Goal: Task Accomplishment & Management: Complete application form

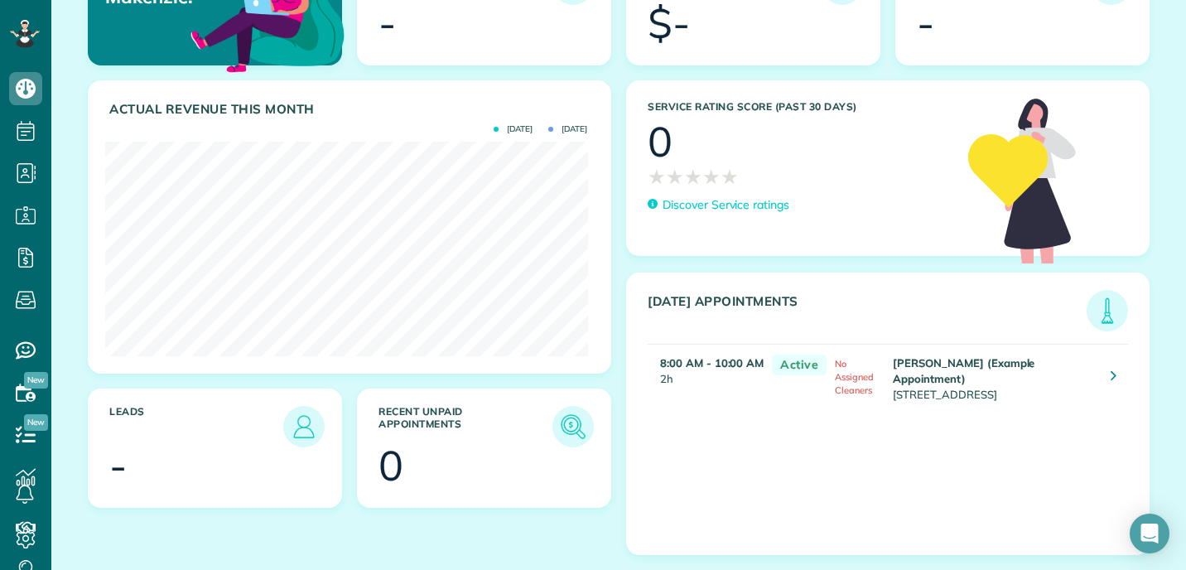
scroll to position [224, 0]
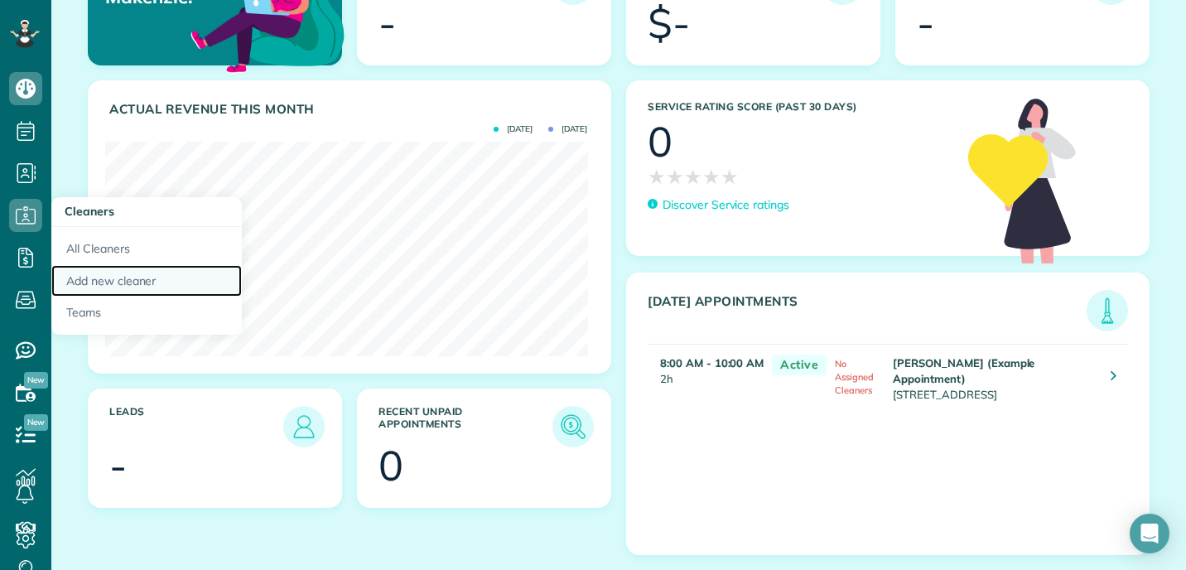
click at [79, 276] on link "Add new cleaner" at bounding box center [146, 281] width 191 height 32
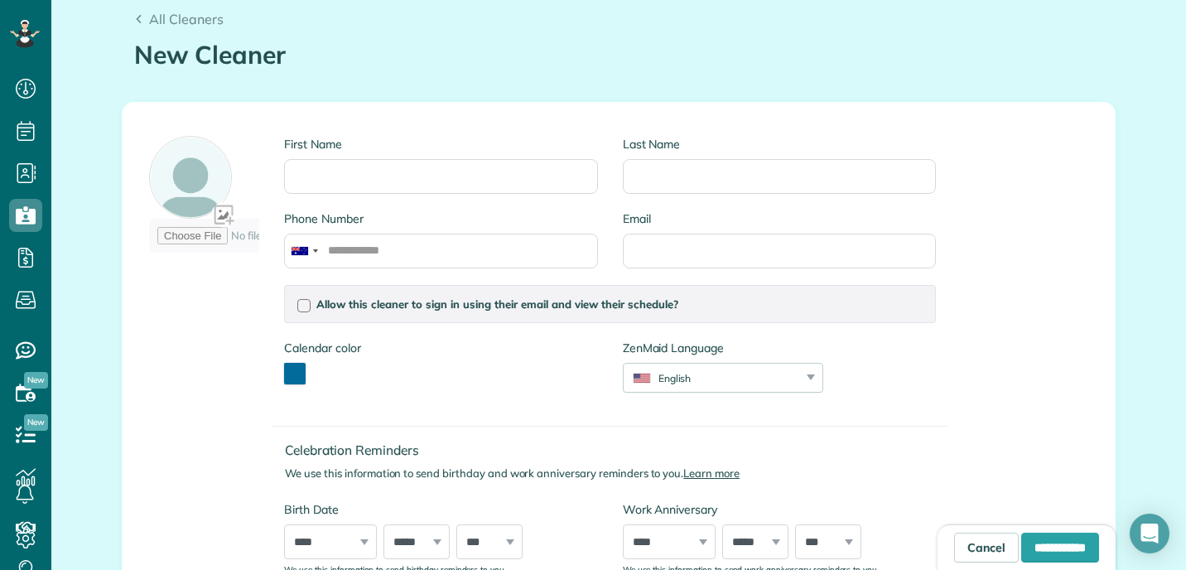
scroll to position [130, 0]
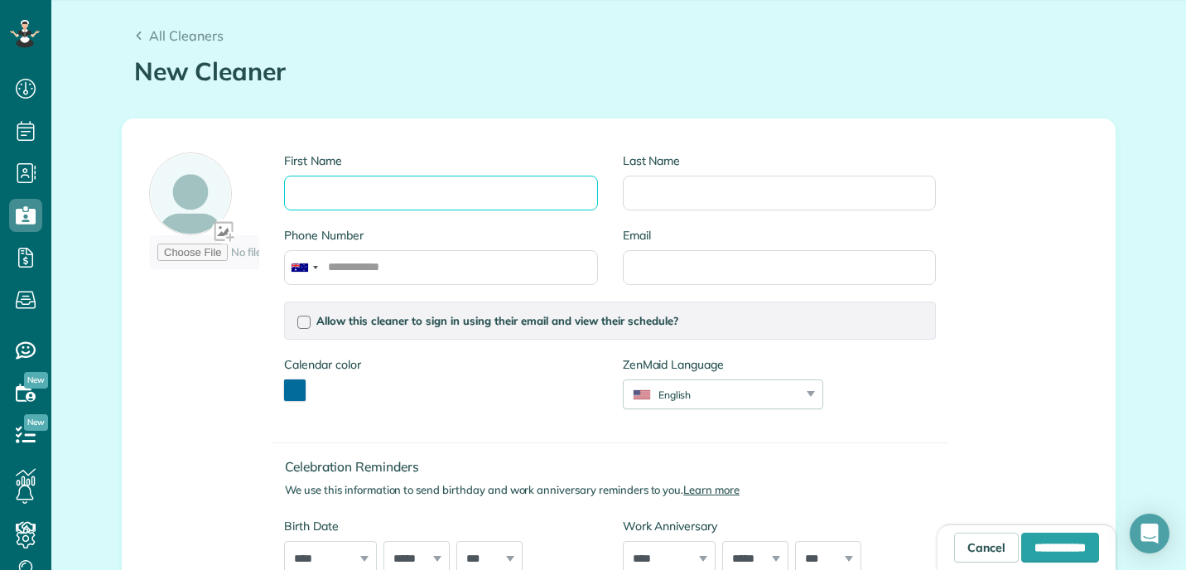
click at [396, 193] on input "First Name" at bounding box center [440, 193] width 313 height 35
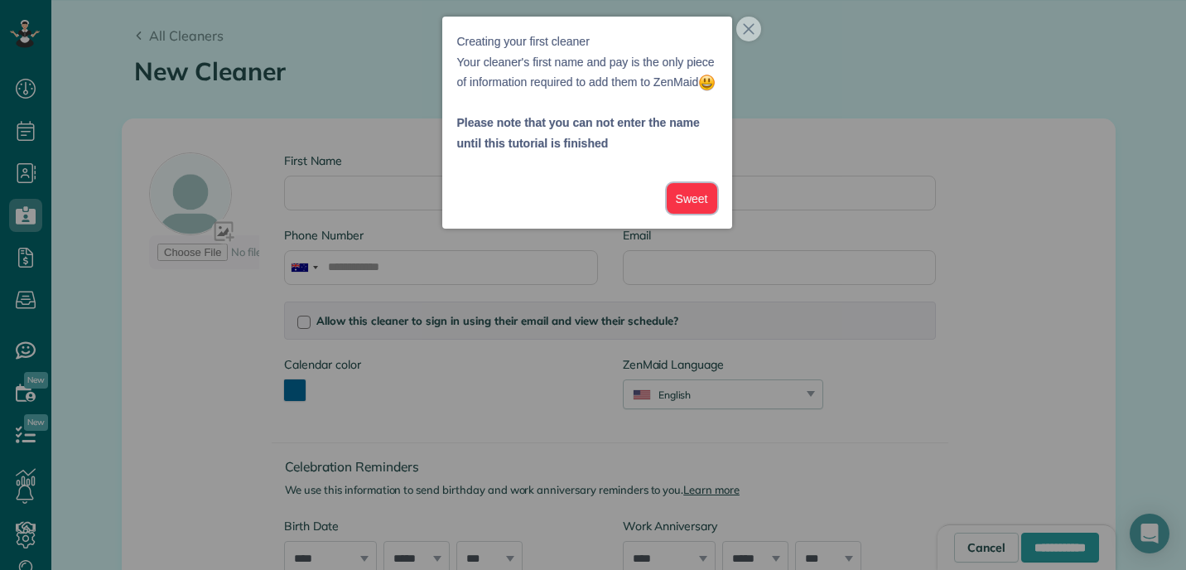
click at [688, 214] on button "Sweet" at bounding box center [692, 198] width 51 height 31
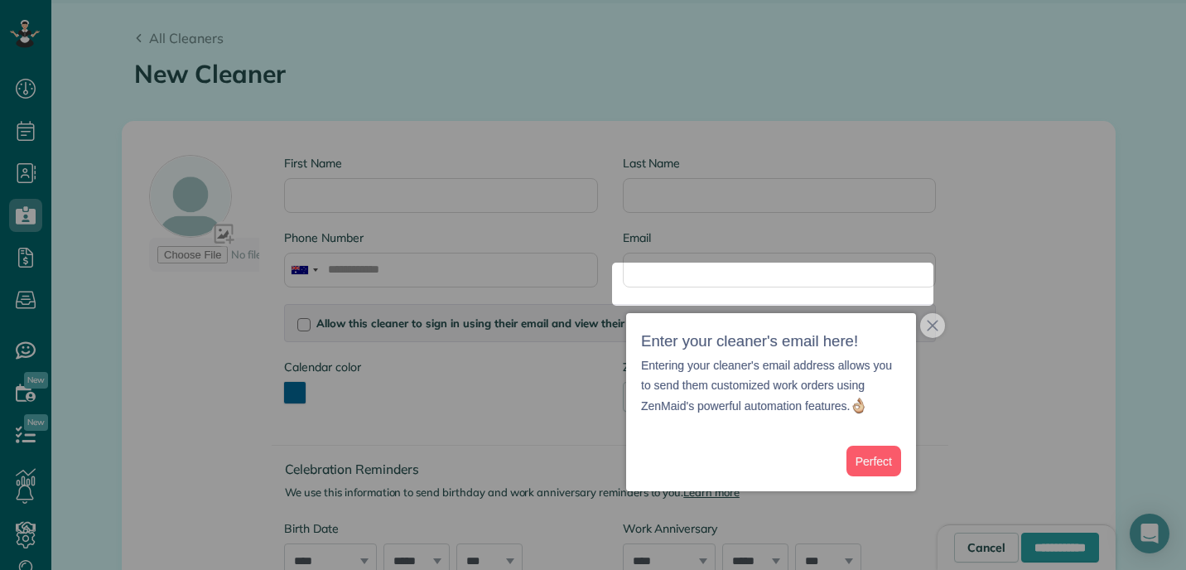
scroll to position [126, 0]
click at [930, 331] on icon "close," at bounding box center [935, 326] width 12 height 12
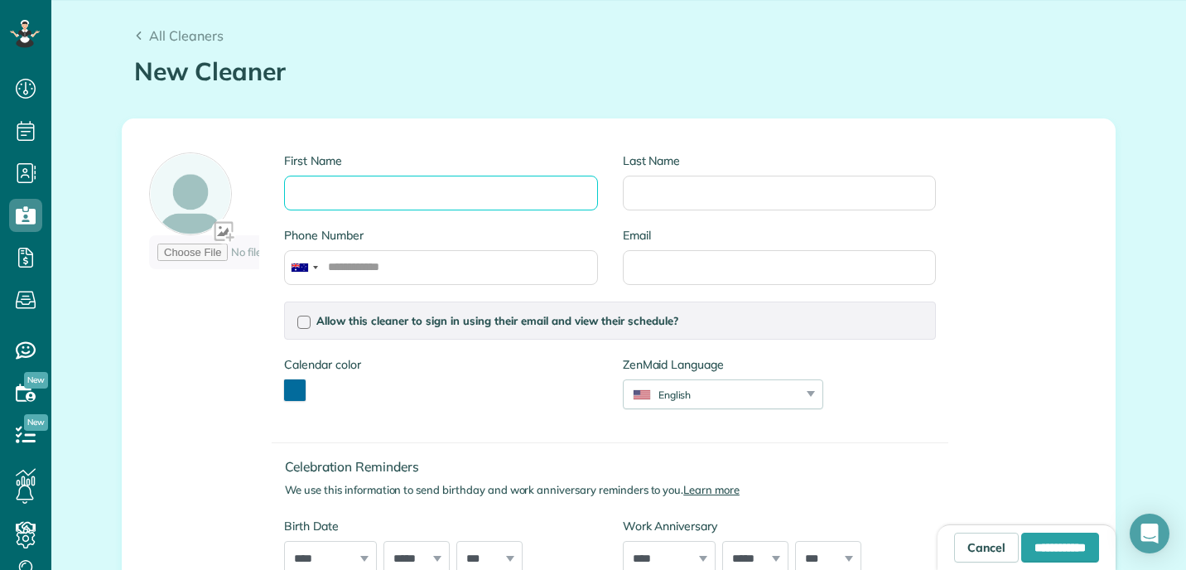
scroll to position [144, 0]
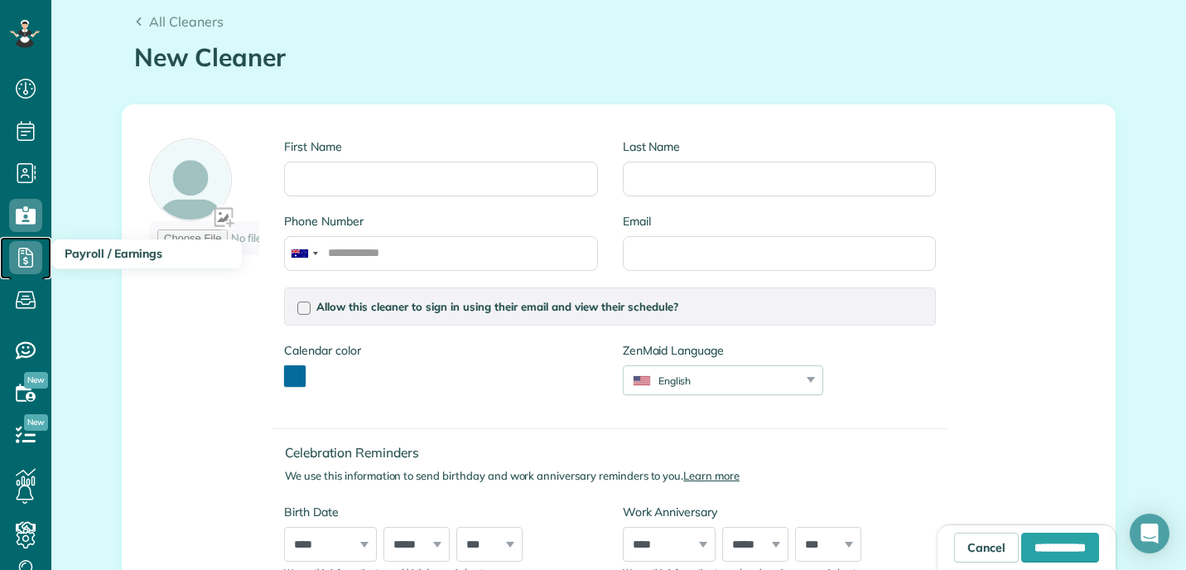
click at [29, 254] on use at bounding box center [25, 258] width 15 height 20
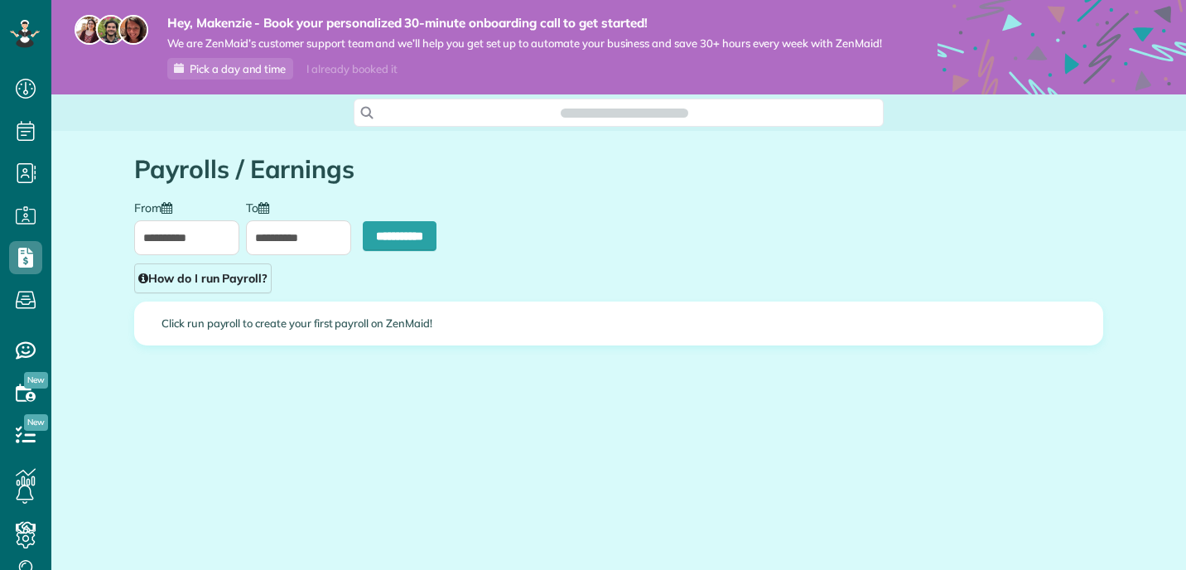
scroll to position [7, 7]
type input "**********"
click at [22, 306] on icon at bounding box center [25, 299] width 33 height 33
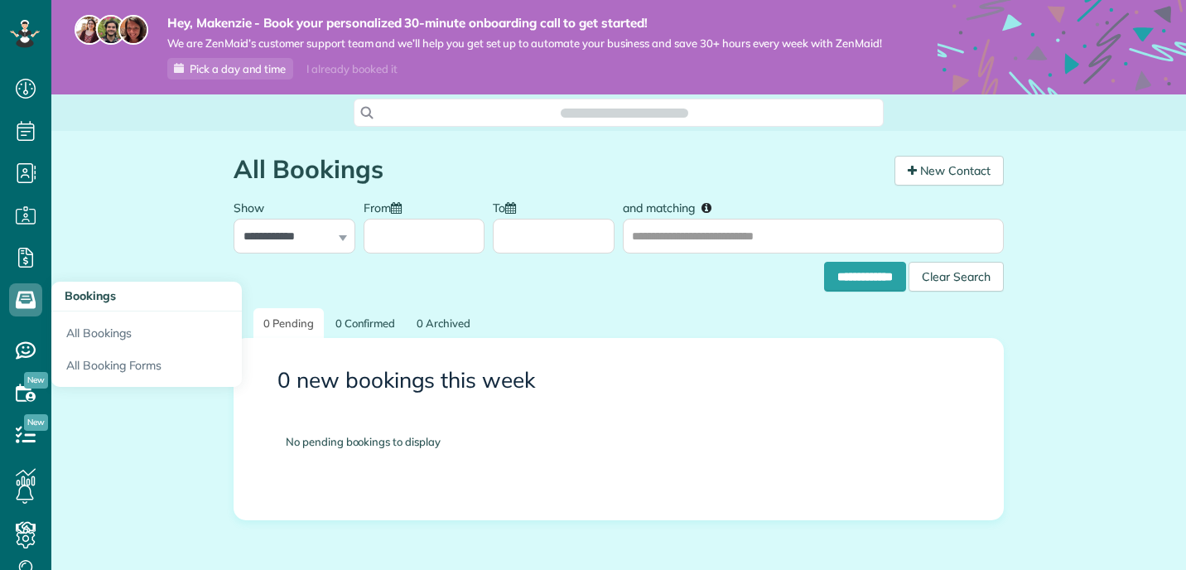
scroll to position [570, 51]
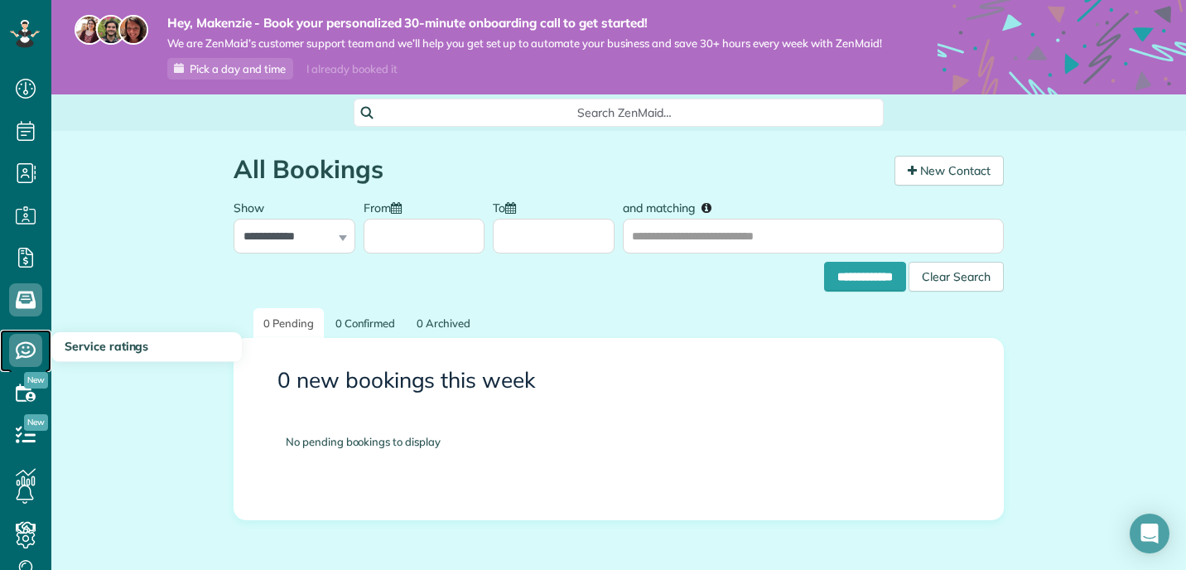
click at [36, 345] on icon at bounding box center [25, 350] width 33 height 33
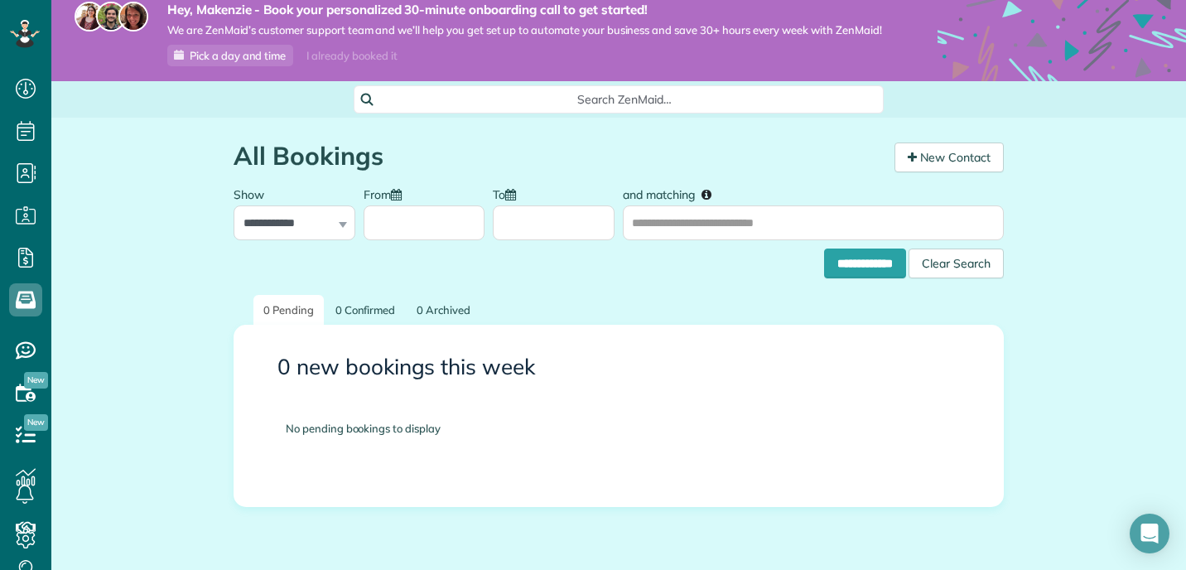
scroll to position [27, 0]
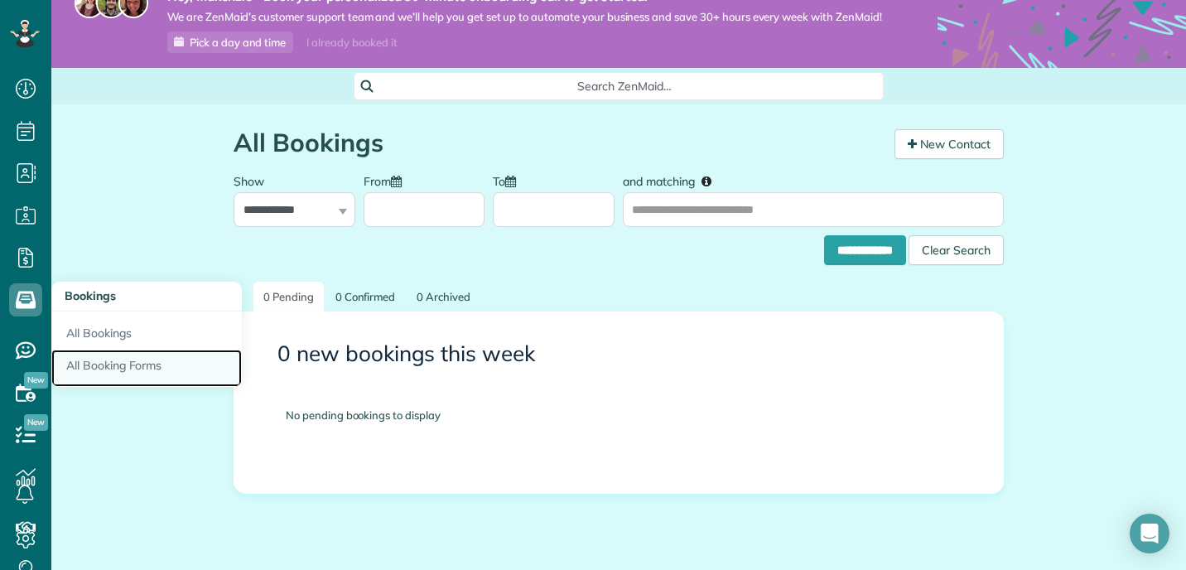
click at [99, 359] on link "All Booking Forms" at bounding box center [146, 369] width 191 height 38
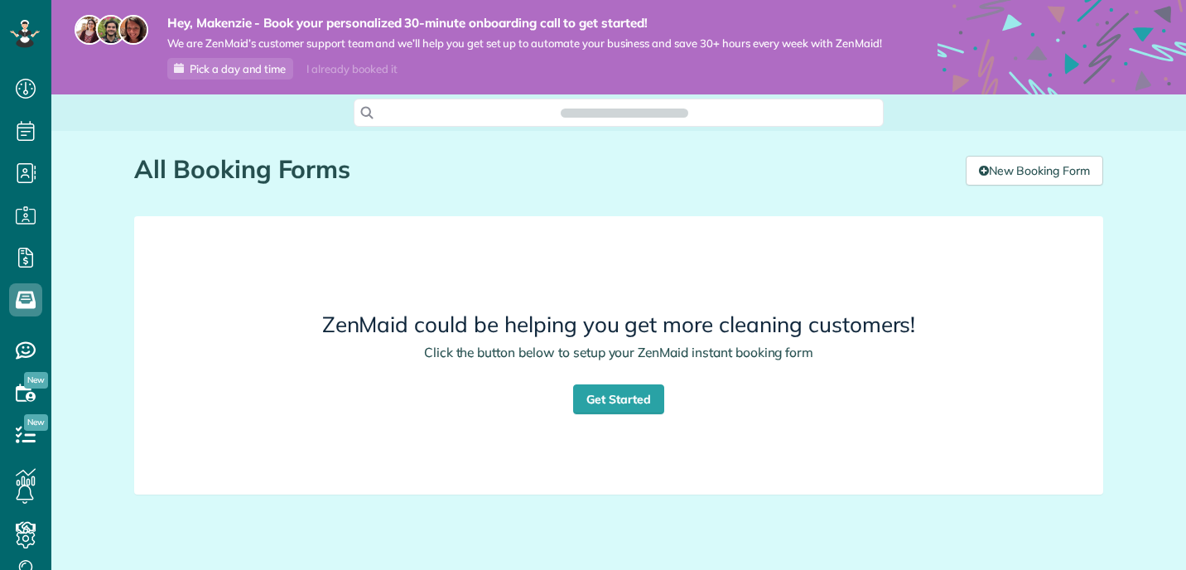
scroll to position [570, 51]
click at [603, 412] on link "Get Started" at bounding box center [618, 399] width 91 height 30
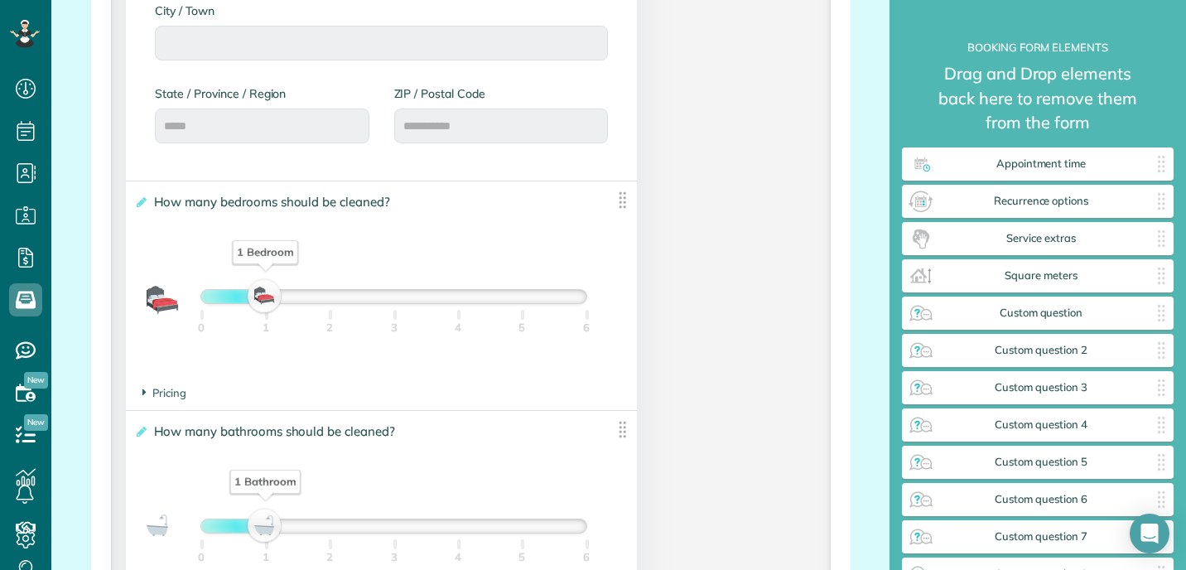
scroll to position [1027, 0]
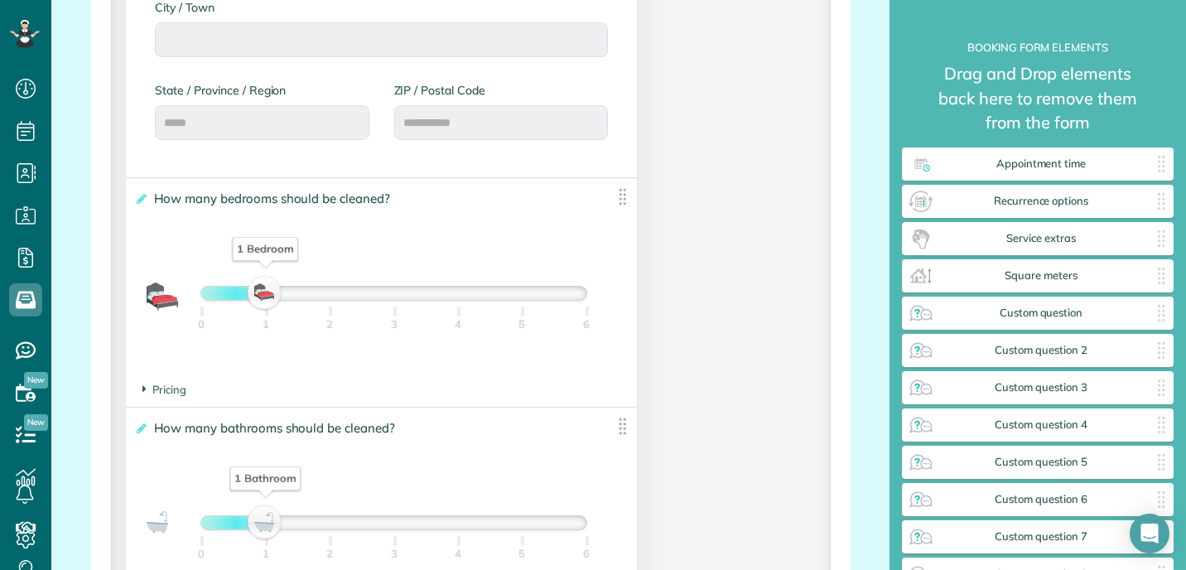
drag, startPoint x: 262, startPoint y: 321, endPoint x: 309, endPoint y: 316, distance: 47.5
click at [306, 301] on div "1 Bedroom 0 1 2 3 4 5 6" at bounding box center [393, 293] width 386 height 15
click at [319, 305] on div "2 Bedrooms" at bounding box center [330, 293] width 28 height 23
click at [403, 300] on div at bounding box center [393, 293] width 384 height 13
click at [265, 300] on div at bounding box center [233, 293] width 64 height 13
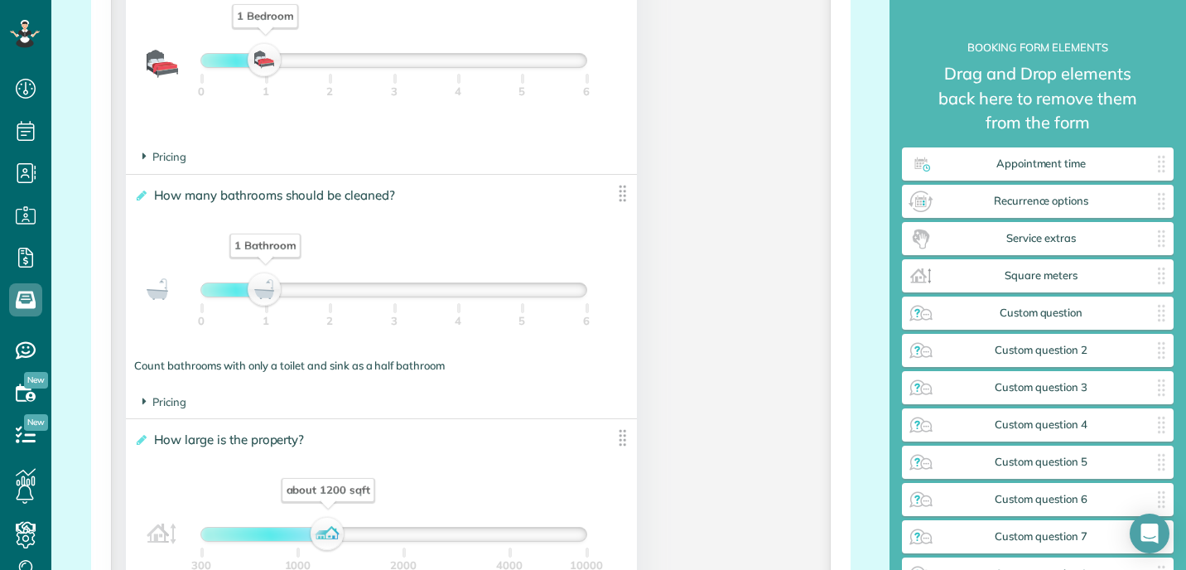
scroll to position [1260, 0]
click at [294, 297] on div at bounding box center [393, 289] width 384 height 13
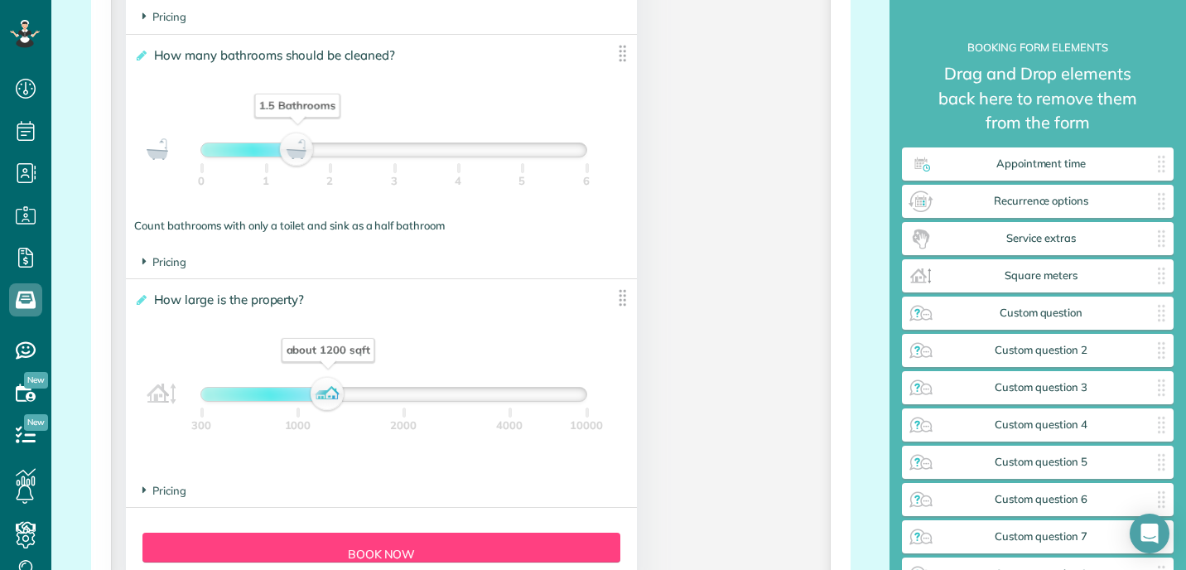
scroll to position [1411, 0]
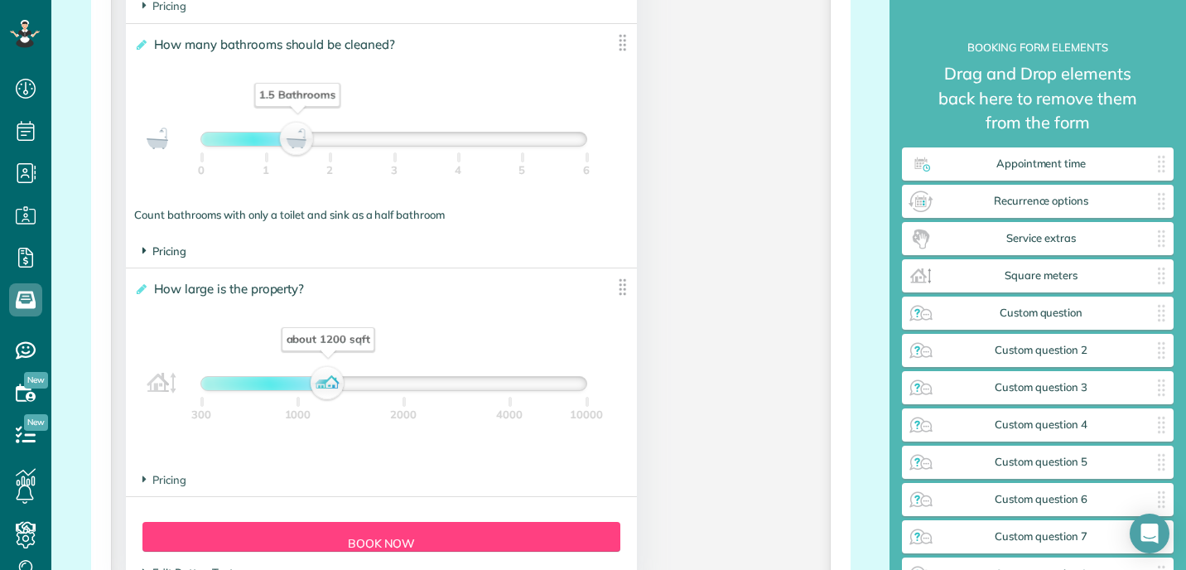
click at [182, 258] on span "Pricing" at bounding box center [164, 250] width 44 height 13
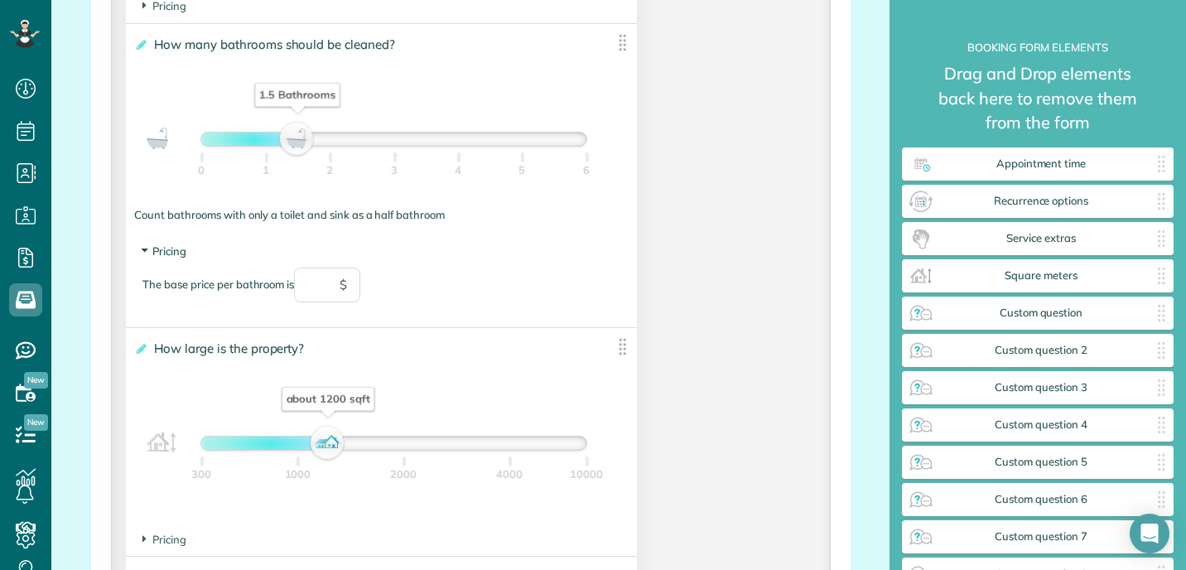
click at [182, 258] on span "Pricing" at bounding box center [164, 250] width 44 height 13
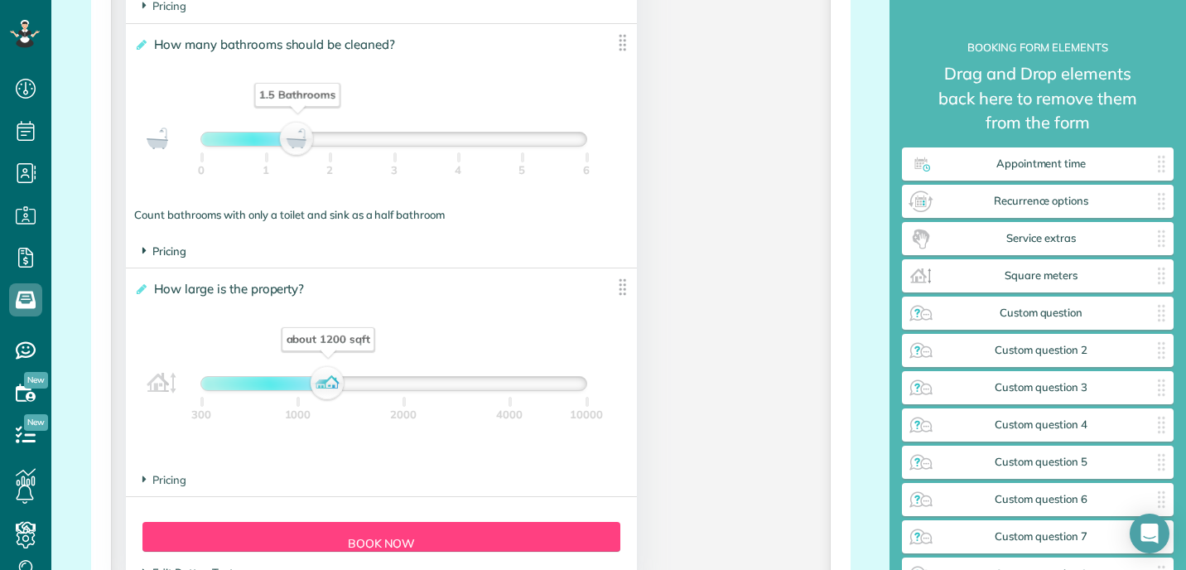
click at [182, 258] on span "Pricing" at bounding box center [164, 250] width 44 height 13
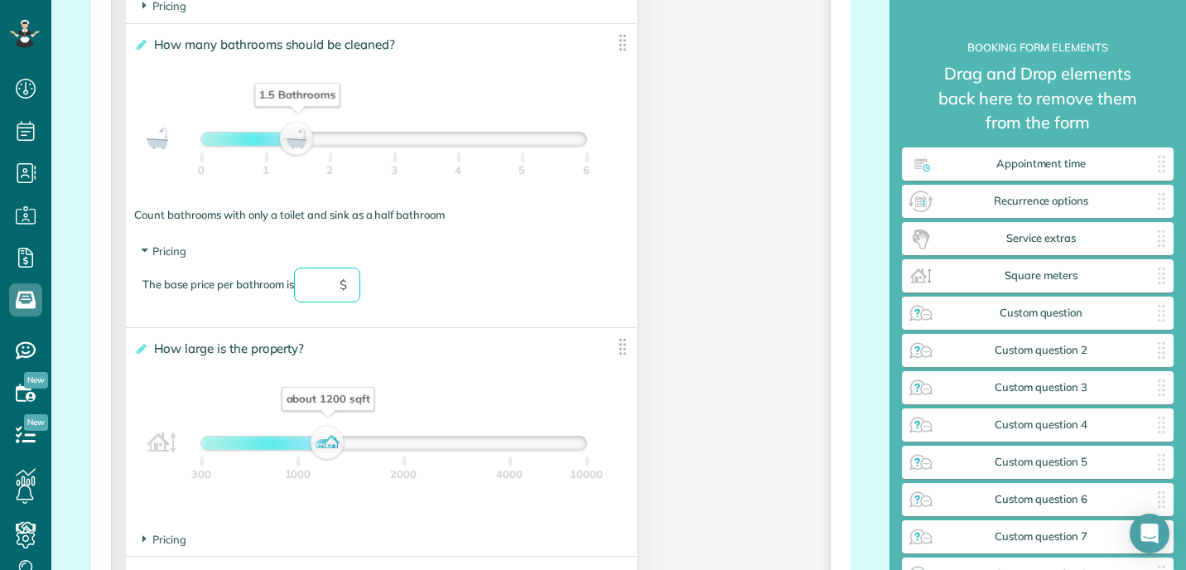
click at [302, 302] on input "text" at bounding box center [327, 285] width 66 height 35
click at [340, 302] on input "text" at bounding box center [327, 285] width 66 height 35
click at [351, 301] on input "text" at bounding box center [327, 285] width 66 height 35
click at [185, 258] on span "Pricing" at bounding box center [164, 250] width 44 height 13
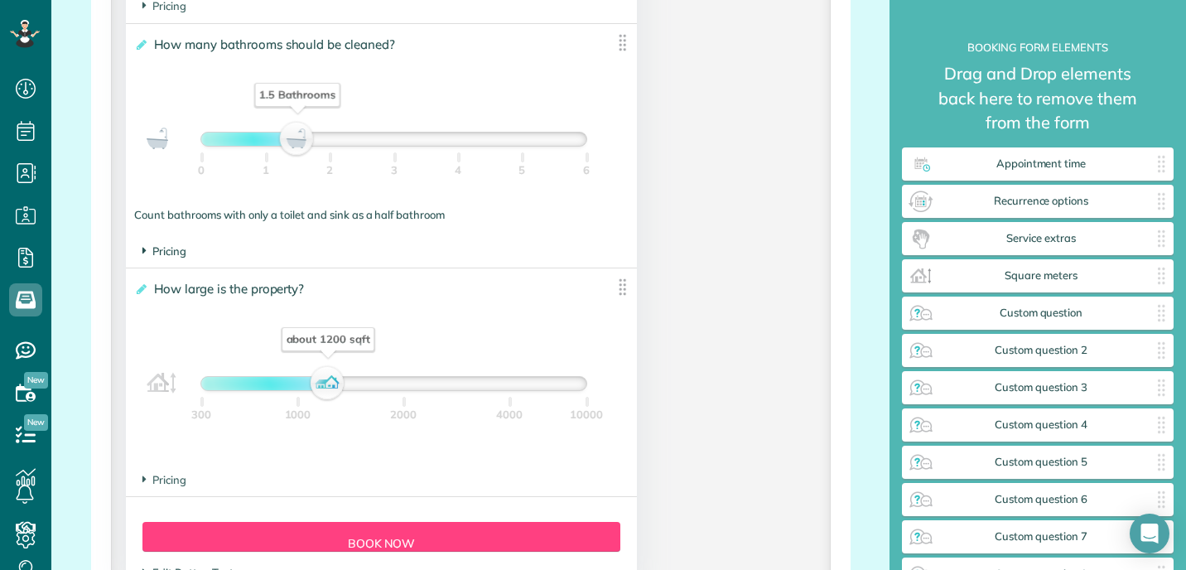
click at [185, 258] on span "Pricing" at bounding box center [164, 250] width 44 height 13
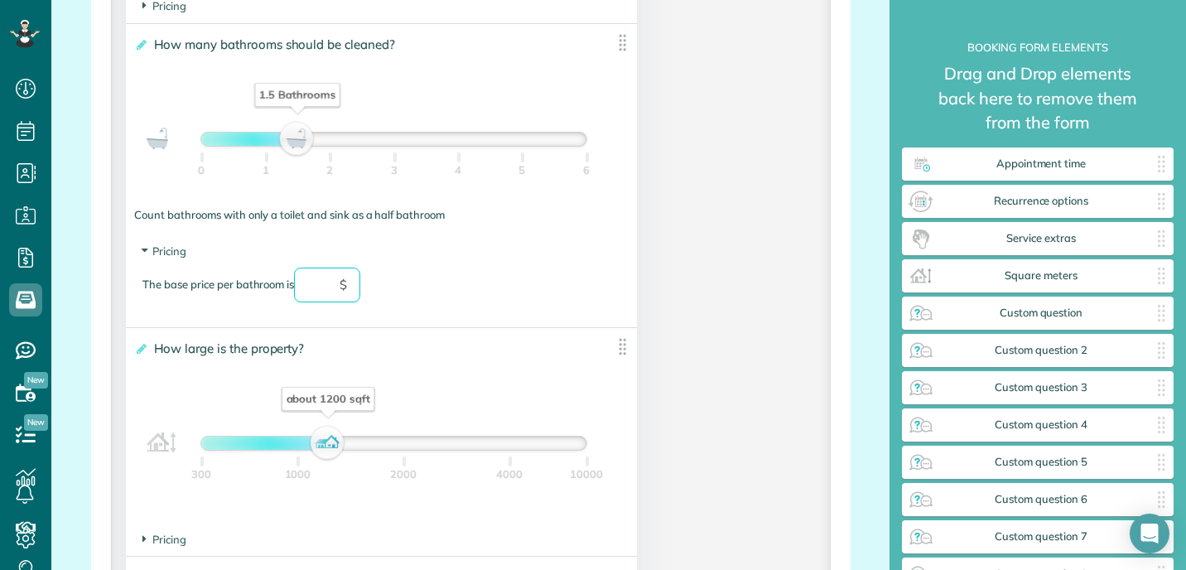
click at [334, 302] on input "text" at bounding box center [327, 285] width 66 height 35
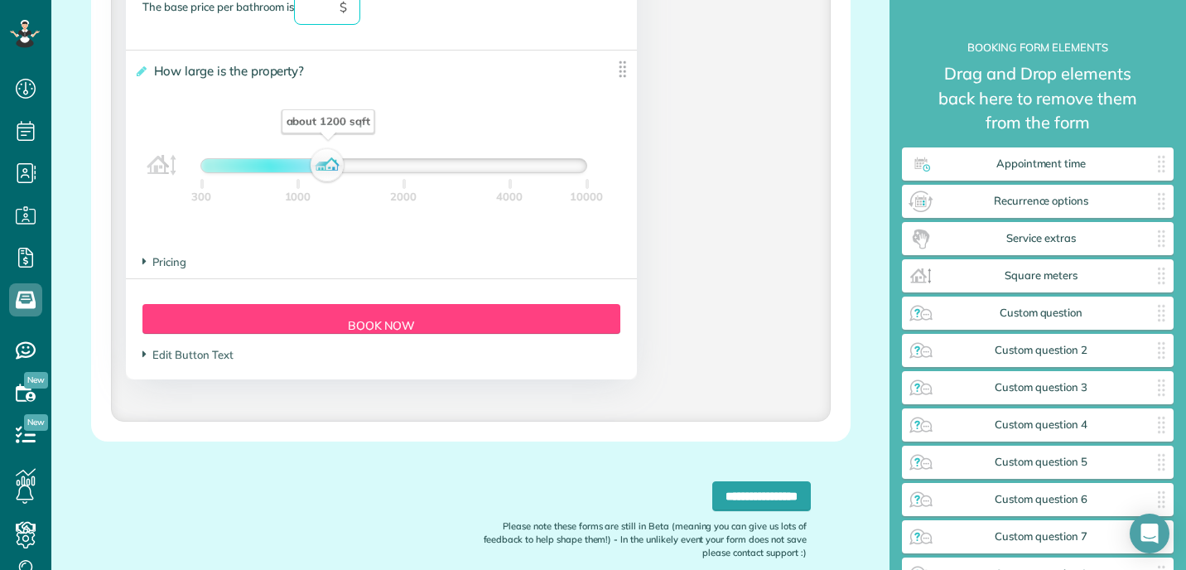
scroll to position [1753, 0]
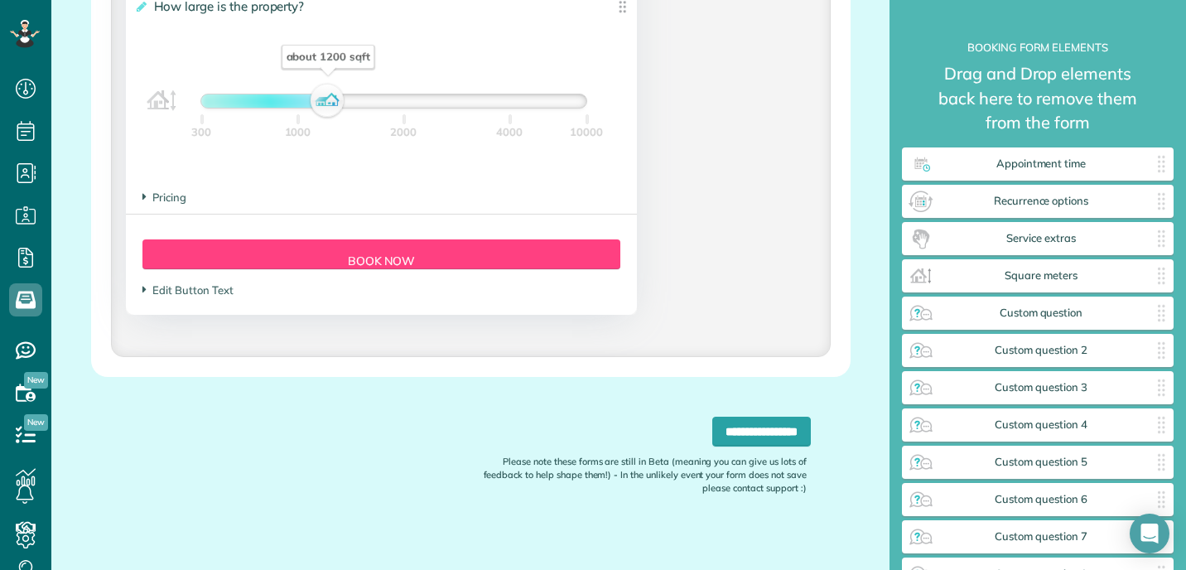
click at [171, 214] on footer "Pricing The base price per 100 sqft is $" at bounding box center [381, 197] width 510 height 32
click at [172, 204] on span "Pricing" at bounding box center [164, 197] width 44 height 13
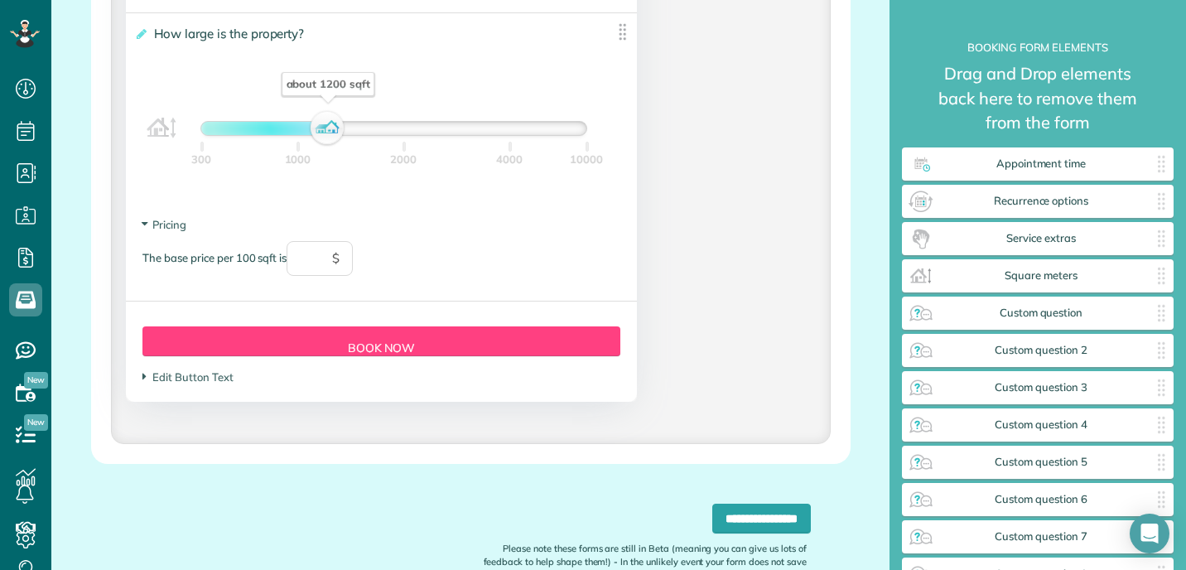
scroll to position [1711, 0]
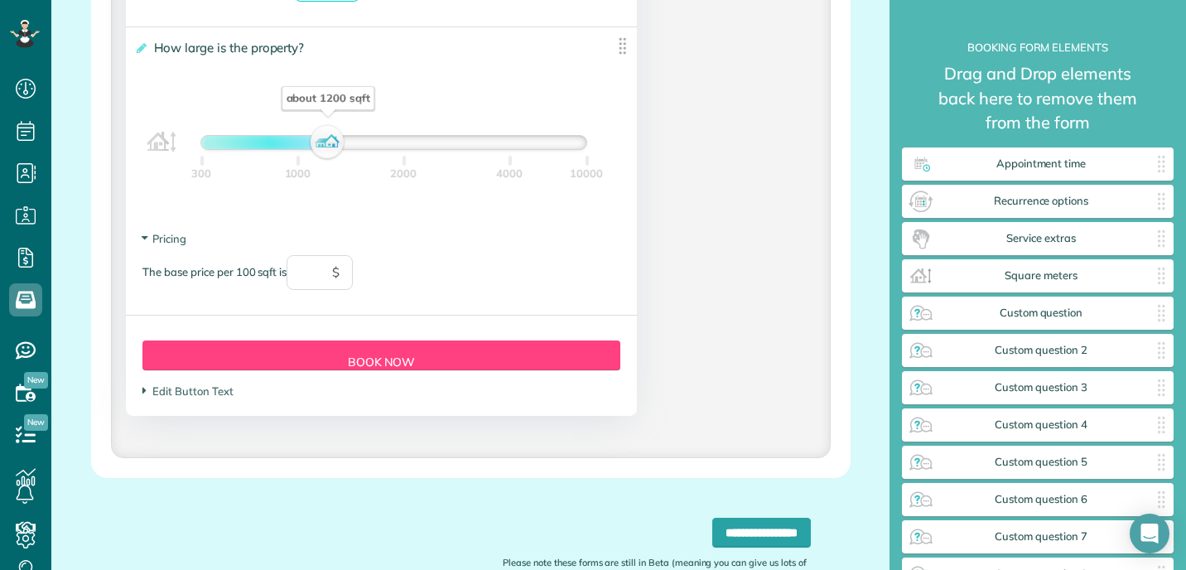
click at [337, 282] on span "$" at bounding box center [335, 272] width 7 height 18
click at [347, 288] on input "text" at bounding box center [320, 272] width 66 height 35
click at [409, 287] on div "The base price per 100 sqft is **** $" at bounding box center [380, 280] width 477 height 51
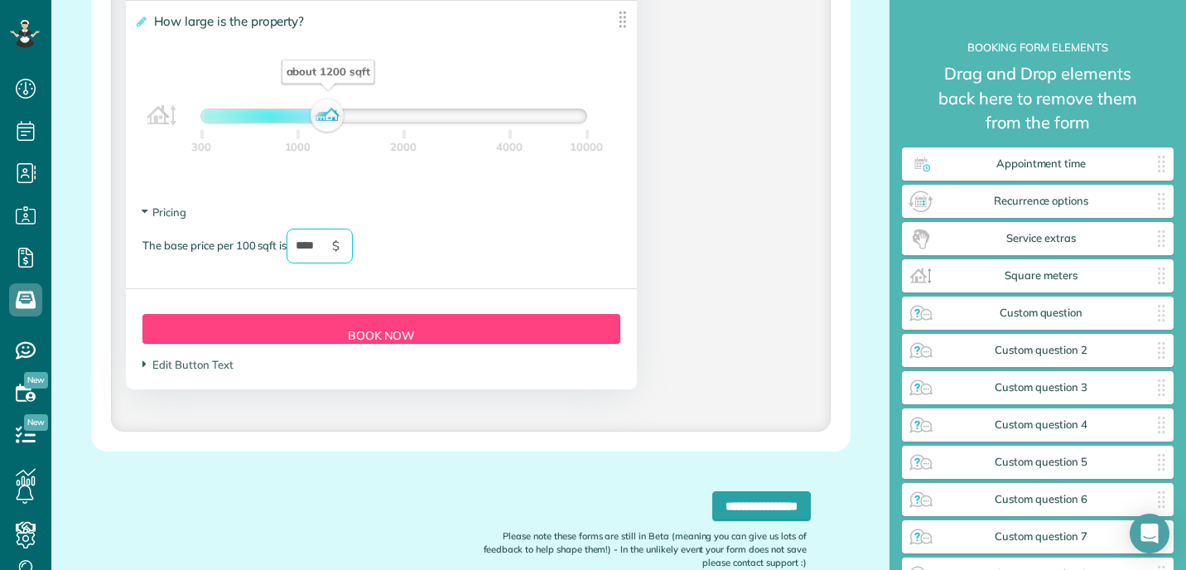
scroll to position [1719, 0]
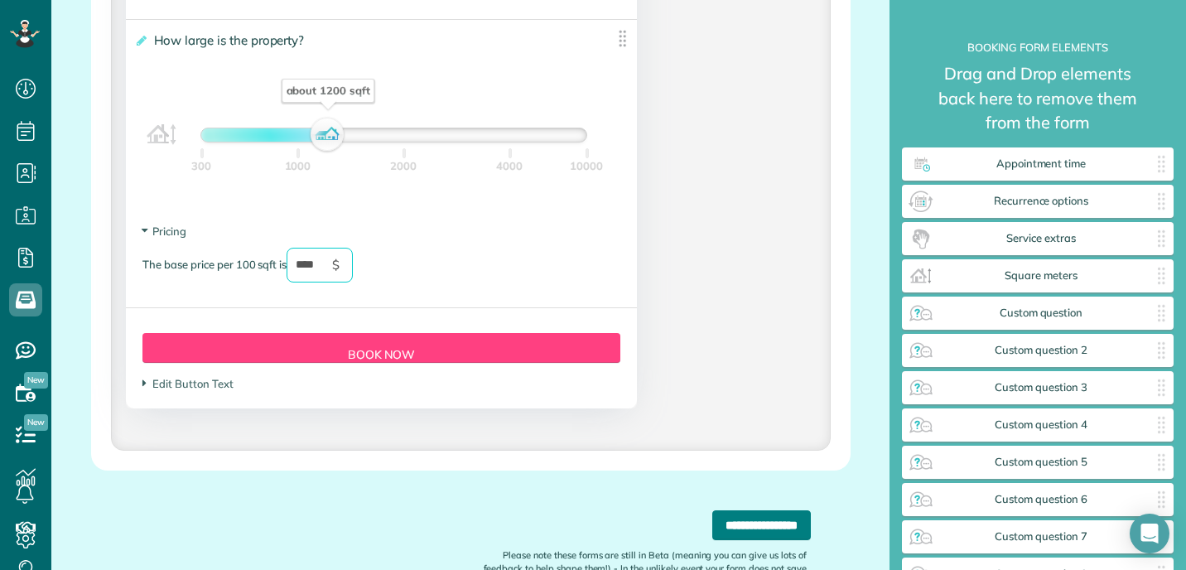
type input "****"
click at [718, 540] on input "**********" at bounding box center [761, 525] width 99 height 30
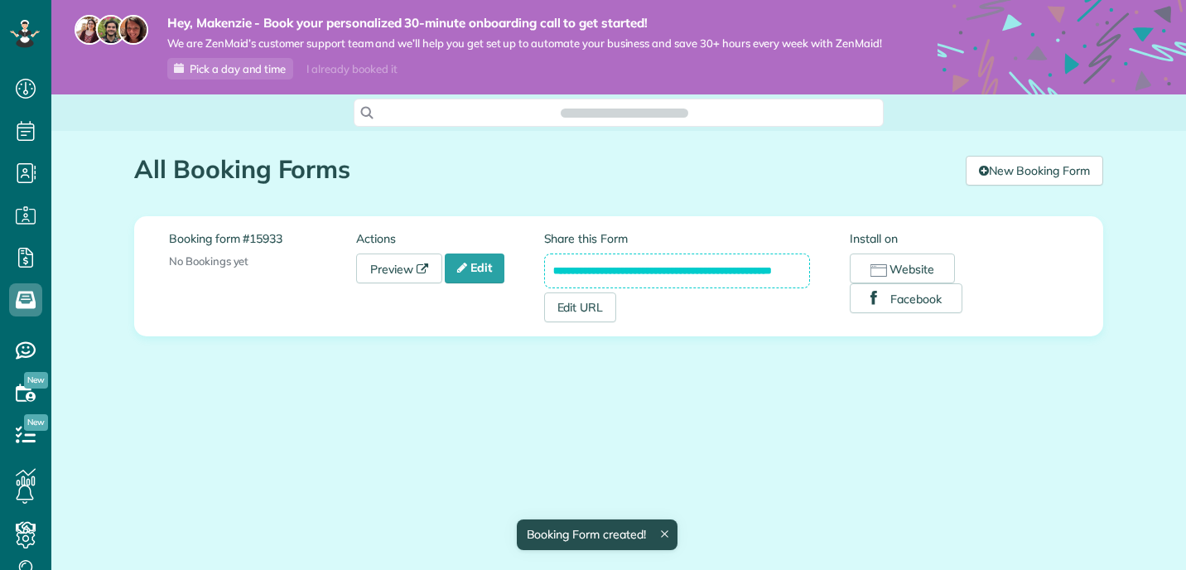
scroll to position [7, 7]
click at [409, 265] on link "Preview" at bounding box center [399, 268] width 86 height 30
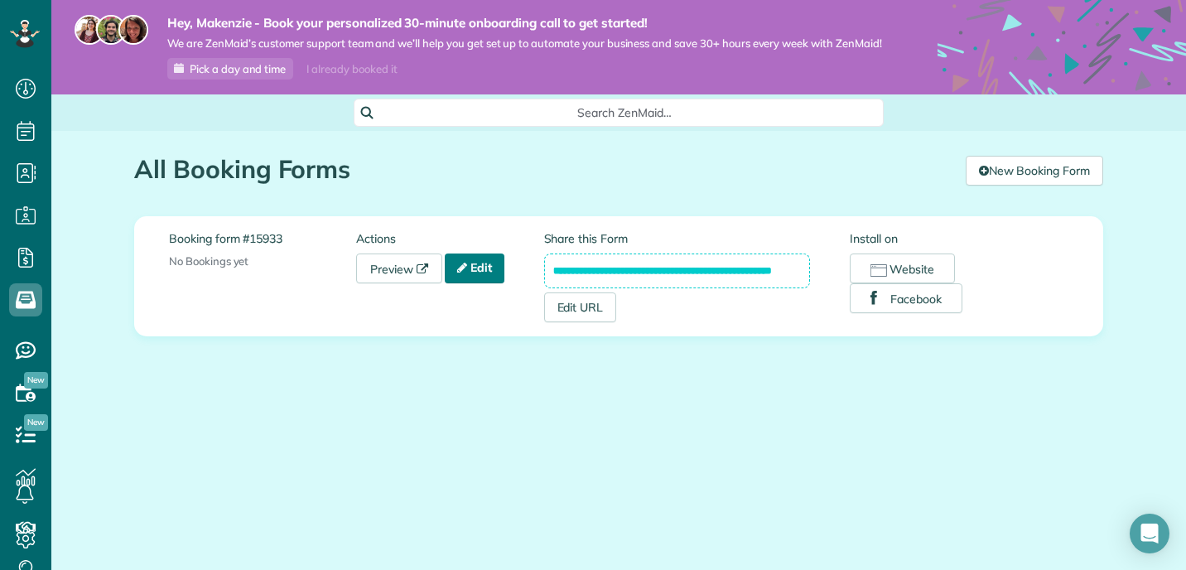
click at [475, 273] on link "Edit" at bounding box center [475, 268] width 60 height 30
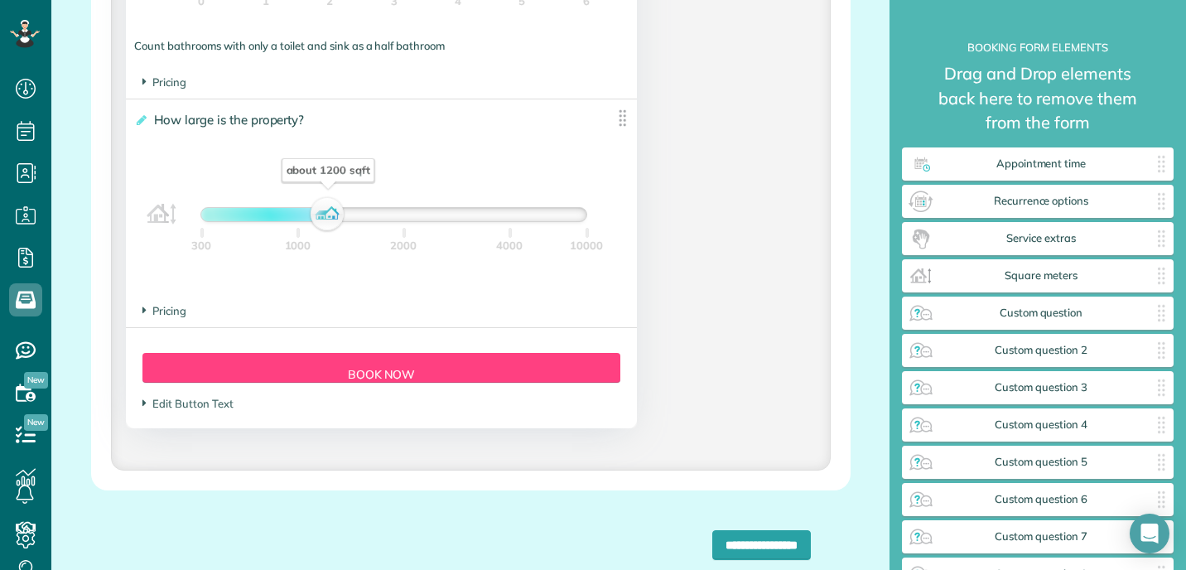
scroll to position [1562, 0]
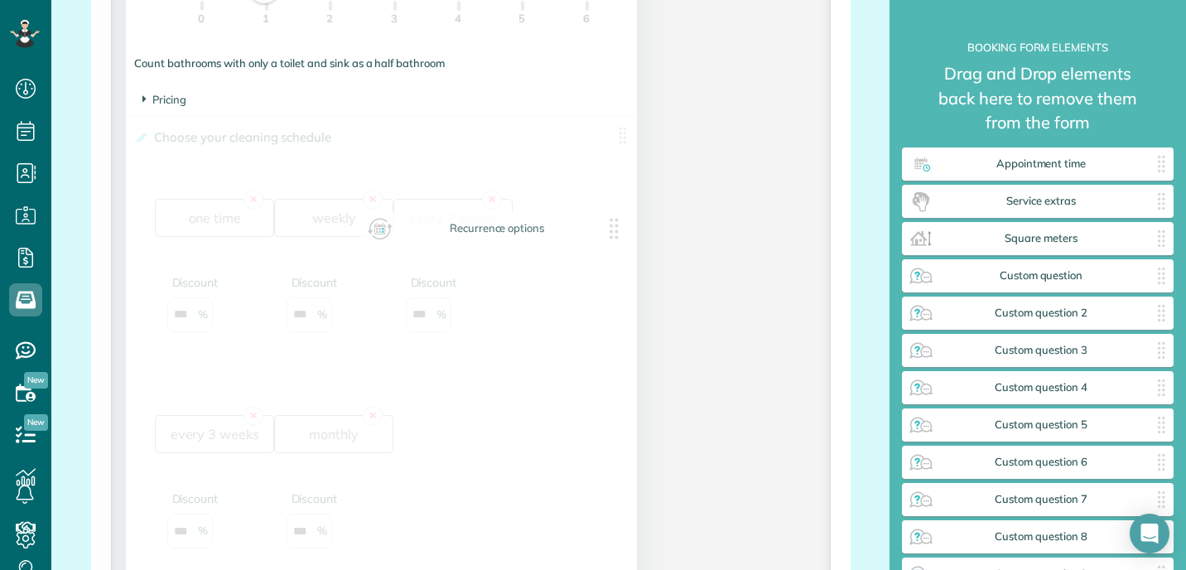
drag, startPoint x: 1066, startPoint y: 196, endPoint x: 524, endPoint y: 224, distance: 542.4
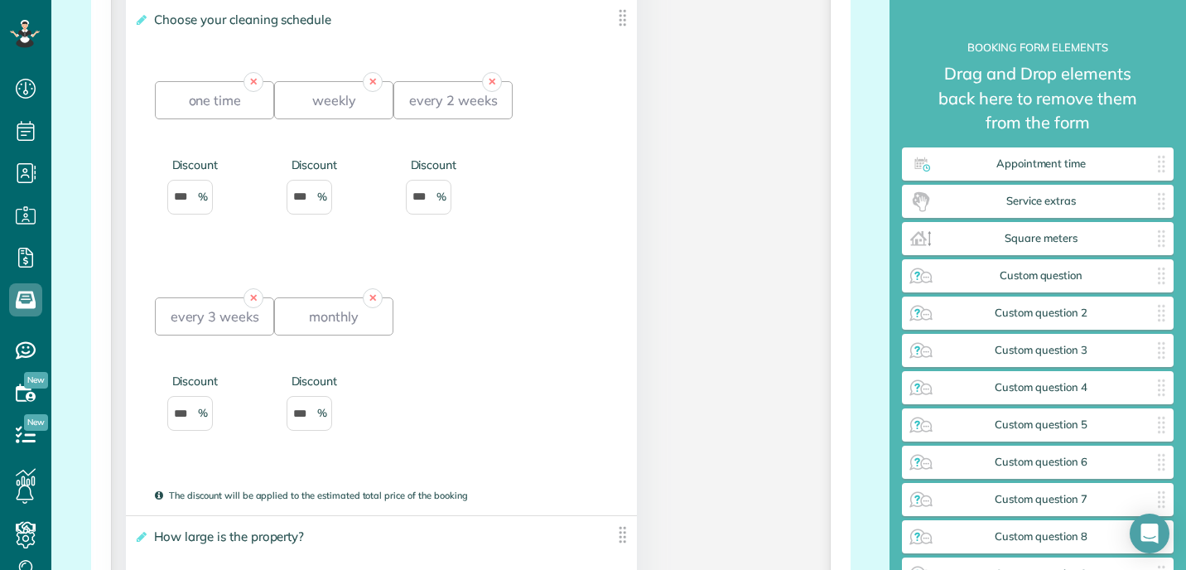
scroll to position [1609, 0]
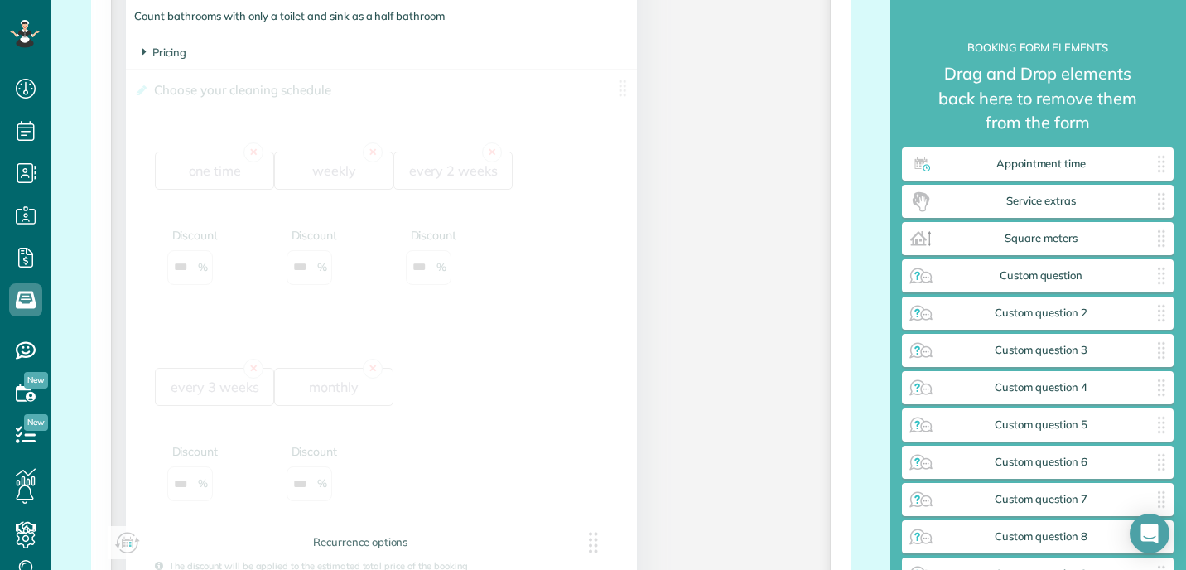
drag, startPoint x: 610, startPoint y: 108, endPoint x: 602, endPoint y: 461, distance: 353.8
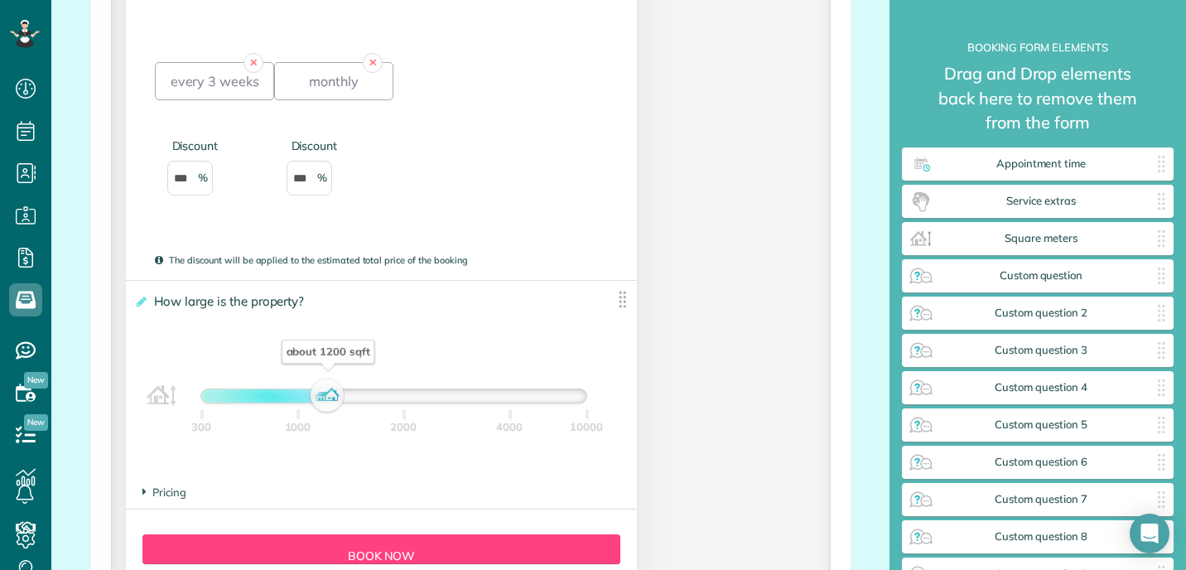
scroll to position [1880, 0]
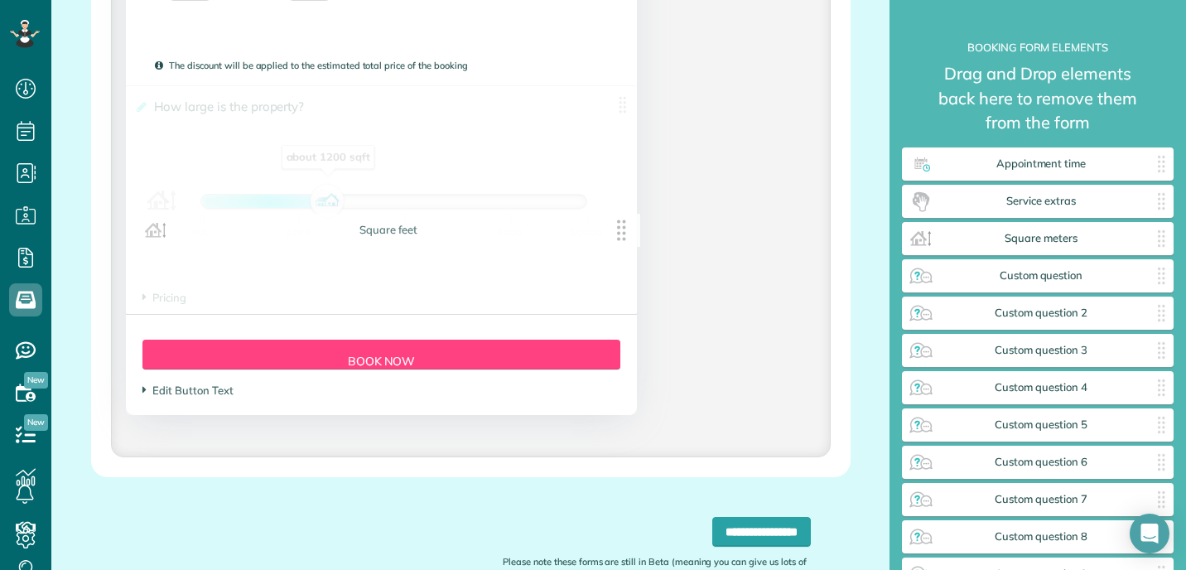
drag, startPoint x: 605, startPoint y: 355, endPoint x: 610, endPoint y: 34, distance: 321.4
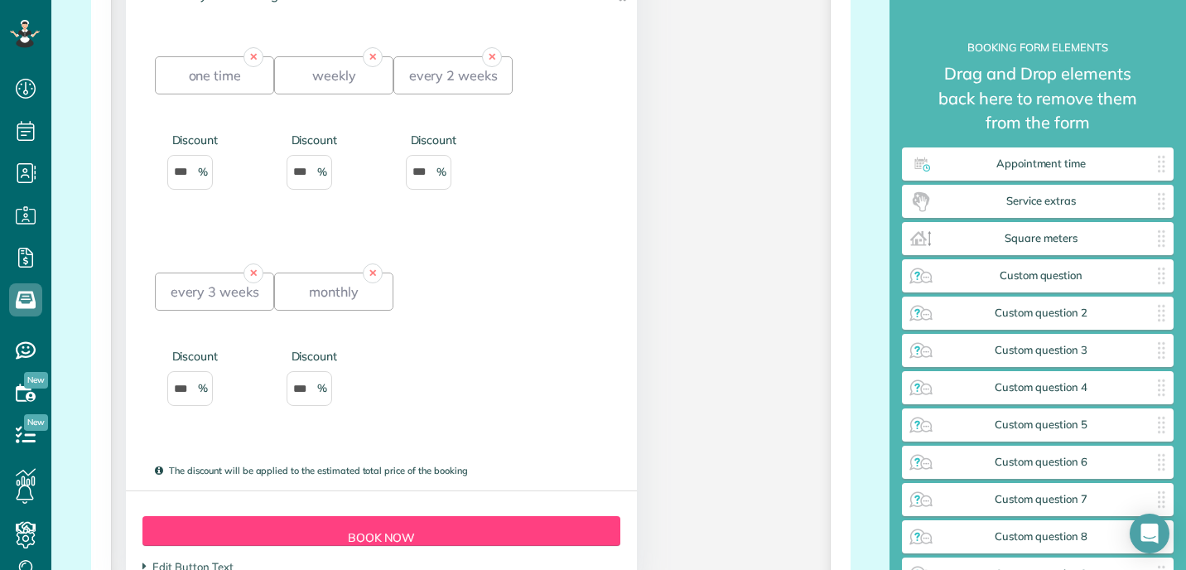
scroll to position [1950, 0]
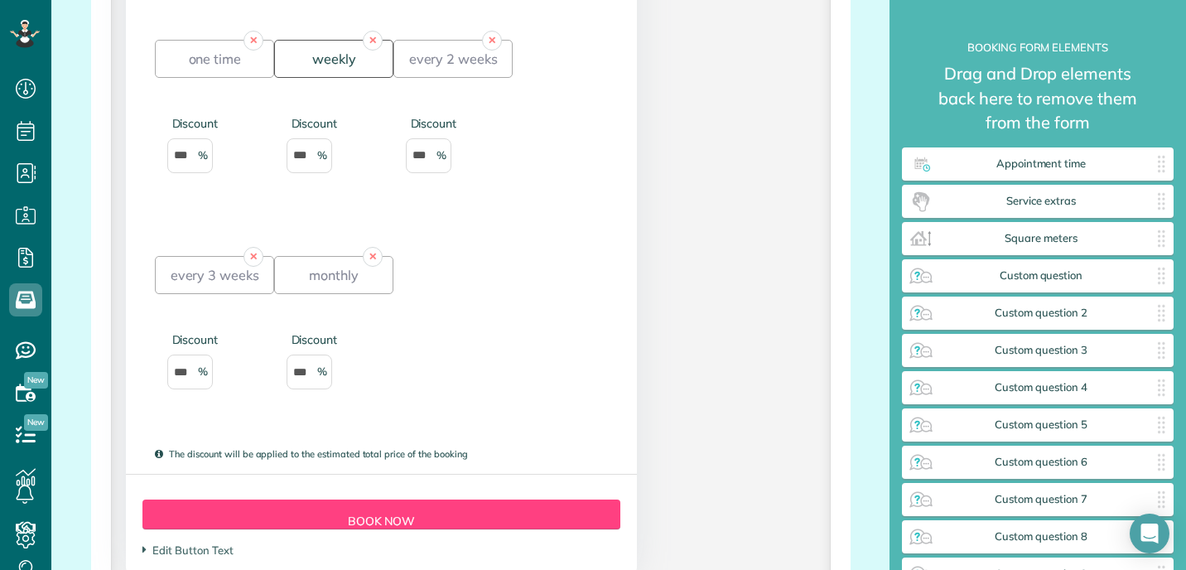
click at [317, 78] on div "weekly" at bounding box center [333, 59] width 119 height 38
click at [474, 78] on div "every 2 weeks" at bounding box center [452, 59] width 119 height 38
click at [455, 73] on div "every 2 weeks" at bounding box center [452, 59] width 119 height 38
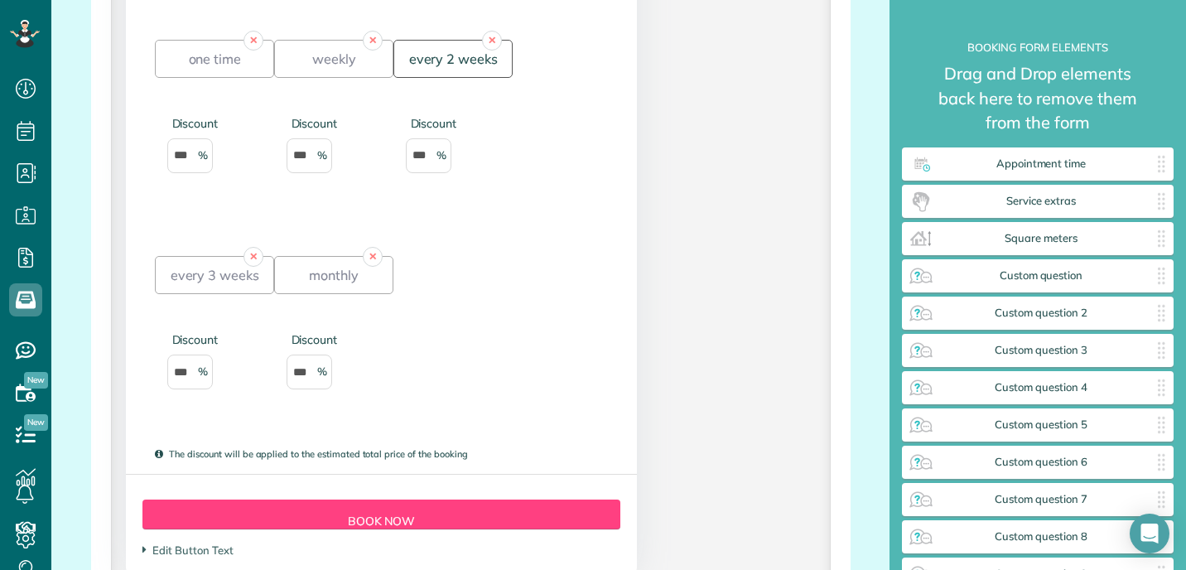
click at [455, 73] on div "every 2 weeks" at bounding box center [452, 59] width 119 height 38
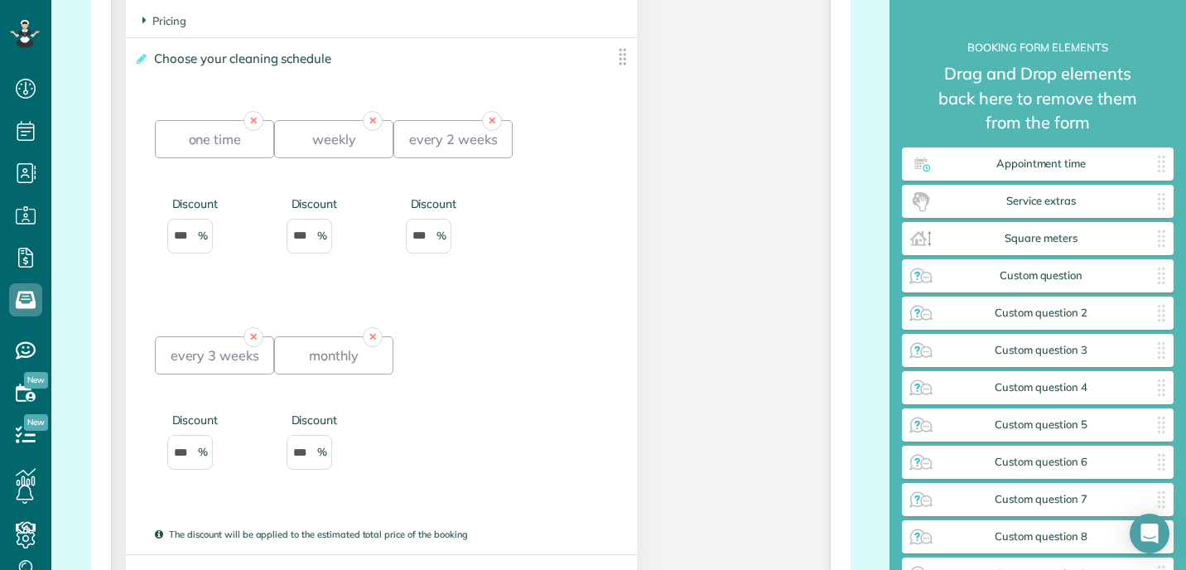
scroll to position [1869, 0]
click at [250, 348] on link "✕" at bounding box center [254, 338] width 20 height 20
click at [255, 348] on link "✕" at bounding box center [254, 338] width 20 height 20
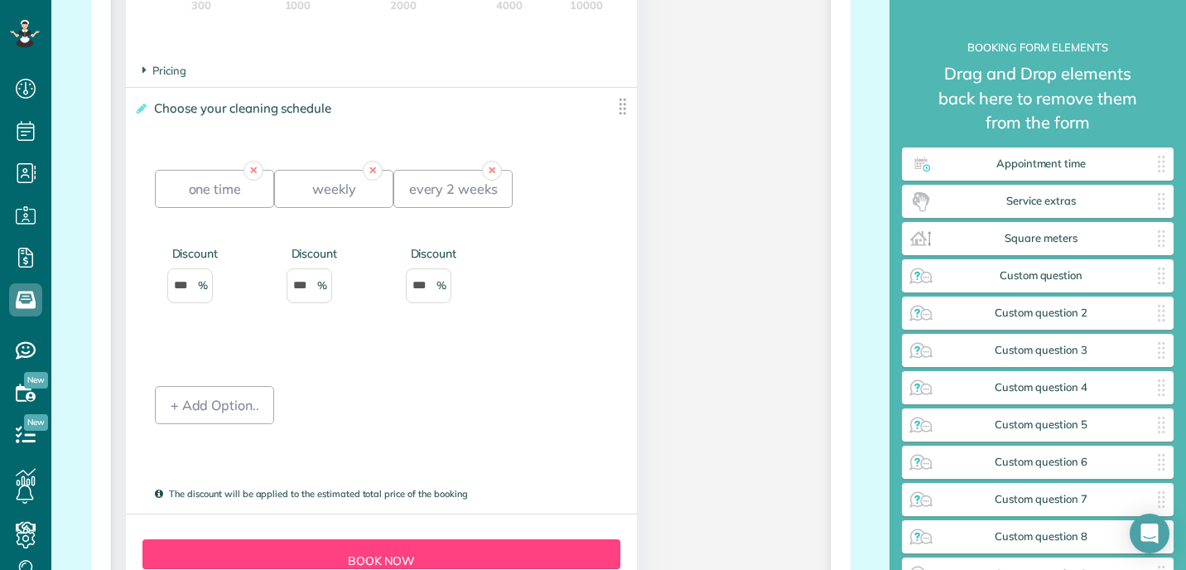
scroll to position [1807, 0]
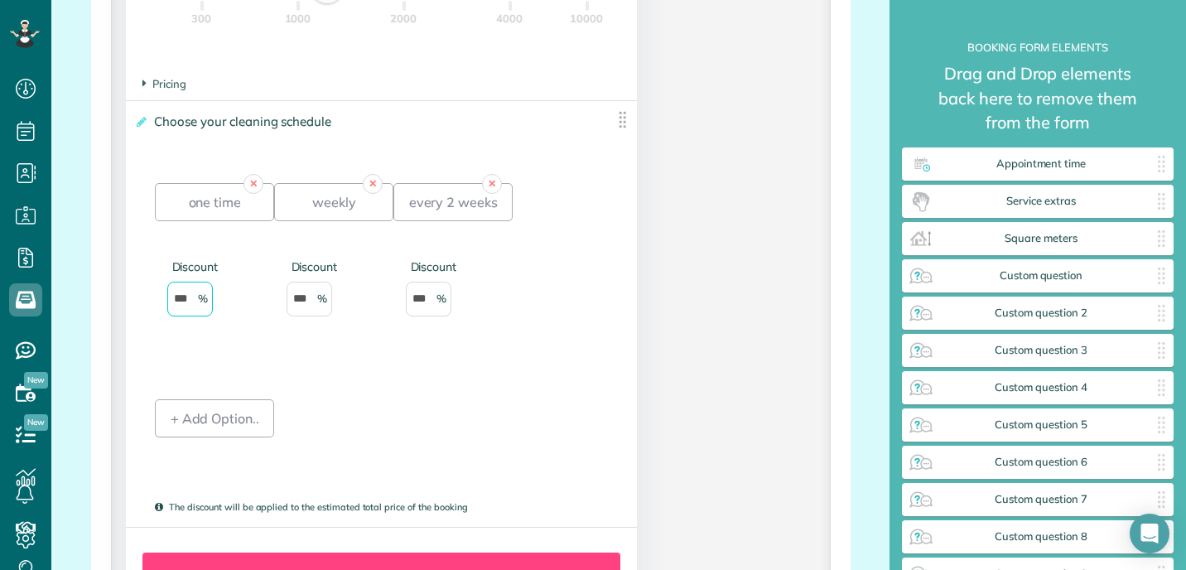
click at [191, 316] on input "***" at bounding box center [190, 299] width 46 height 35
click at [317, 221] on div "weekly" at bounding box center [333, 202] width 119 height 38
click at [306, 316] on input "***" at bounding box center [310, 299] width 46 height 35
click at [308, 316] on input "***" at bounding box center [310, 299] width 46 height 35
type input "*"
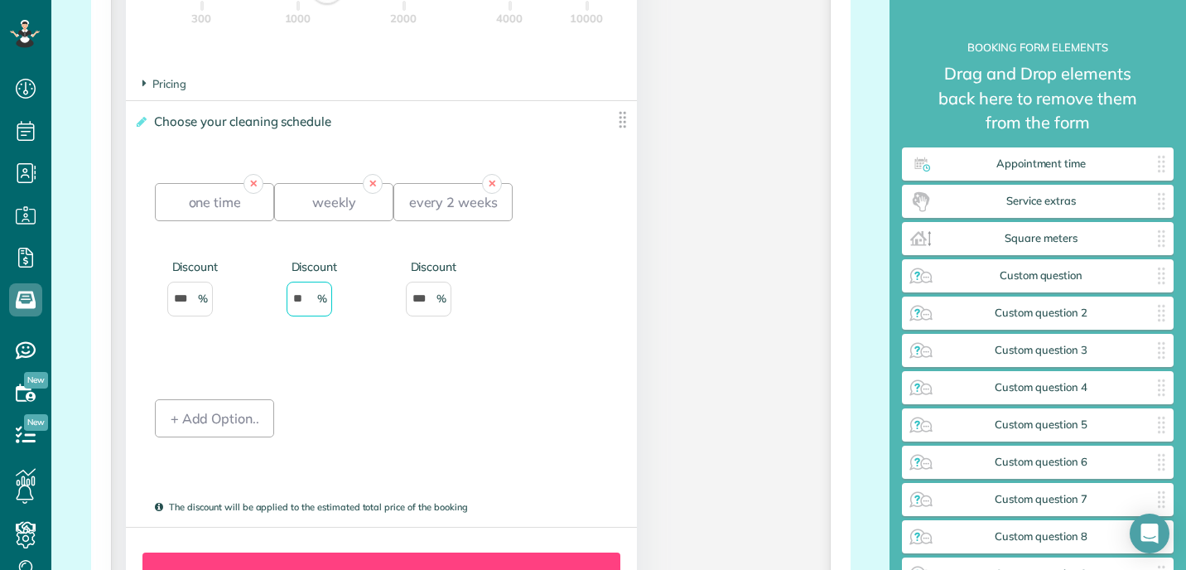
type input "**"
click at [434, 315] on input "***" at bounding box center [429, 299] width 46 height 35
type input "*"
click at [512, 306] on div "Discount **" at bounding box center [452, 280] width 119 height 74
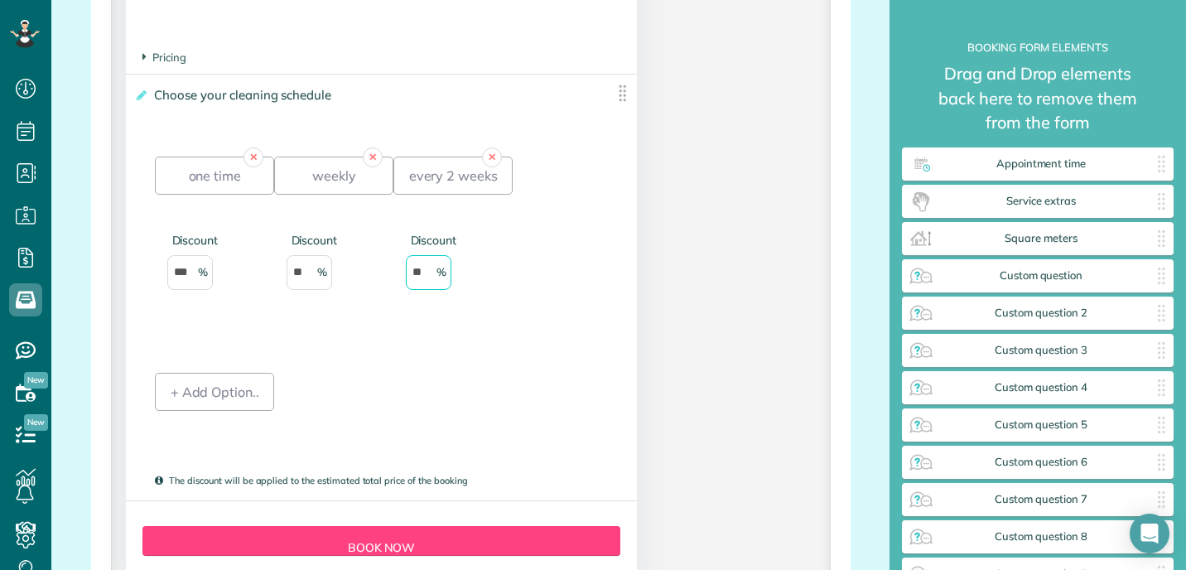
scroll to position [1836, 0]
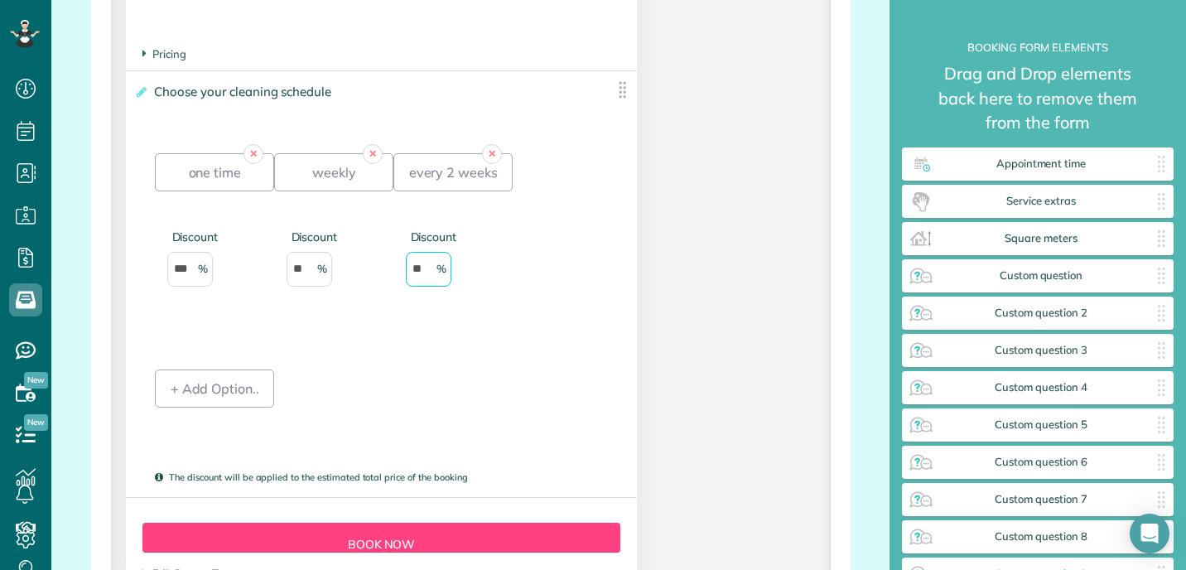
type input "**"
click at [306, 287] on input "**" at bounding box center [310, 269] width 46 height 35
click at [449, 190] on div "every 2 weeks" at bounding box center [452, 172] width 119 height 38
click at [453, 191] on div "every 2 weeks" at bounding box center [452, 172] width 119 height 38
click at [444, 191] on div "every 2 weeks" at bounding box center [452, 172] width 119 height 38
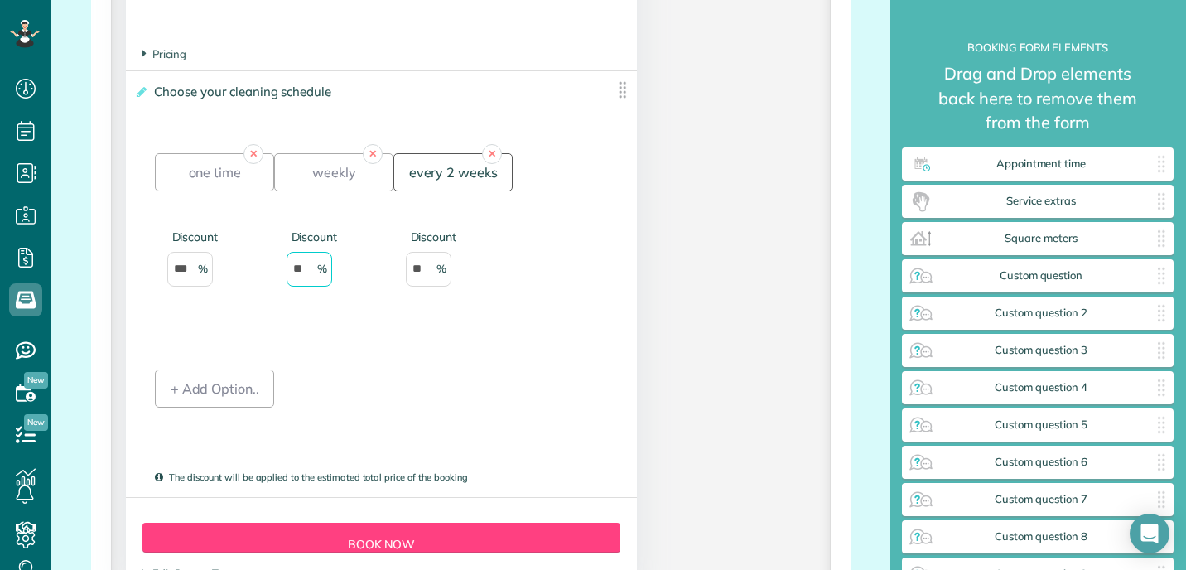
click at [398, 191] on div "every 2 weeks" at bounding box center [452, 172] width 119 height 38
click at [313, 191] on div "weekly" at bounding box center [333, 172] width 119 height 38
click at [246, 191] on div "one time" at bounding box center [214, 172] width 119 height 38
click at [441, 191] on div "every 2 weeks" at bounding box center [452, 172] width 119 height 38
type input "**"
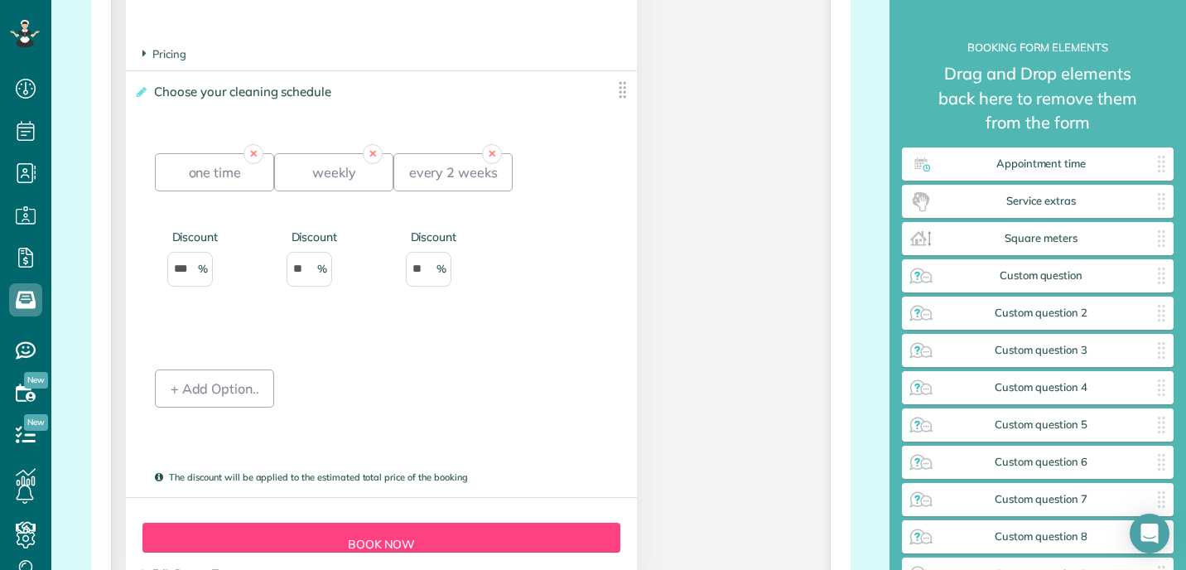
click at [297, 380] on div "✕ one time Discount *** ✕ weekly Discount ** ✕ every 2 weeks Discount ** Add + …" at bounding box center [381, 298] width 452 height 342
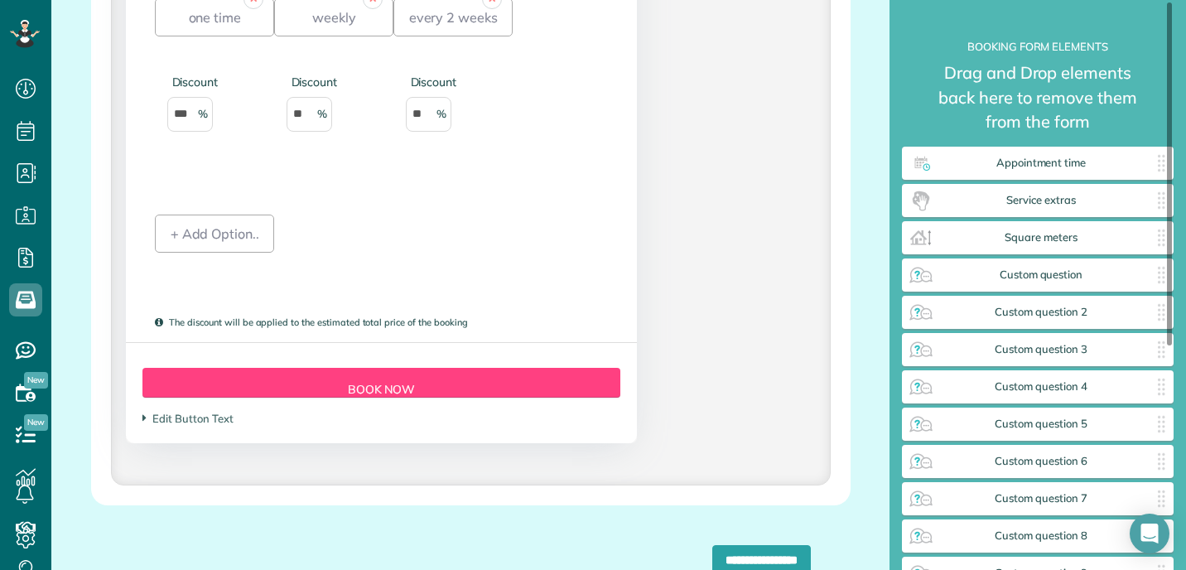
scroll to position [0, 0]
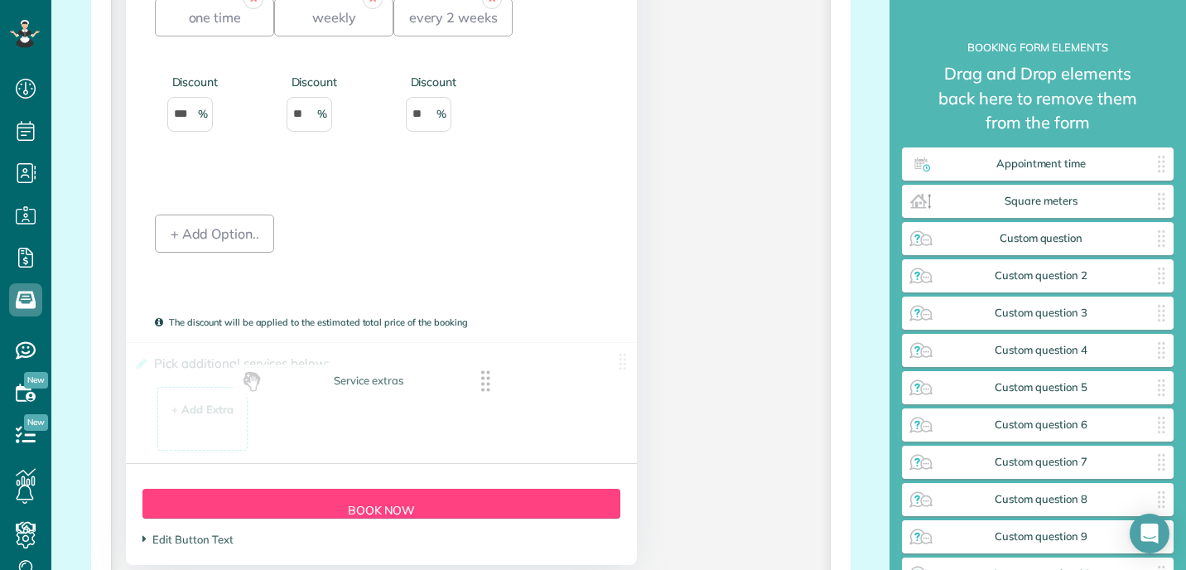
drag, startPoint x: 1067, startPoint y: 200, endPoint x: 394, endPoint y: 392, distance: 699.5
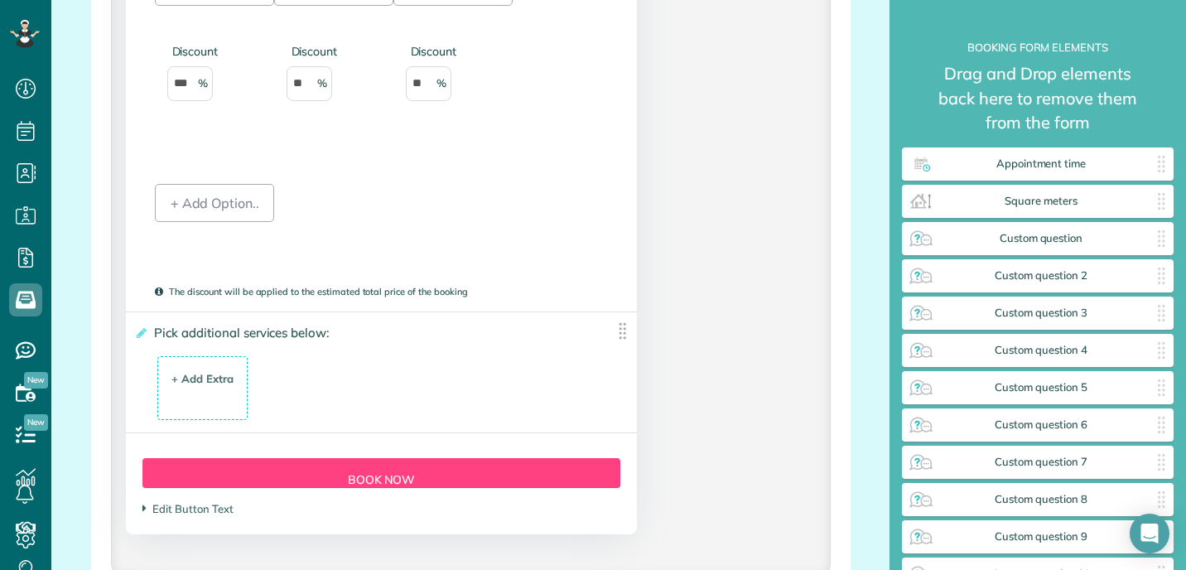
scroll to position [2023, 0]
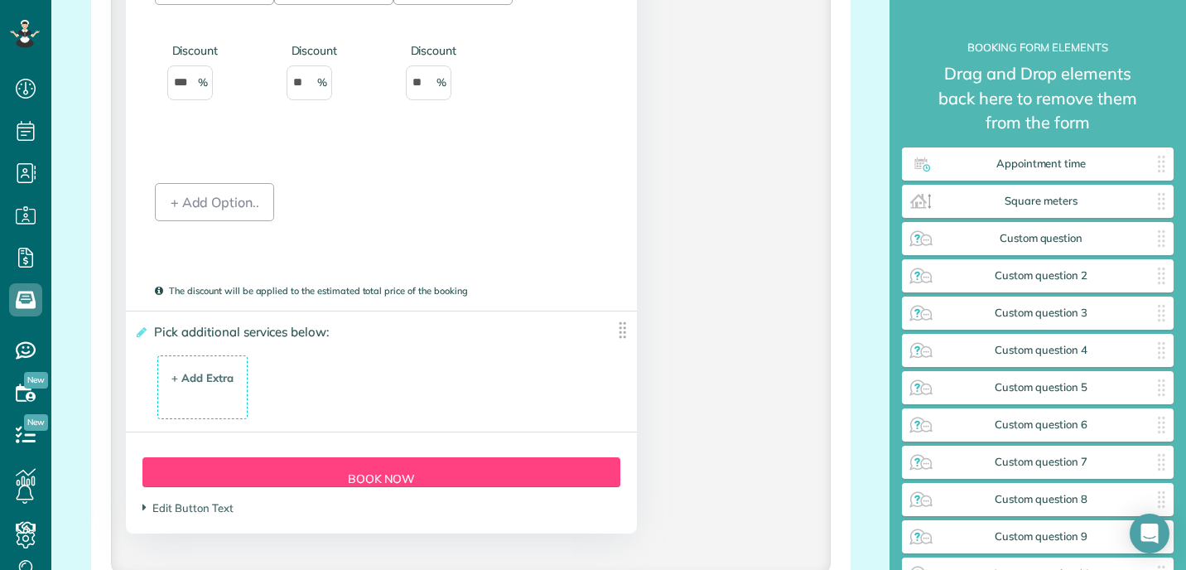
click at [613, 340] on img at bounding box center [622, 330] width 21 height 21
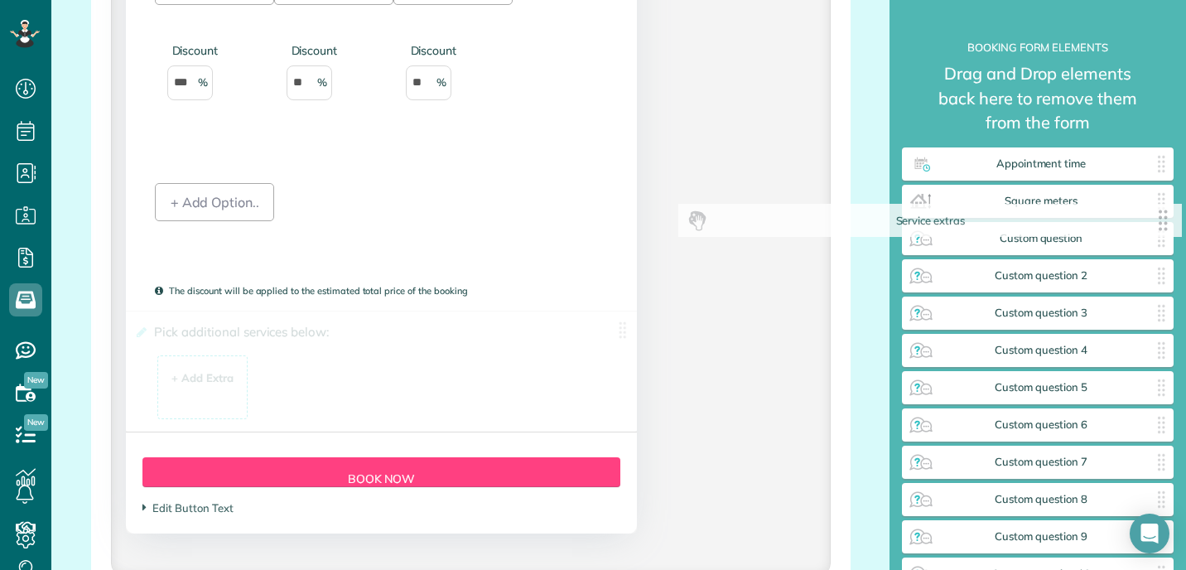
drag, startPoint x: 613, startPoint y: 350, endPoint x: 1137, endPoint y: 213, distance: 542.1
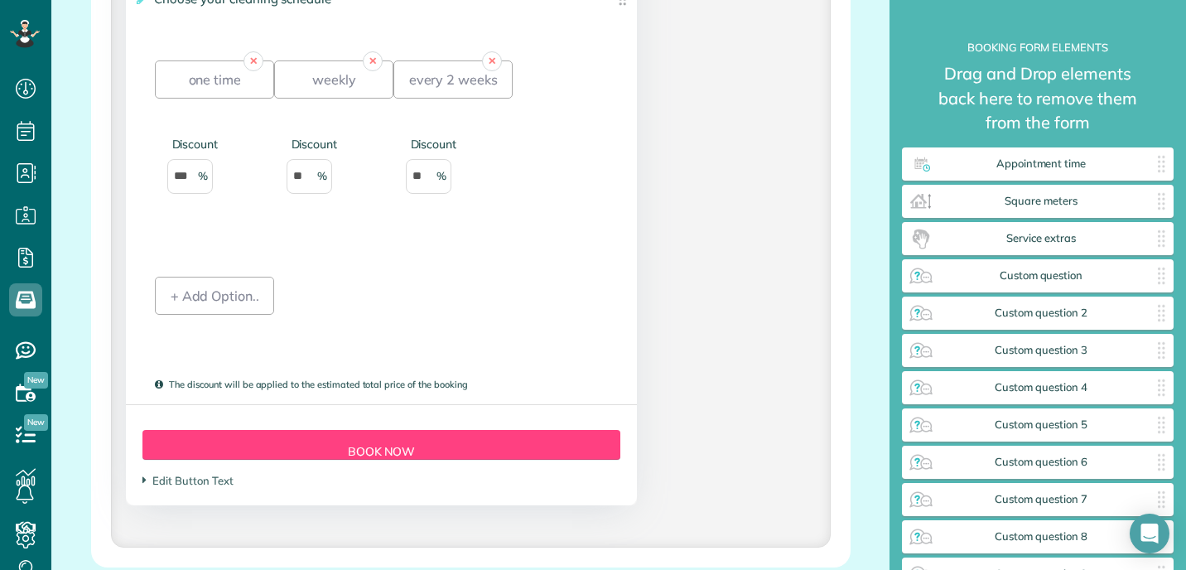
scroll to position [1930, 0]
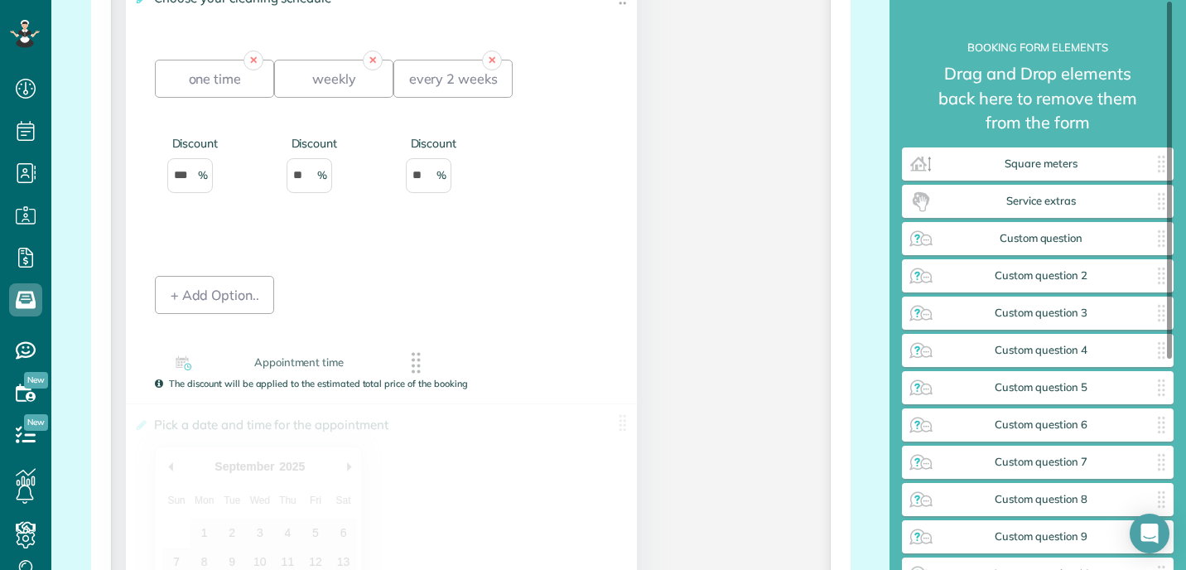
drag, startPoint x: 1050, startPoint y: 170, endPoint x: 311, endPoint y: 369, distance: 765.4
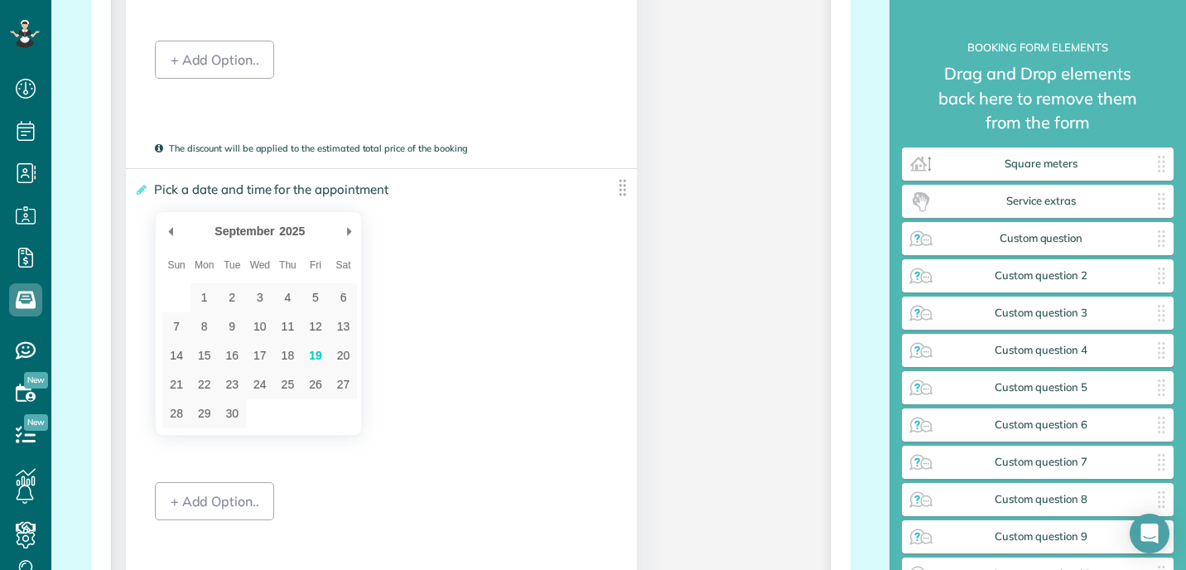
scroll to position [2181, 0]
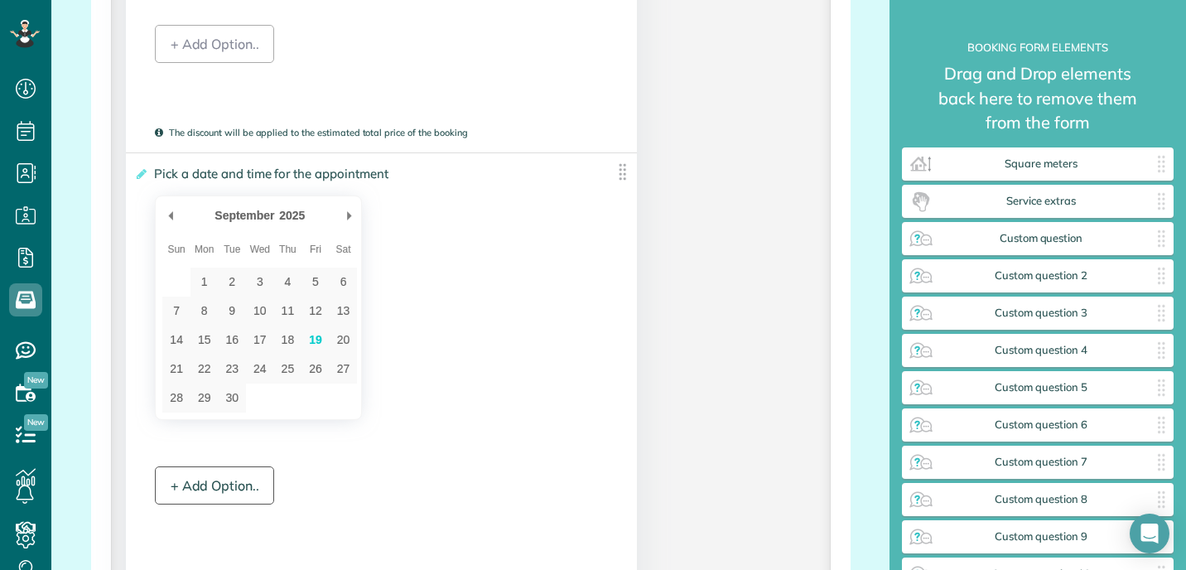
click at [205, 504] on div "+ Add Option.." at bounding box center [214, 485] width 119 height 38
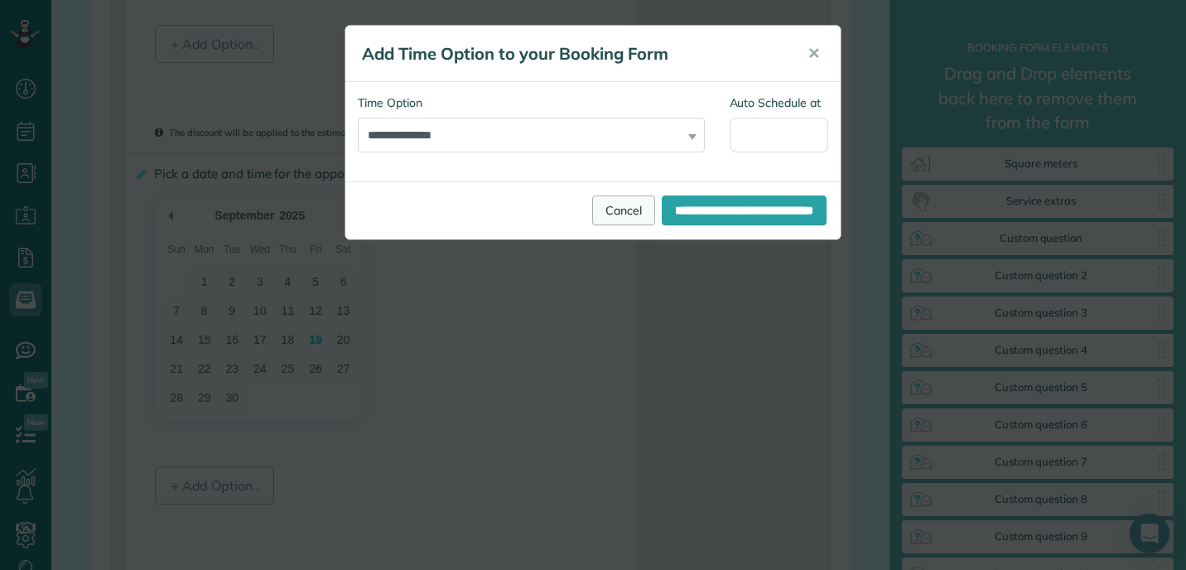
click at [592, 209] on link "Cancel" at bounding box center [623, 210] width 63 height 30
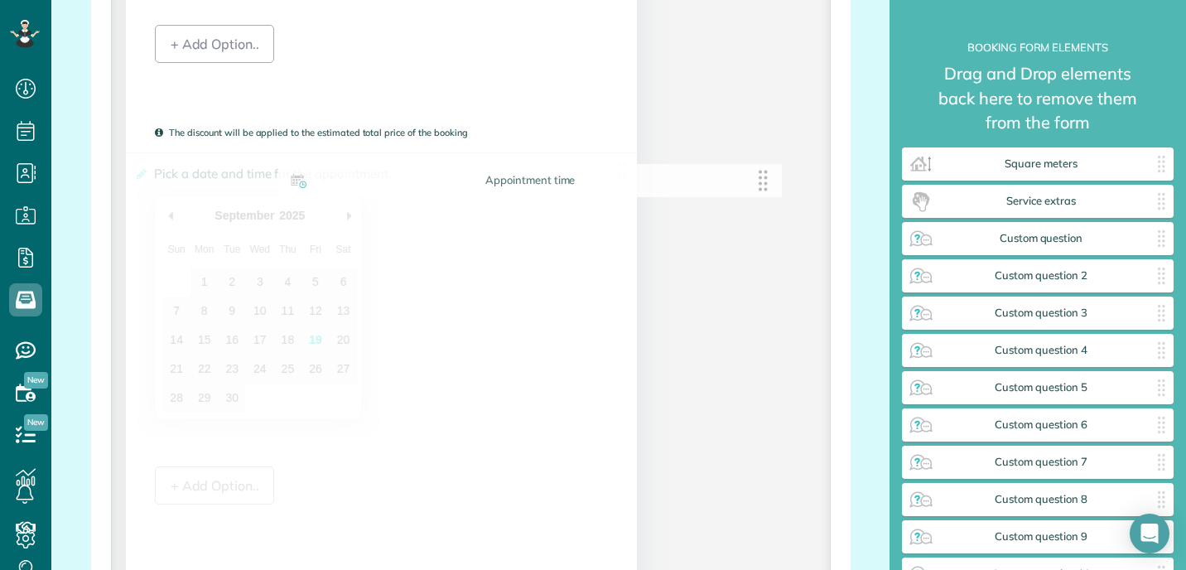
scroll to position [2152, 0]
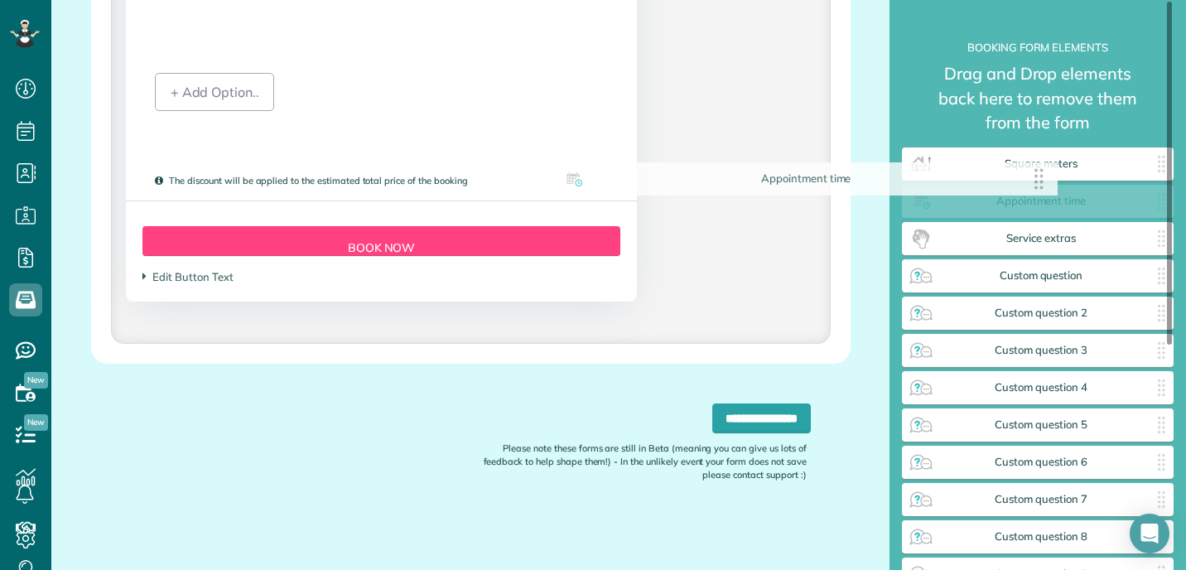
drag, startPoint x: 597, startPoint y: 194, endPoint x: 1026, endPoint y: 184, distance: 429.2
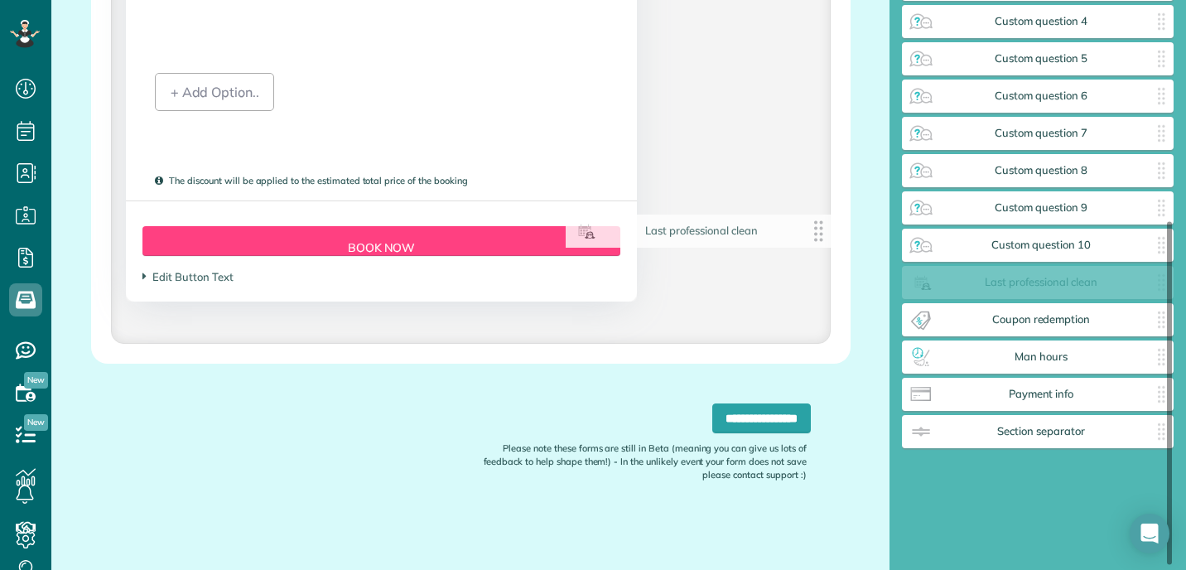
scroll to position [335, 0]
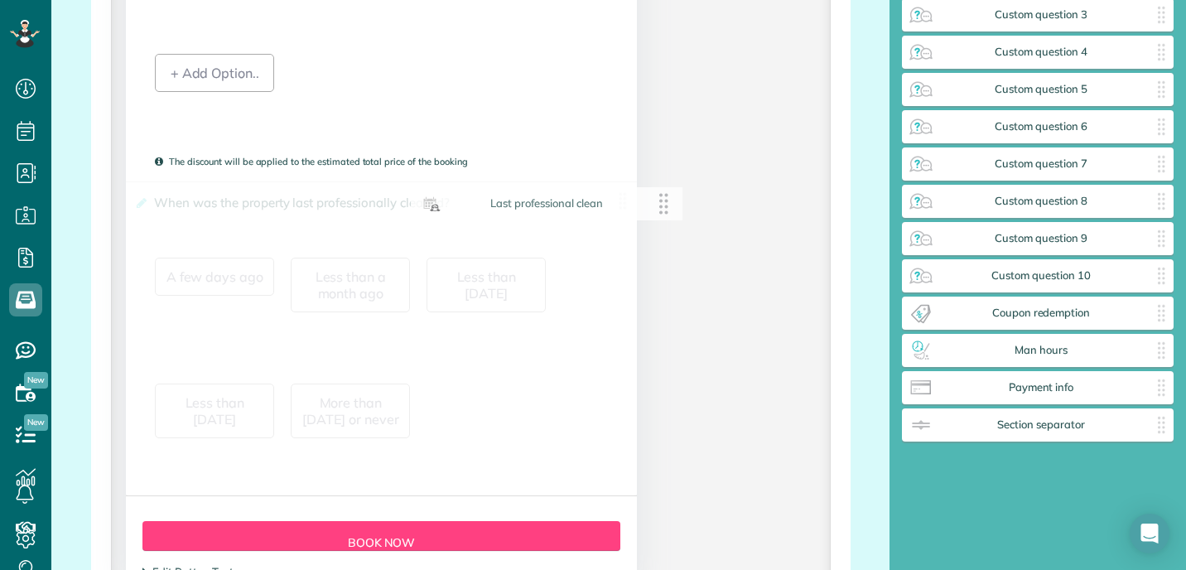
drag, startPoint x: 1019, startPoint y: 280, endPoint x: 507, endPoint y: 202, distance: 517.8
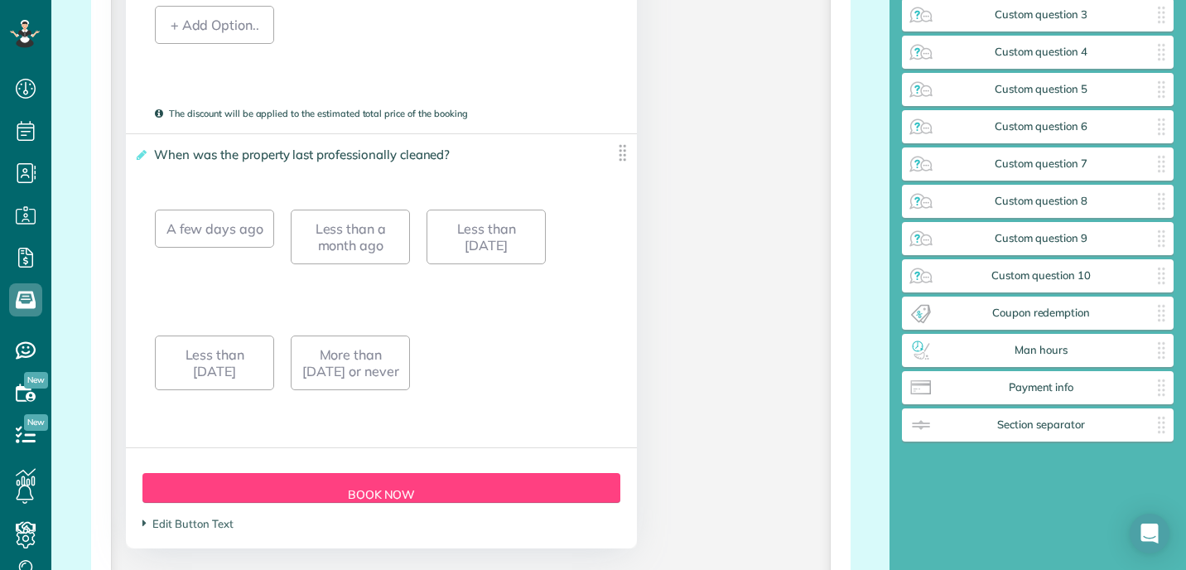
scroll to position [2216, 0]
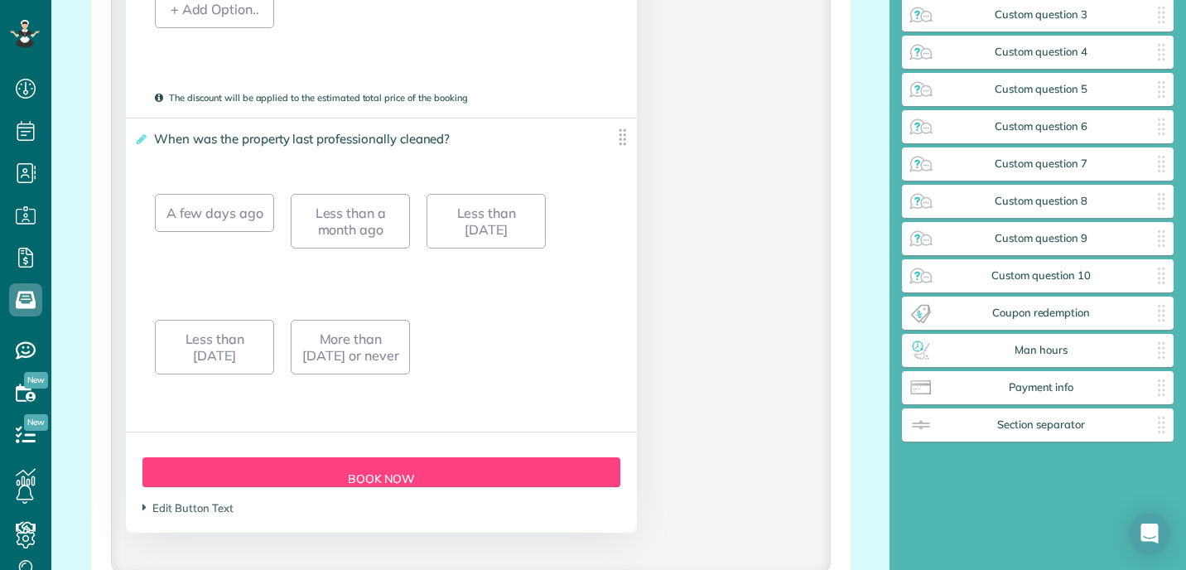
click at [612, 147] on img at bounding box center [622, 137] width 21 height 21
click at [461, 337] on div "A few days ago Less than a month ago Less than 3 months ago Less than 6 months …" at bounding box center [381, 293] width 452 height 252
click at [528, 369] on div "A few days ago Less than a month ago Less than 3 months ago Less than 6 months …" at bounding box center [381, 293] width 452 height 252
click at [135, 145] on icon at bounding box center [140, 139] width 12 height 12
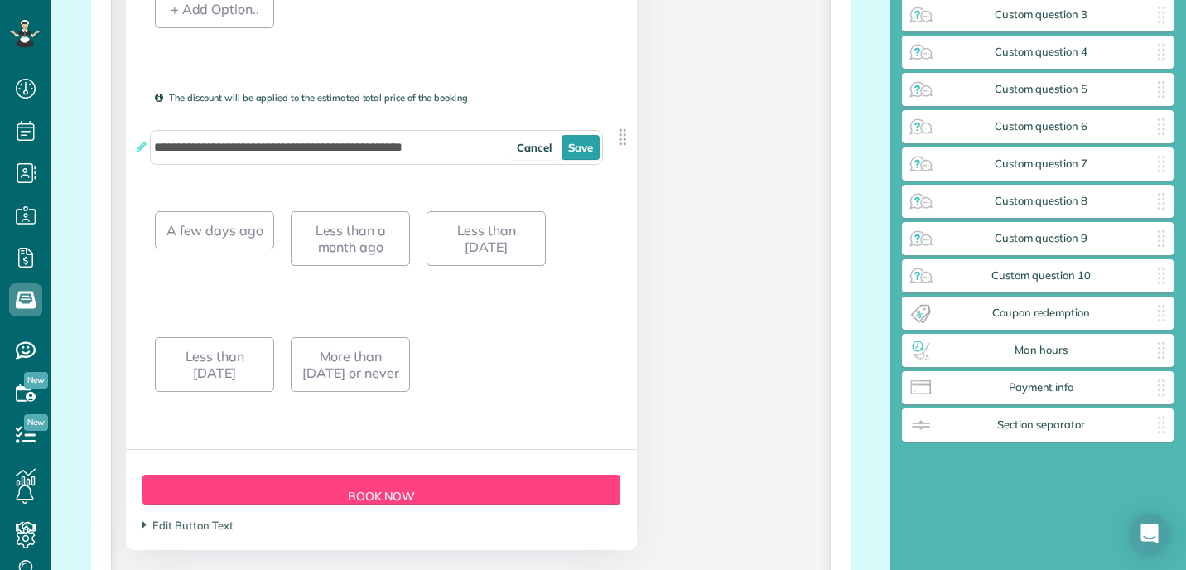
drag, startPoint x: 517, startPoint y: 351, endPoint x: 517, endPoint y: 331, distance: 19.9
click at [517, 351] on div "A few days ago Less than a month ago Less than 3 months ago Less than 6 months …" at bounding box center [381, 311] width 452 height 252
click at [375, 387] on div "More than 6 months ago or never" at bounding box center [350, 364] width 119 height 55
click at [338, 374] on div "More than 6 months ago or never" at bounding box center [350, 364] width 119 height 55
click at [610, 327] on div "**********" at bounding box center [381, 283] width 510 height 331
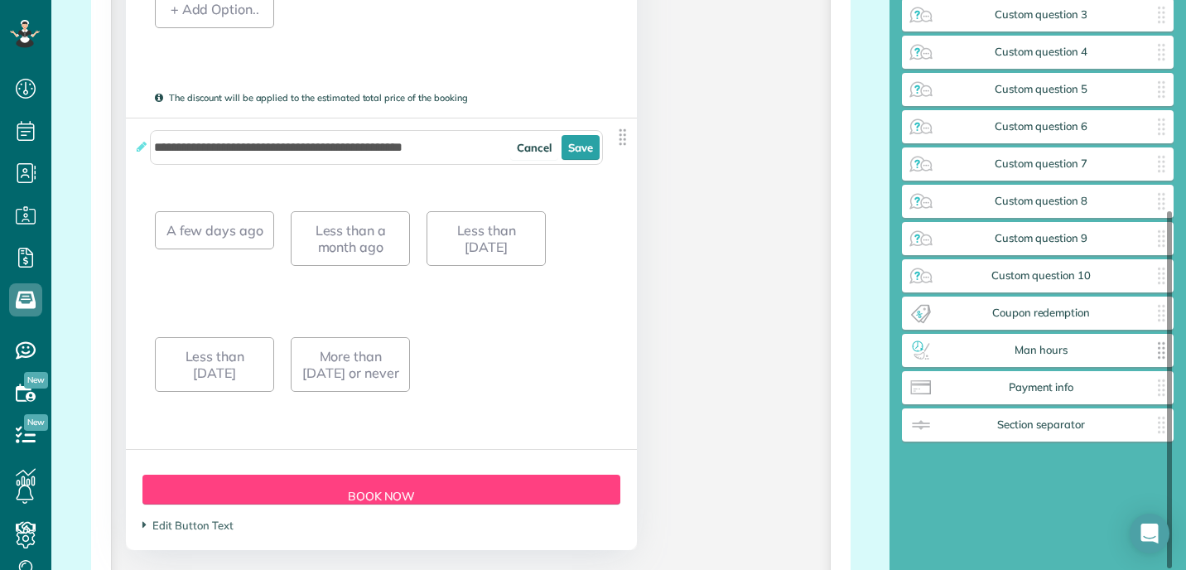
click at [1044, 358] on div "Man hours ✕" at bounding box center [1038, 350] width 272 height 33
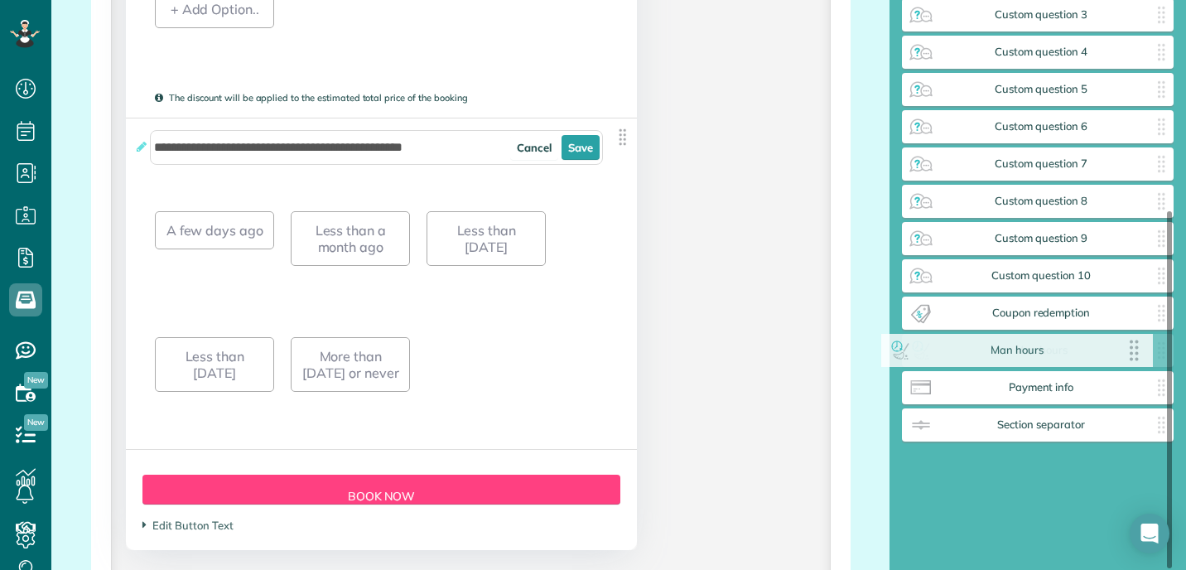
scroll to position [298, 0]
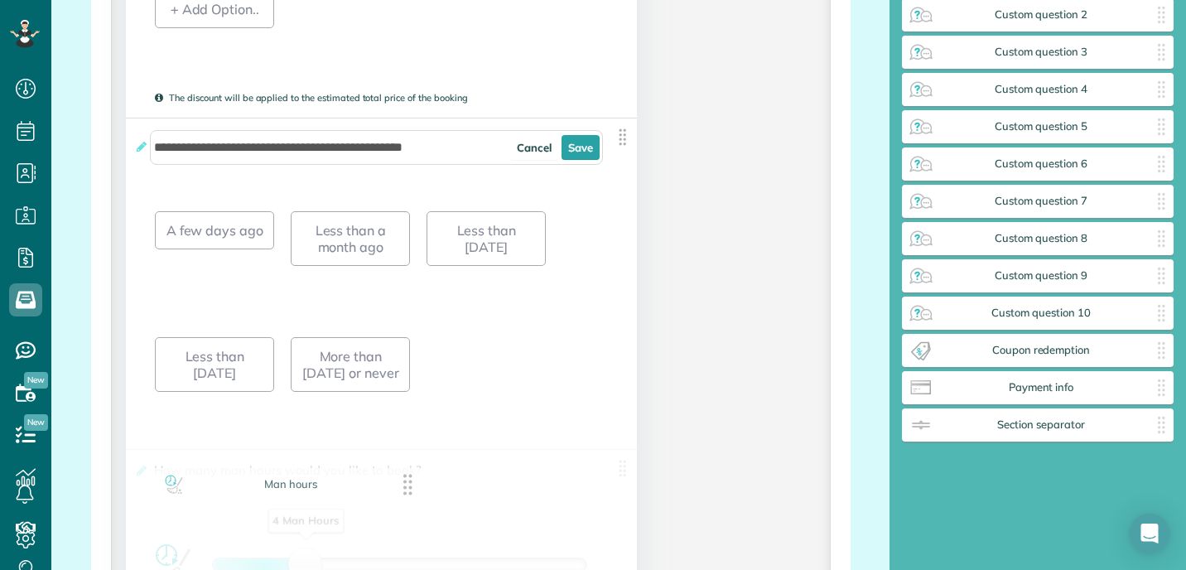
drag, startPoint x: 1025, startPoint y: 358, endPoint x: 277, endPoint y: 492, distance: 759.9
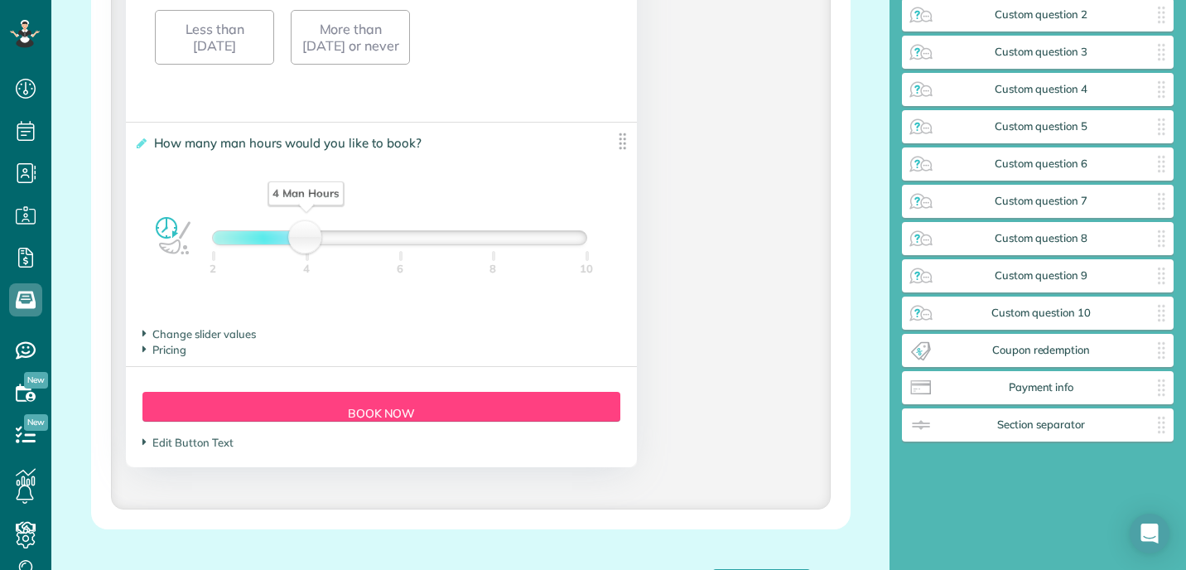
scroll to position [2565, 0]
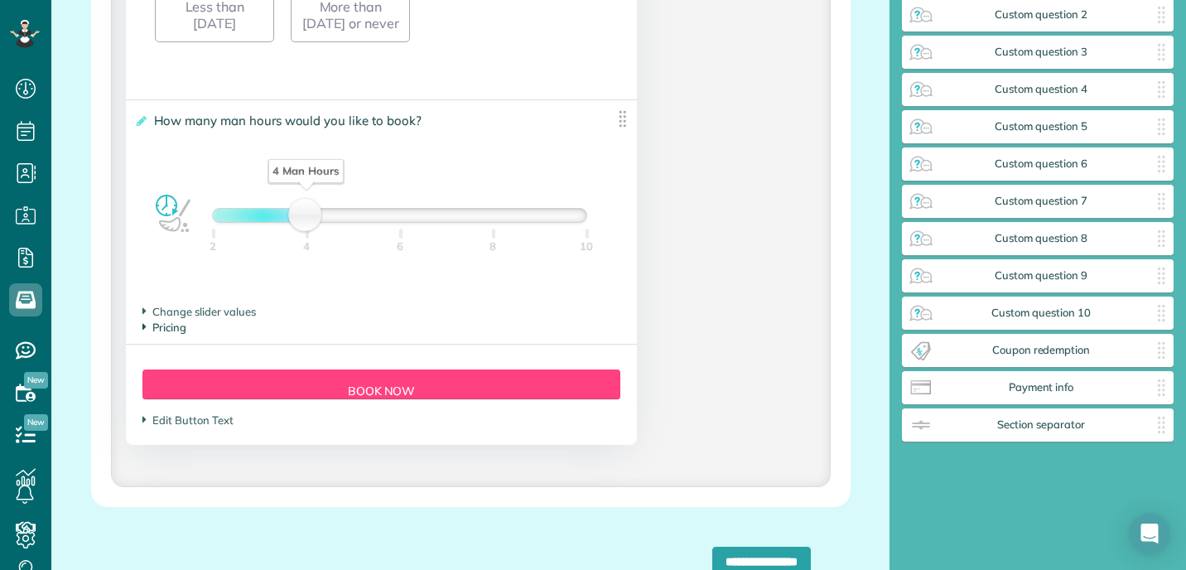
click at [170, 334] on span "Pricing" at bounding box center [164, 327] width 44 height 13
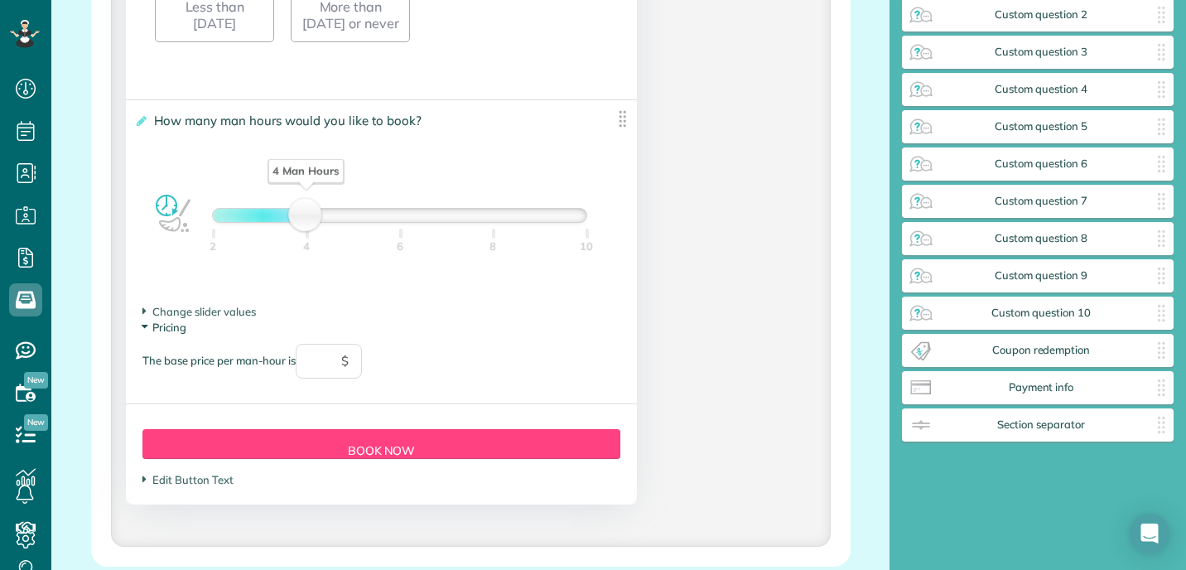
click at [170, 334] on span "Pricing" at bounding box center [164, 327] width 44 height 13
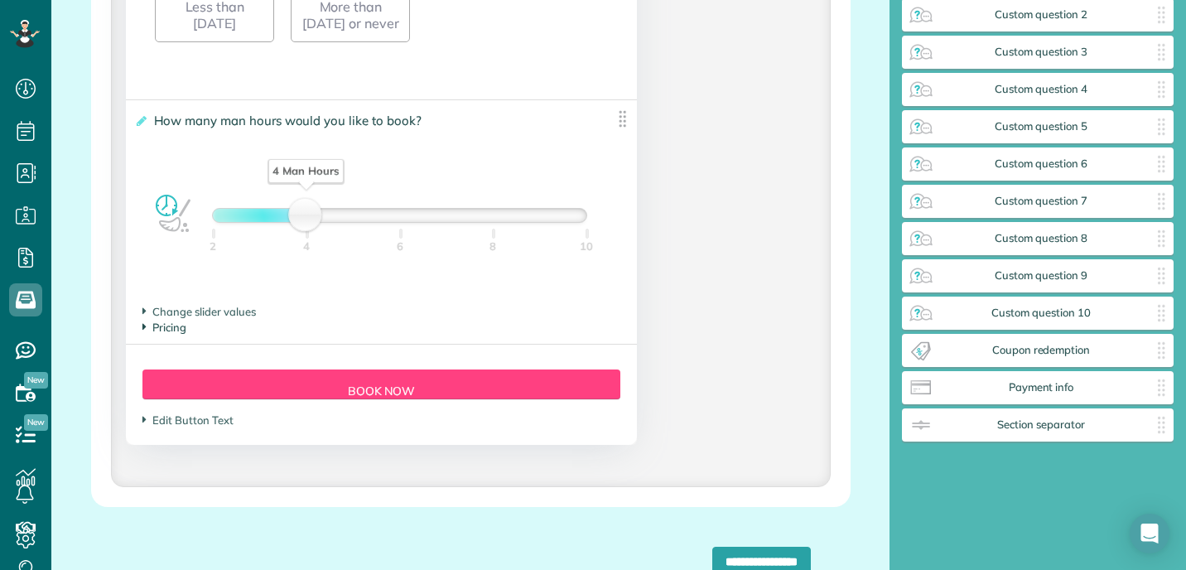
click at [170, 334] on span "Pricing" at bounding box center [164, 327] width 44 height 13
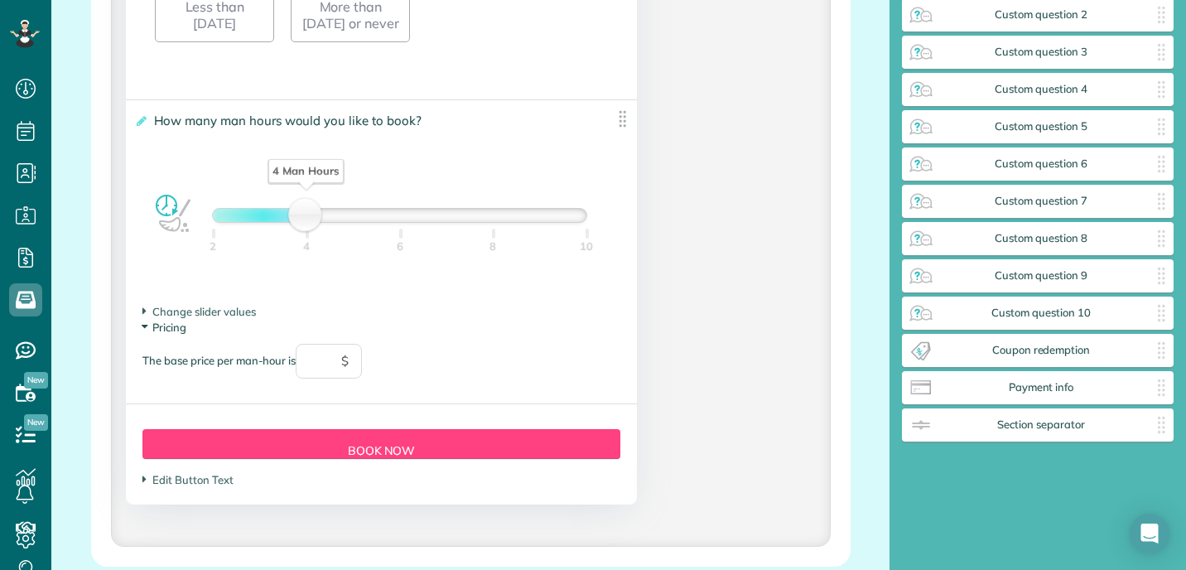
click at [170, 334] on span "Pricing" at bounding box center [164, 327] width 44 height 13
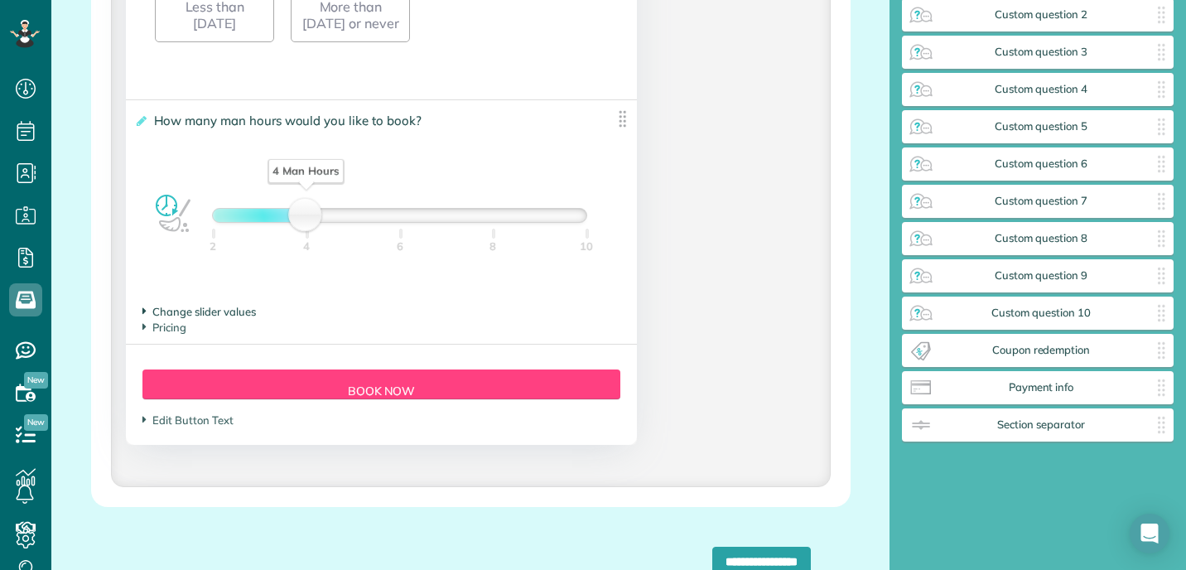
click at [173, 318] on span "Change slider values" at bounding box center [198, 311] width 113 height 13
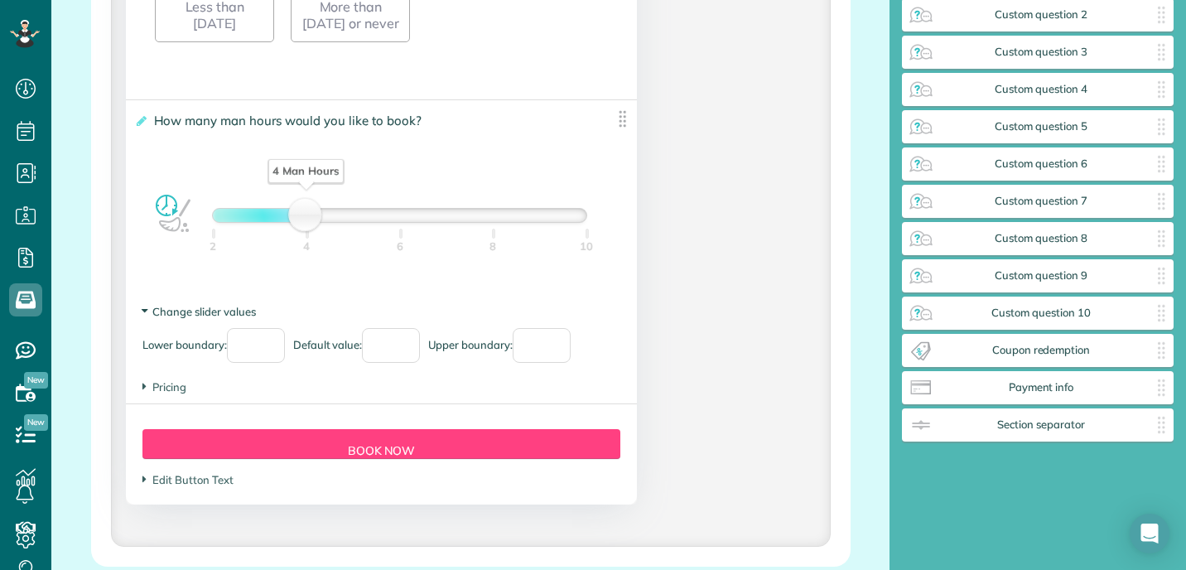
click at [173, 318] on span "Change slider values" at bounding box center [198, 311] width 113 height 13
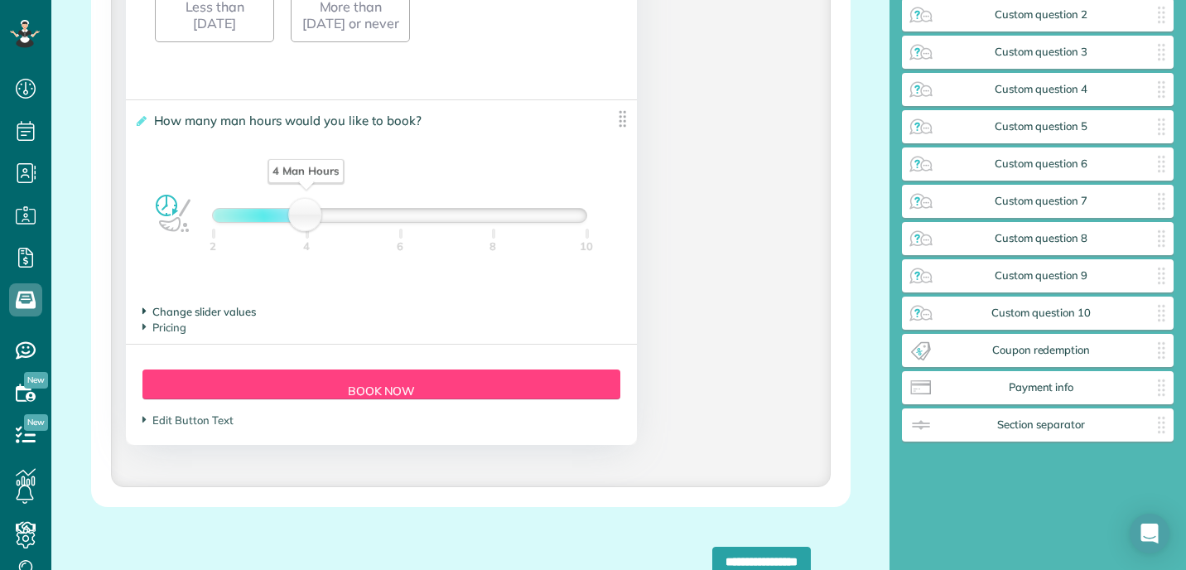
click at [174, 318] on span "Change slider values" at bounding box center [198, 311] width 113 height 13
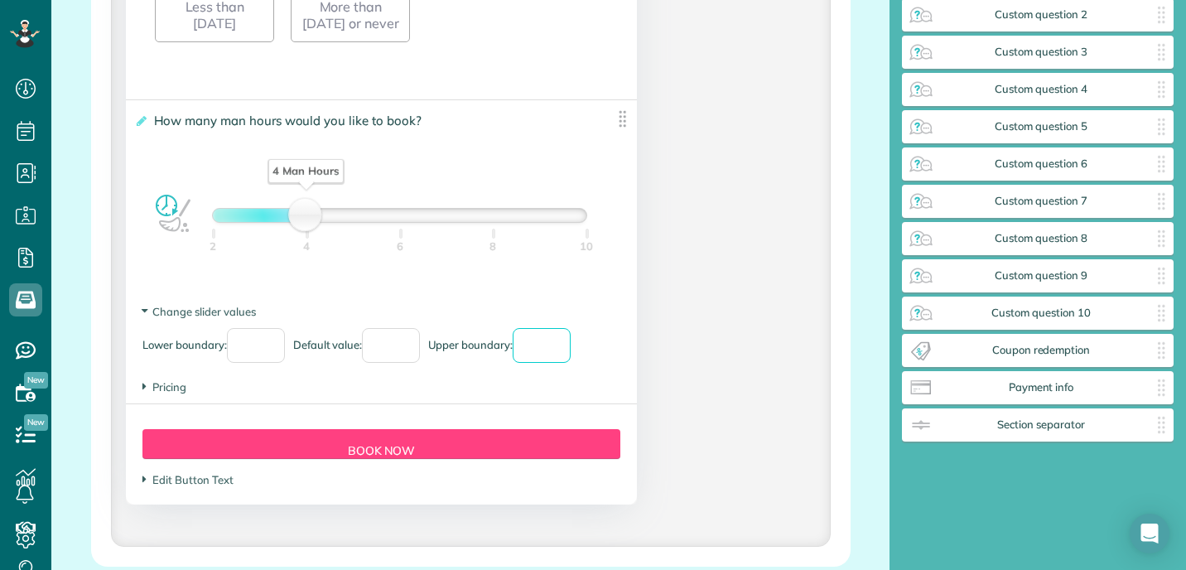
click at [566, 363] on input "**" at bounding box center [542, 345] width 58 height 35
click at [567, 363] on input "*" at bounding box center [542, 345] width 58 height 35
type input "*"
click at [567, 363] on input "*" at bounding box center [542, 345] width 58 height 35
drag, startPoint x: 398, startPoint y: 238, endPoint x: 310, endPoint y: 248, distance: 89.2
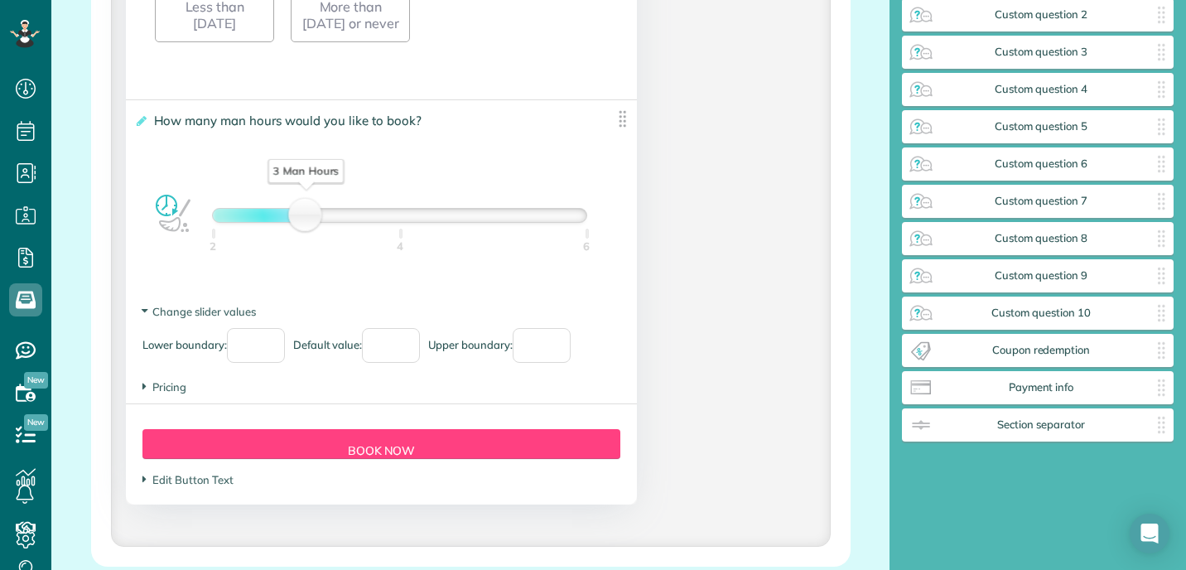
click at [310, 227] on div "3 Man Hours" at bounding box center [306, 215] width 28 height 23
drag, startPoint x: 313, startPoint y: 249, endPoint x: 311, endPoint y: 233, distance: 15.9
click at [311, 227] on div "3 Man Hours" at bounding box center [306, 215] width 28 height 23
click at [504, 180] on div "**********" at bounding box center [381, 197] width 510 height 195
click at [176, 393] on span "Pricing" at bounding box center [164, 386] width 44 height 13
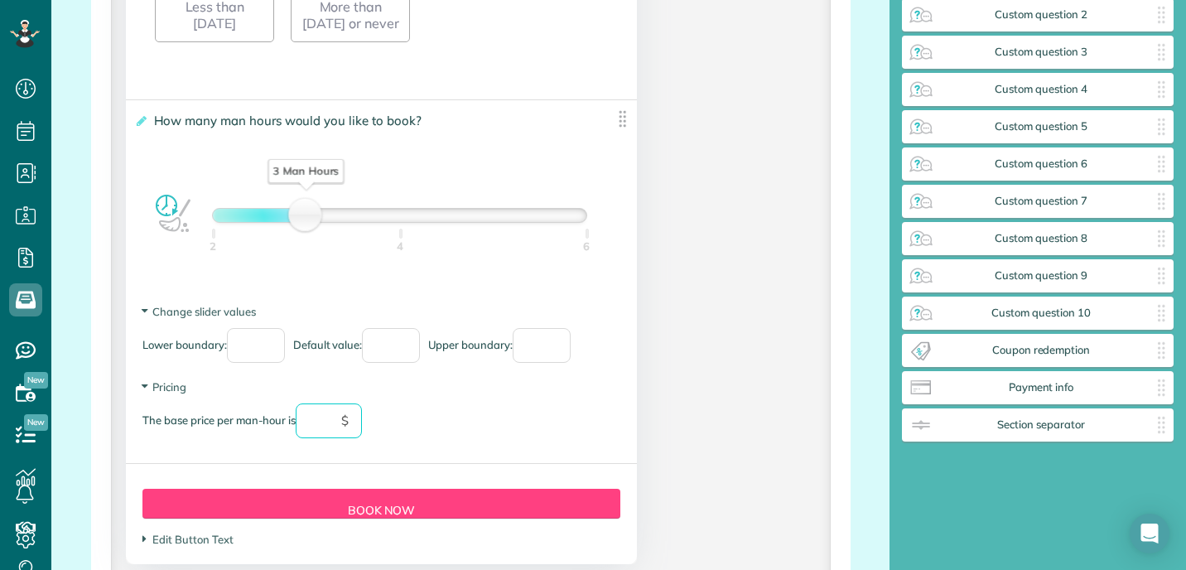
click at [303, 438] on input "text" at bounding box center [329, 420] width 66 height 35
click at [496, 455] on div "The base price per man-hour is ** $" at bounding box center [380, 428] width 477 height 51
click at [484, 432] on div "The base price per man-hour is ** $" at bounding box center [380, 428] width 477 height 51
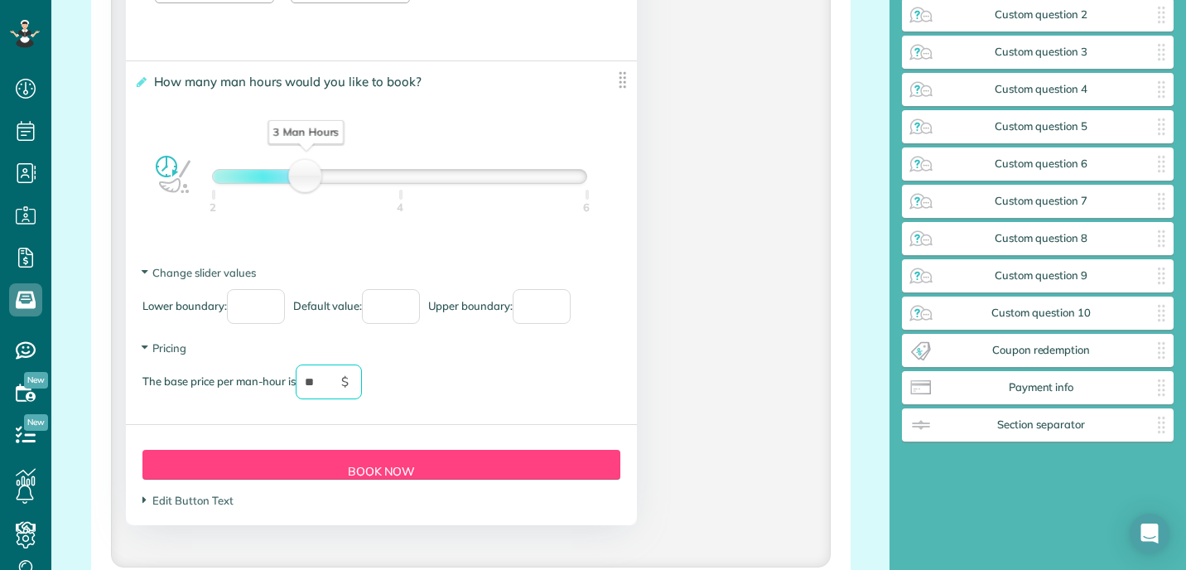
scroll to position [2605, 0]
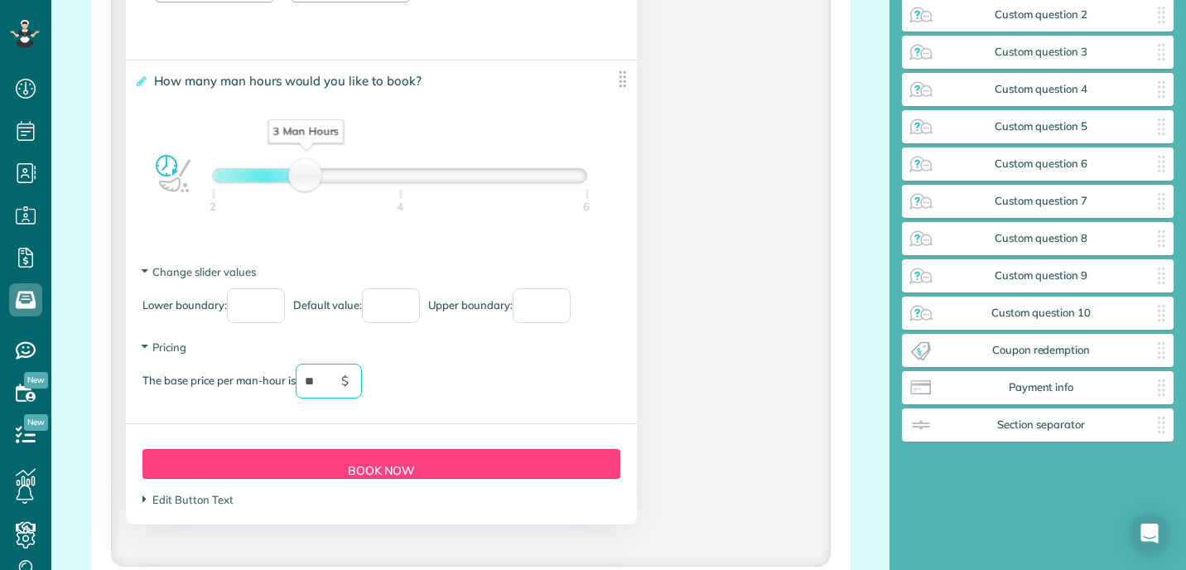
click at [176, 242] on div "**********" at bounding box center [381, 157] width 510 height 195
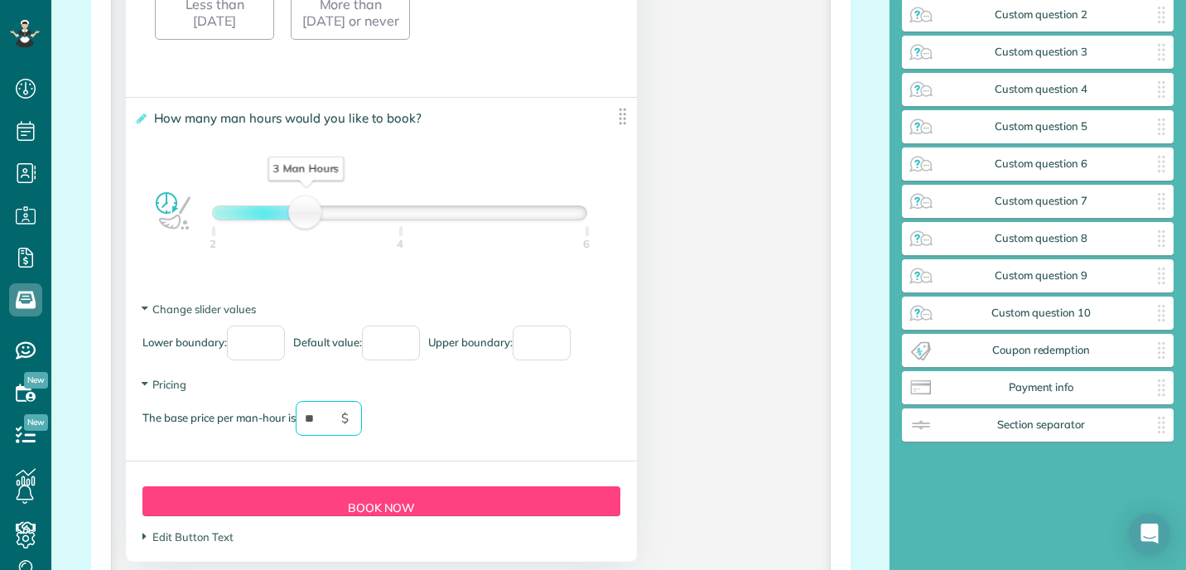
scroll to position [2719, 0]
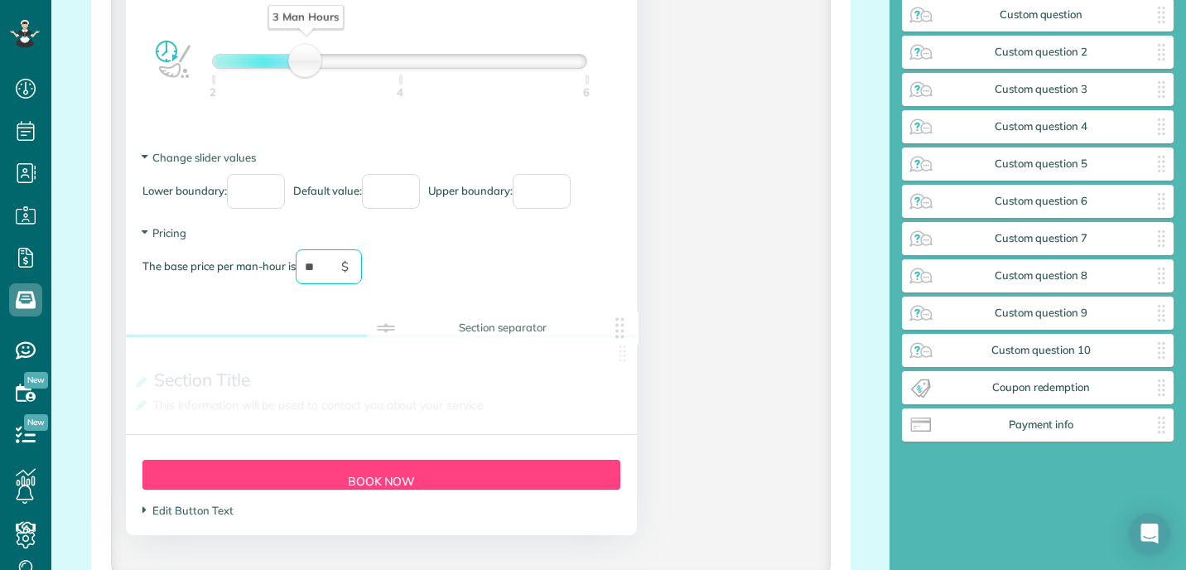
drag, startPoint x: 1064, startPoint y: 429, endPoint x: 528, endPoint y: 331, distance: 545.6
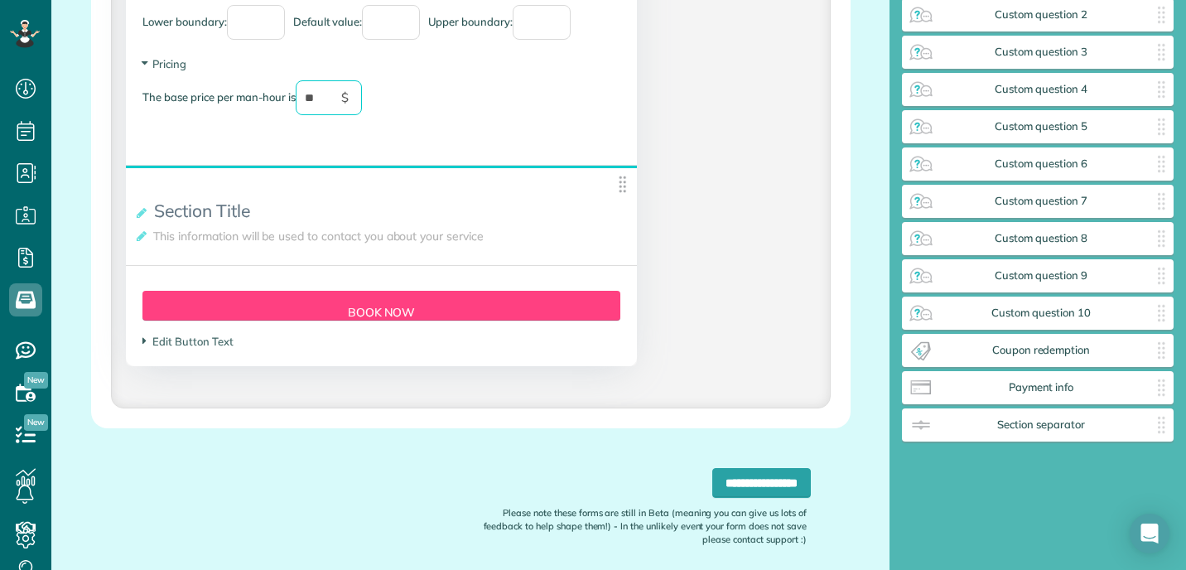
scroll to position [2793, 0]
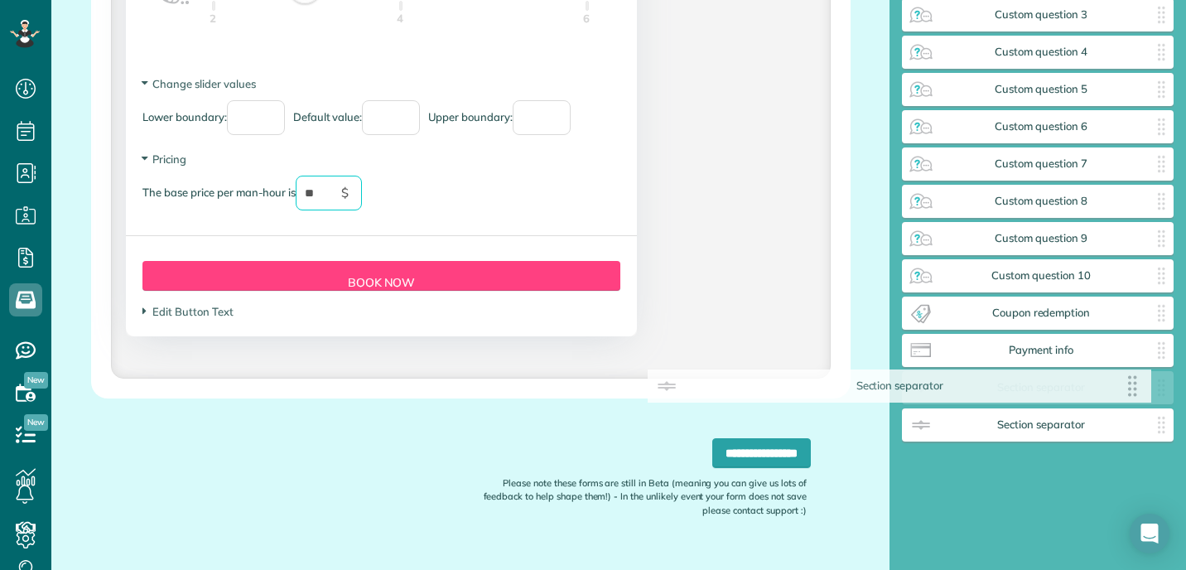
drag, startPoint x: 609, startPoint y: 302, endPoint x: 1132, endPoint y: 388, distance: 529.7
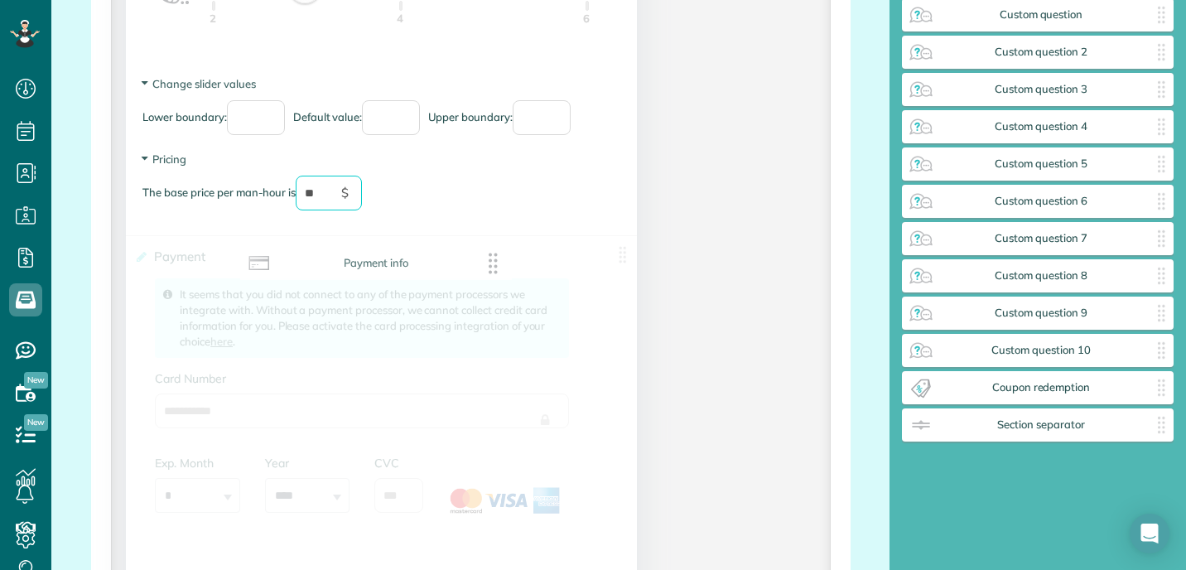
scroll to position [261, 0]
drag, startPoint x: 1109, startPoint y: 382, endPoint x: 446, endPoint y: 258, distance: 674.2
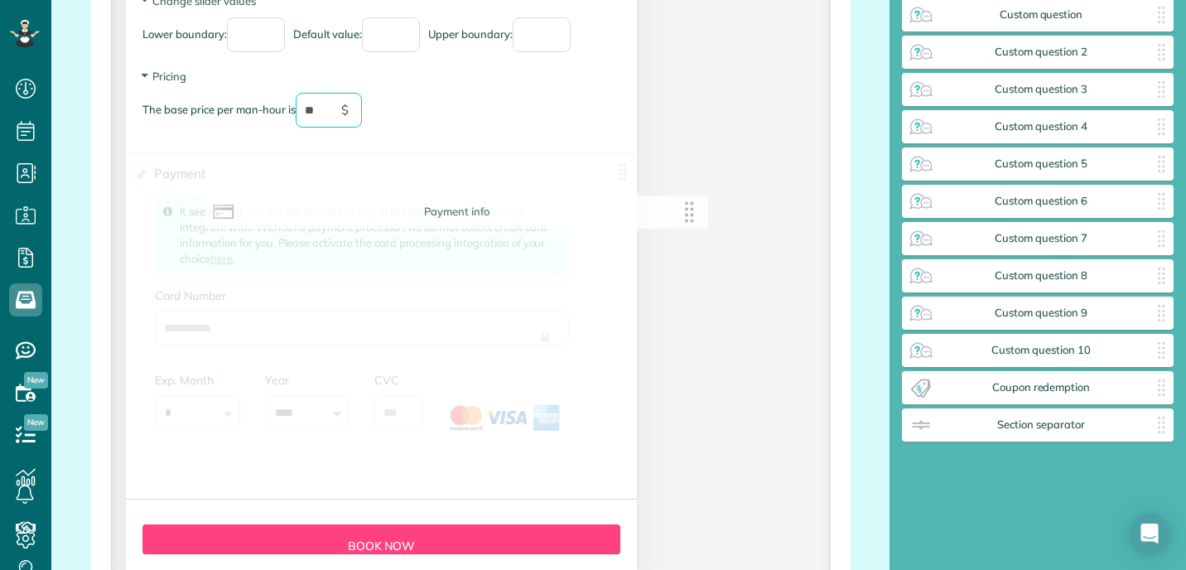
scroll to position [298, 0]
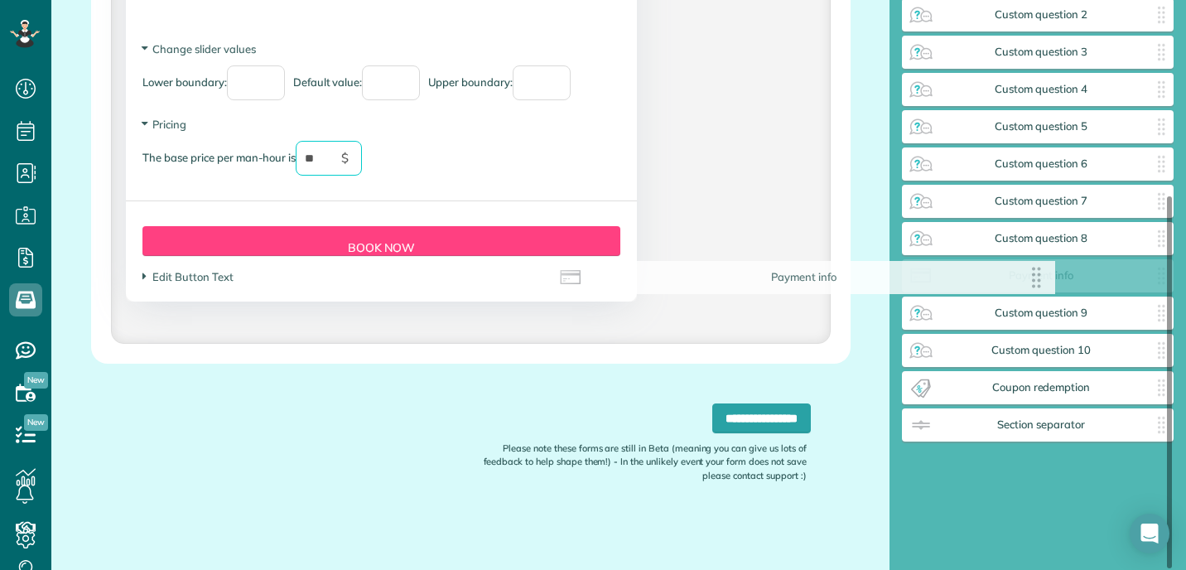
drag, startPoint x: 611, startPoint y: 200, endPoint x: 1044, endPoint y: 287, distance: 440.9
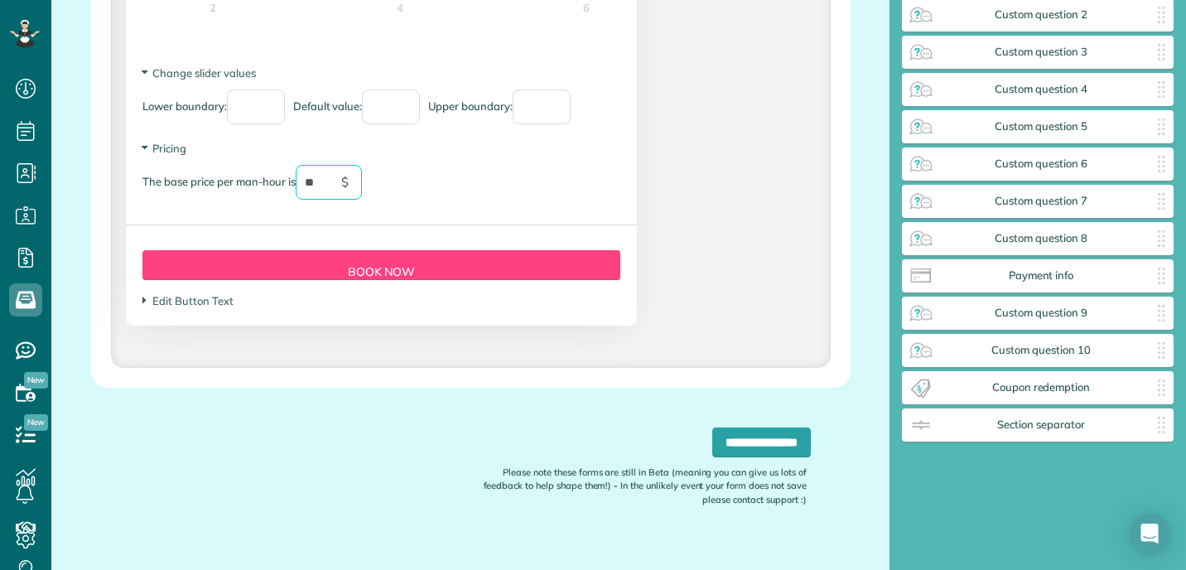
scroll to position [2850, 0]
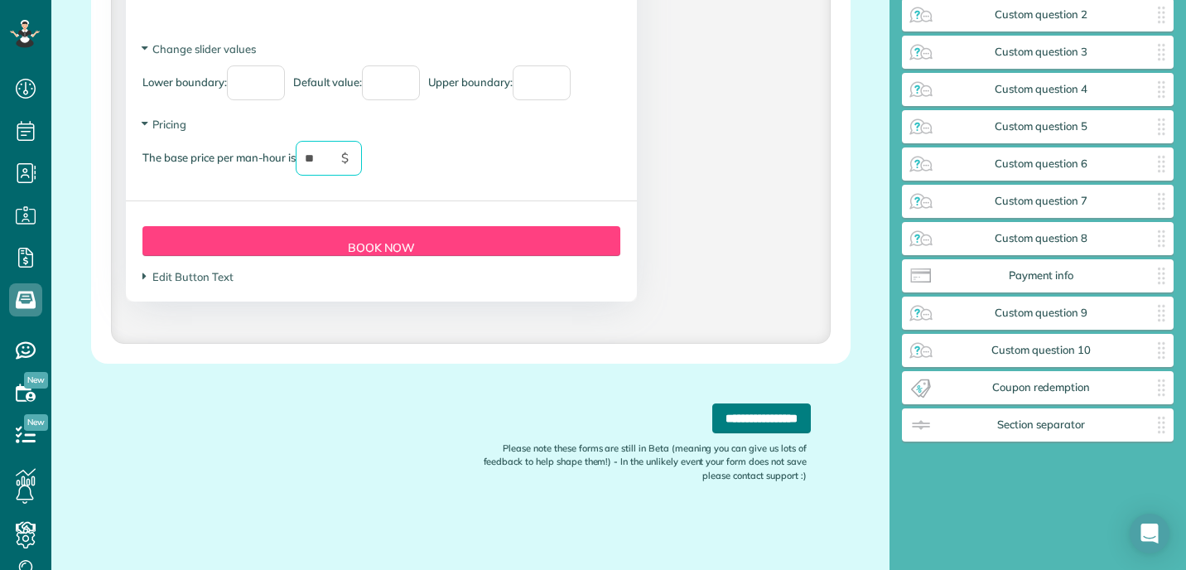
type input "**"
click at [721, 417] on input "**********" at bounding box center [761, 418] width 99 height 30
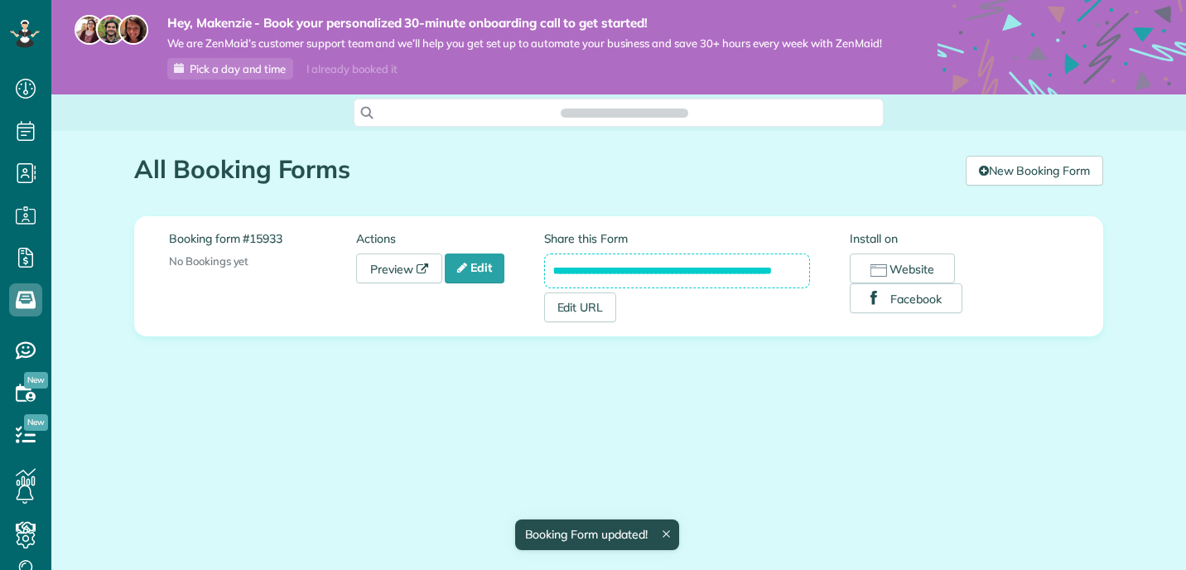
scroll to position [7, 7]
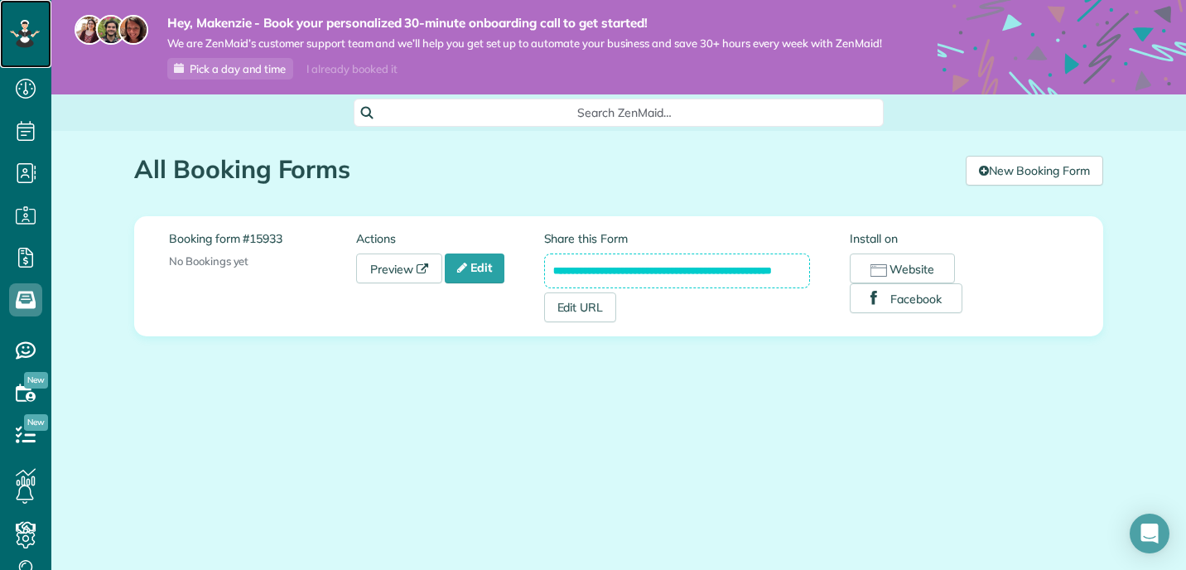
click at [22, 30] on icon at bounding box center [23, 30] width 3 height 3
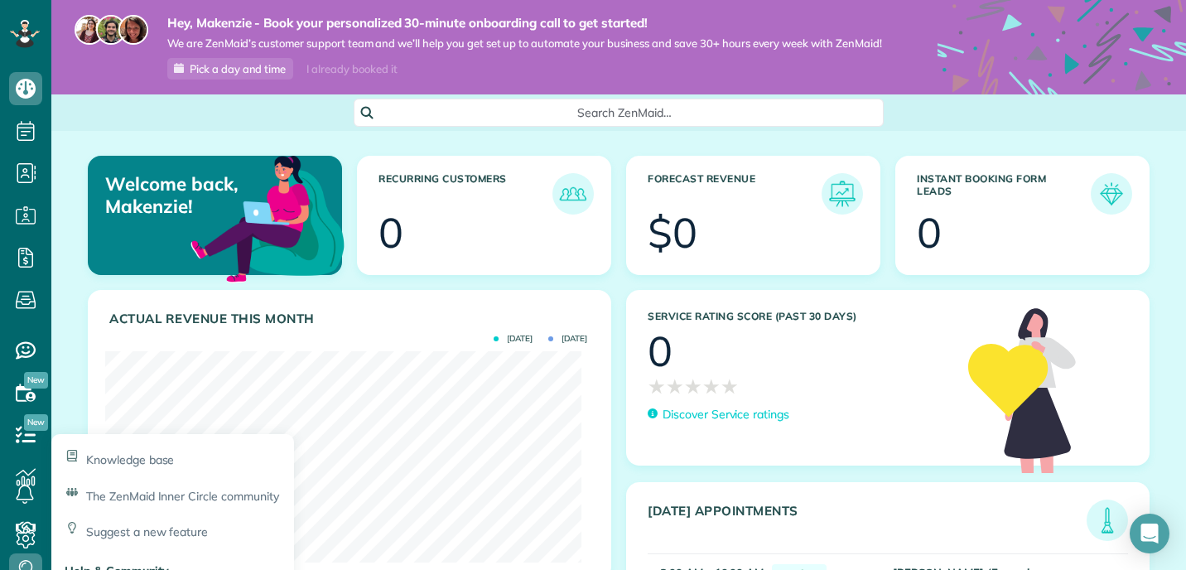
scroll to position [215, 482]
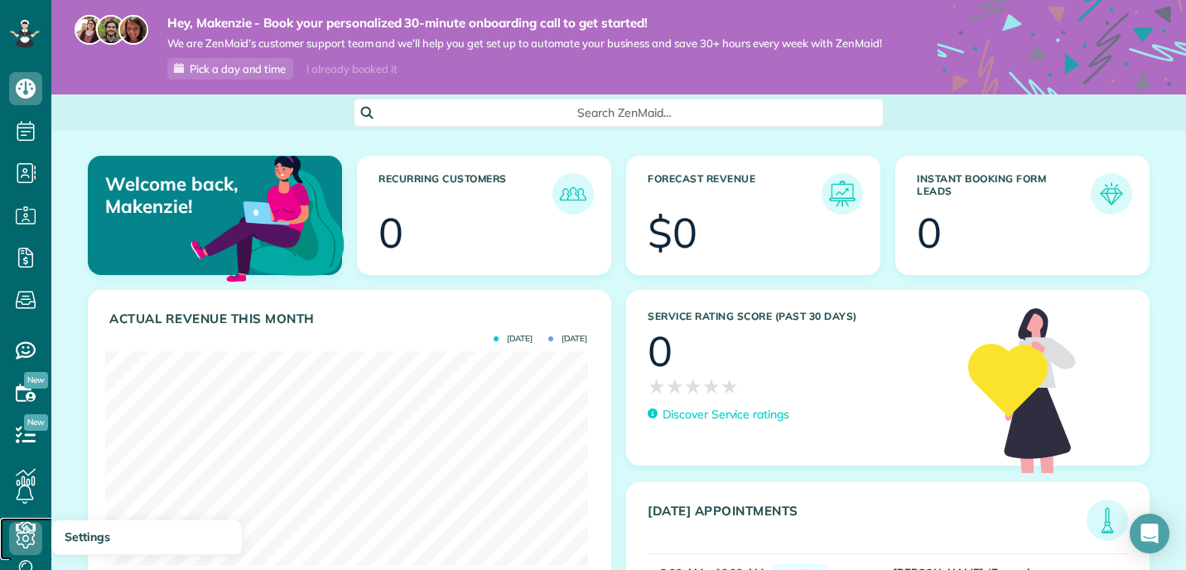
click at [26, 534] on use at bounding box center [26, 538] width 19 height 20
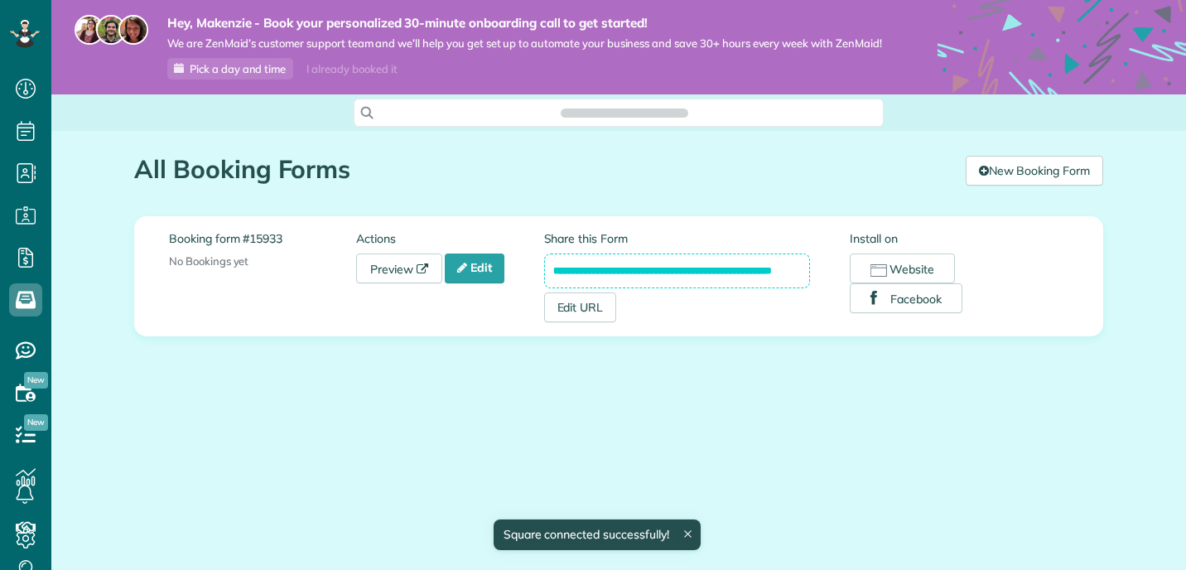
scroll to position [7, 7]
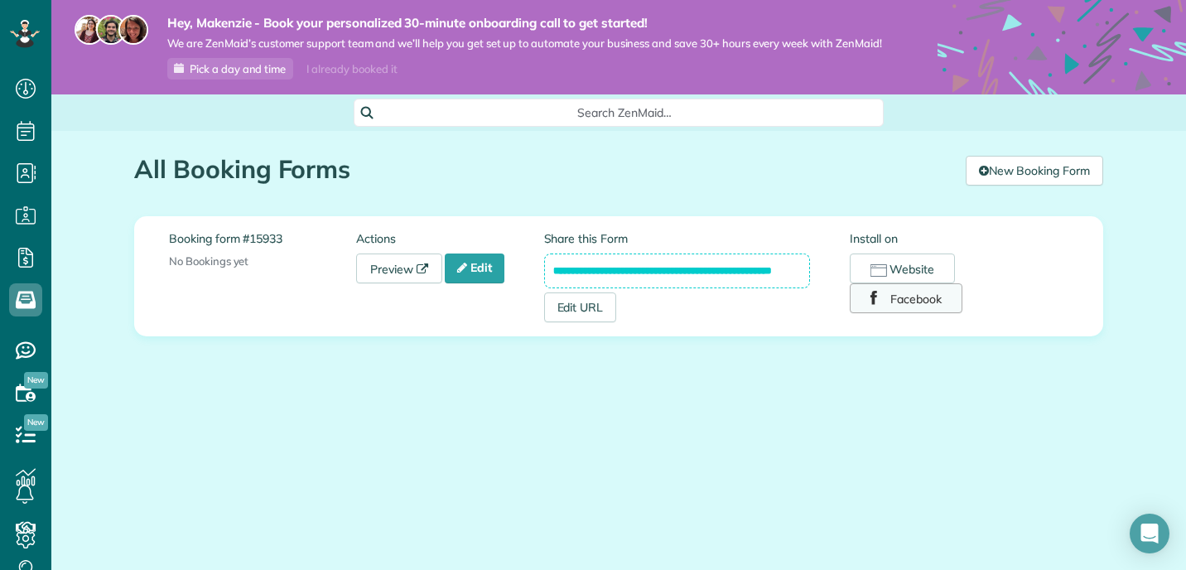
click at [898, 300] on button "Facebook" at bounding box center [906, 298] width 113 height 30
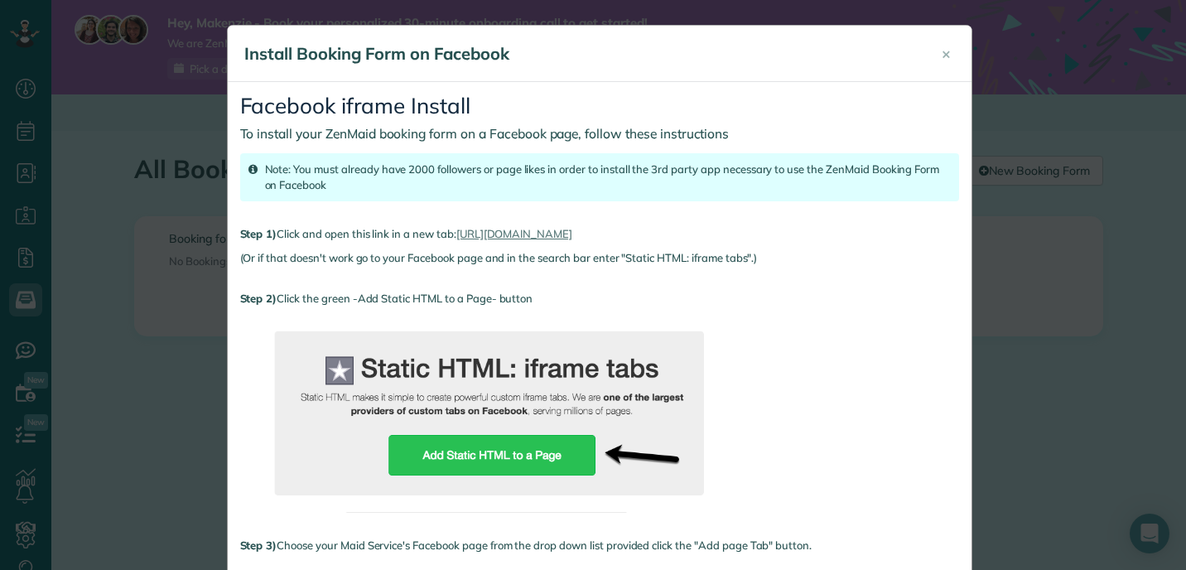
click at [324, 192] on div "Note: You must already have 2000 followers or page likes in order to install th…" at bounding box center [599, 177] width 719 height 48
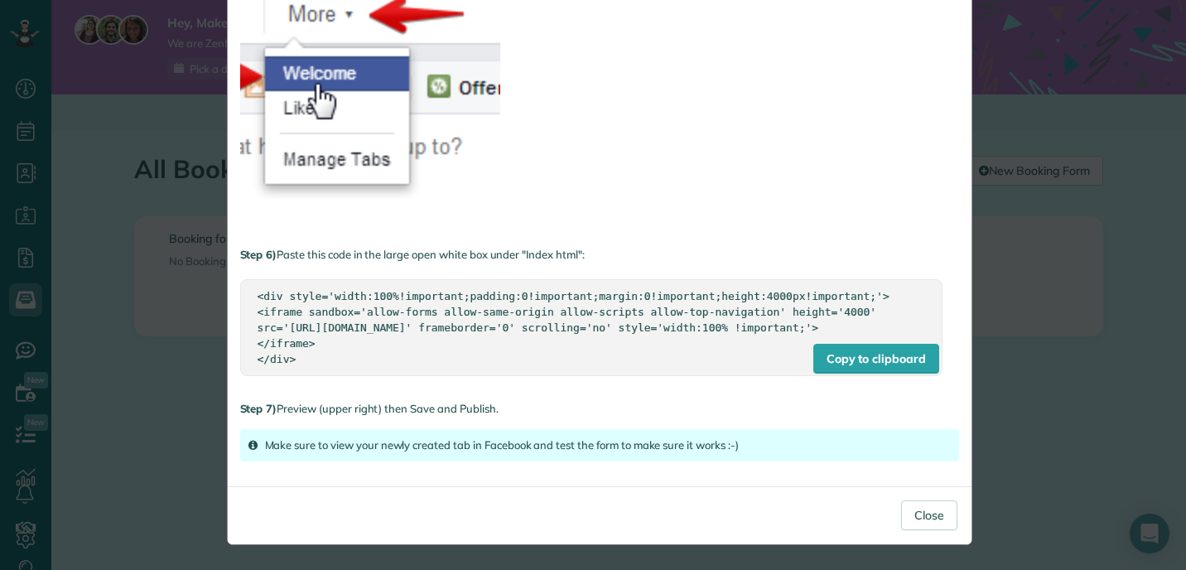
scroll to position [0, 0]
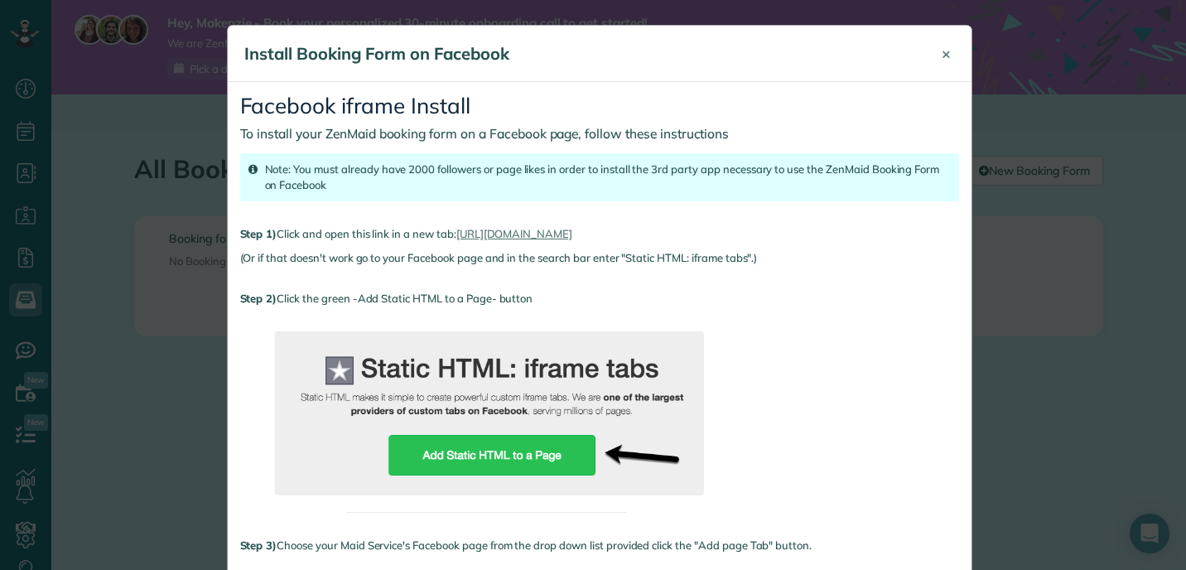
click at [946, 55] on button "×" at bounding box center [946, 54] width 34 height 40
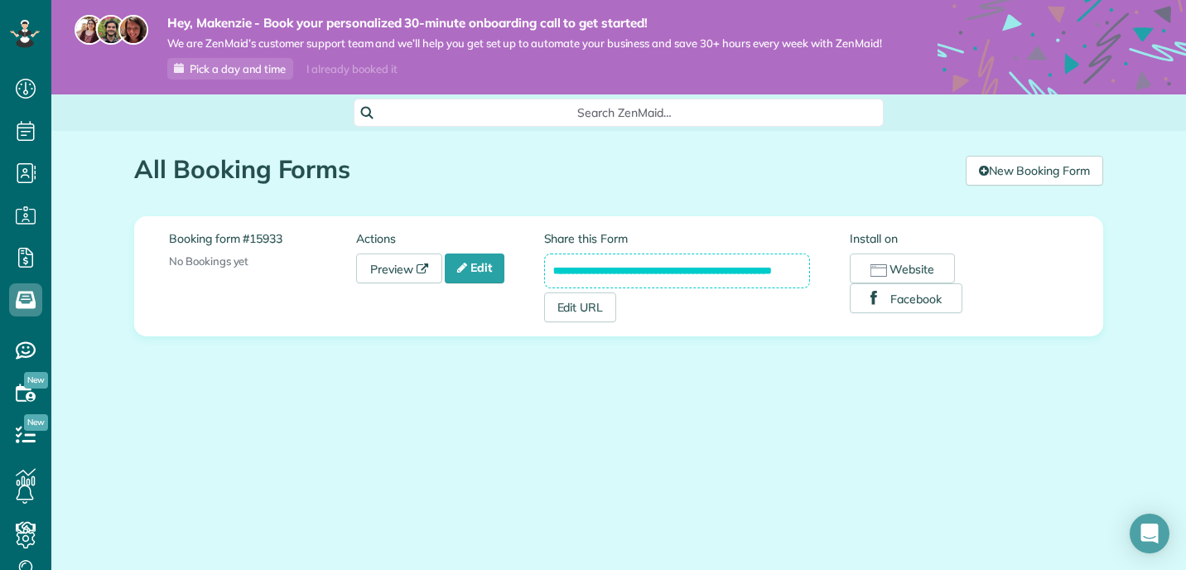
click at [712, 301] on section "**********" at bounding box center [677, 276] width 267 height 92
click at [583, 310] on link "Edit URL" at bounding box center [580, 307] width 73 height 30
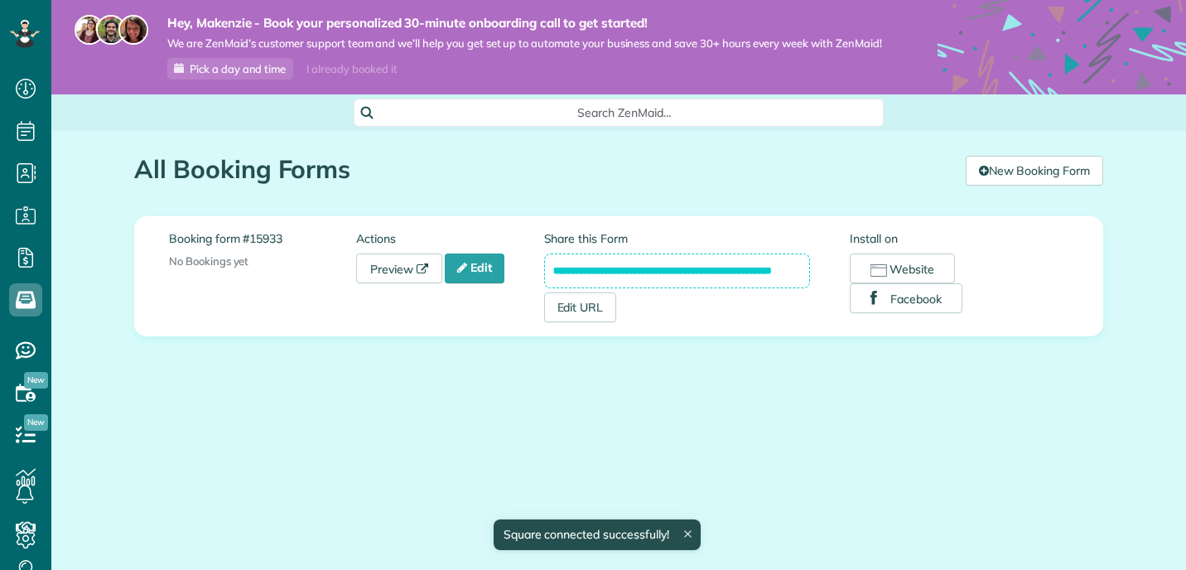
scroll to position [7, 7]
click at [594, 269] on input "**********" at bounding box center [677, 270] width 267 height 35
drag, startPoint x: 555, startPoint y: 273, endPoint x: 832, endPoint y: 268, distance: 277.6
click at [832, 268] on div "**********" at bounding box center [697, 276] width 306 height 92
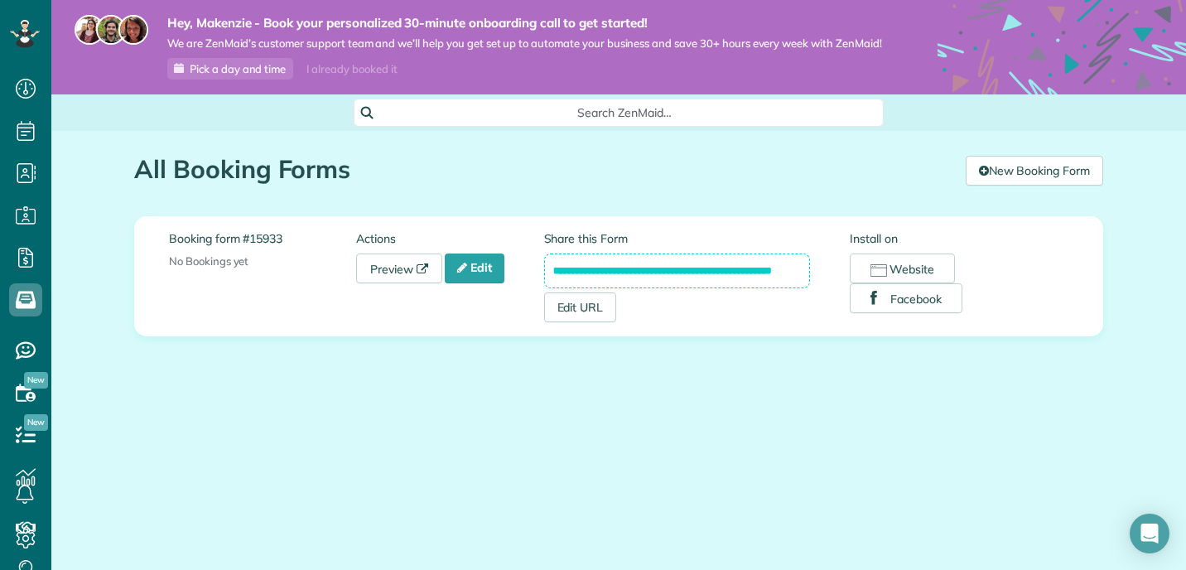
scroll to position [0, 0]
click at [211, 246] on label "Booking form #15933" at bounding box center [262, 238] width 187 height 17
click at [200, 272] on div "Booking form #15933 No Bookings yet Actions [GEOGRAPHIC_DATA] Edit" at bounding box center [356, 256] width 375 height 53
click at [239, 303] on link "View Bookings" at bounding box center [222, 297] width 106 height 30
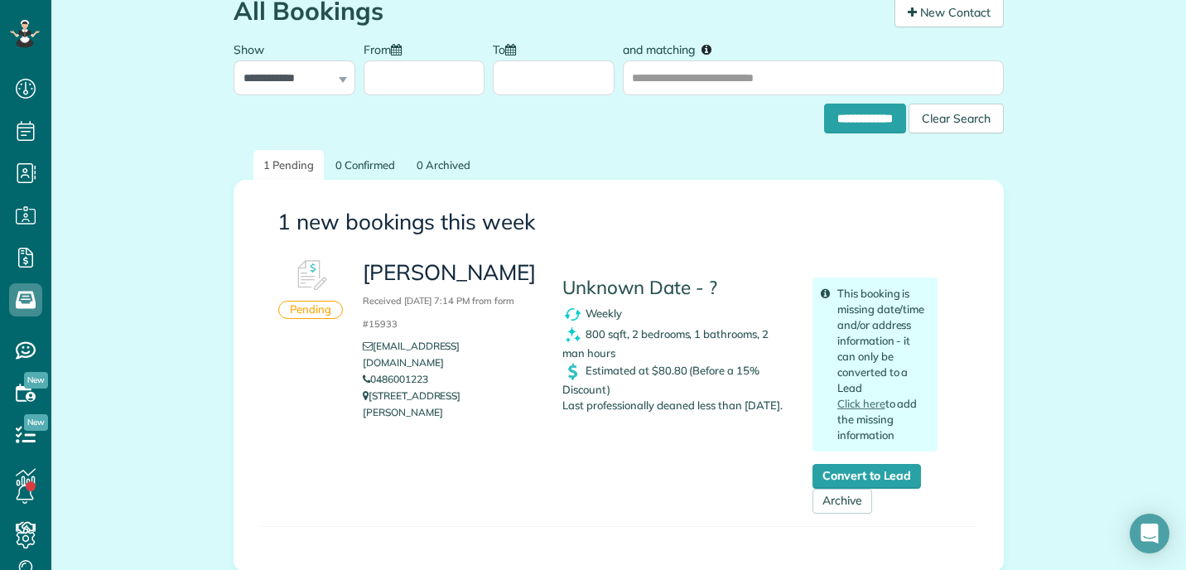
scroll to position [159, 0]
click at [611, 413] on div "Unknown Date - ? Weekly 800 sqft, 2 bedrooms, 1 bathrooms, 2 man hours Estimate…" at bounding box center [675, 331] width 250 height 163
click at [647, 413] on div "Unknown Date - ? Weekly 800 sqft, 2 bedrooms, 1 bathrooms, 2 man hours Estimate…" at bounding box center [675, 331] width 250 height 163
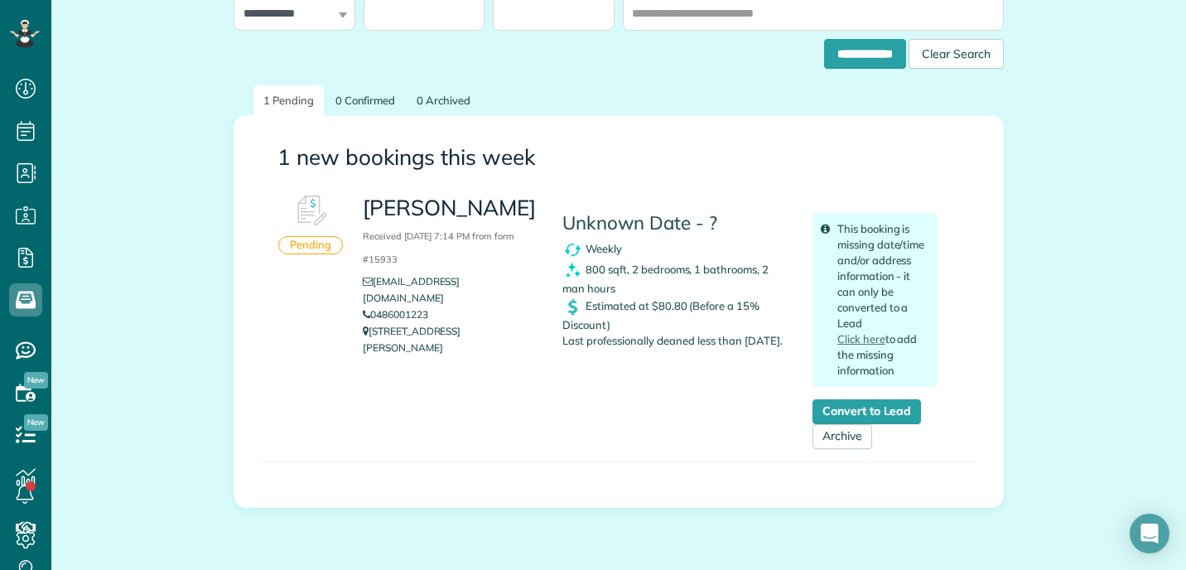
scroll to position [221, 0]
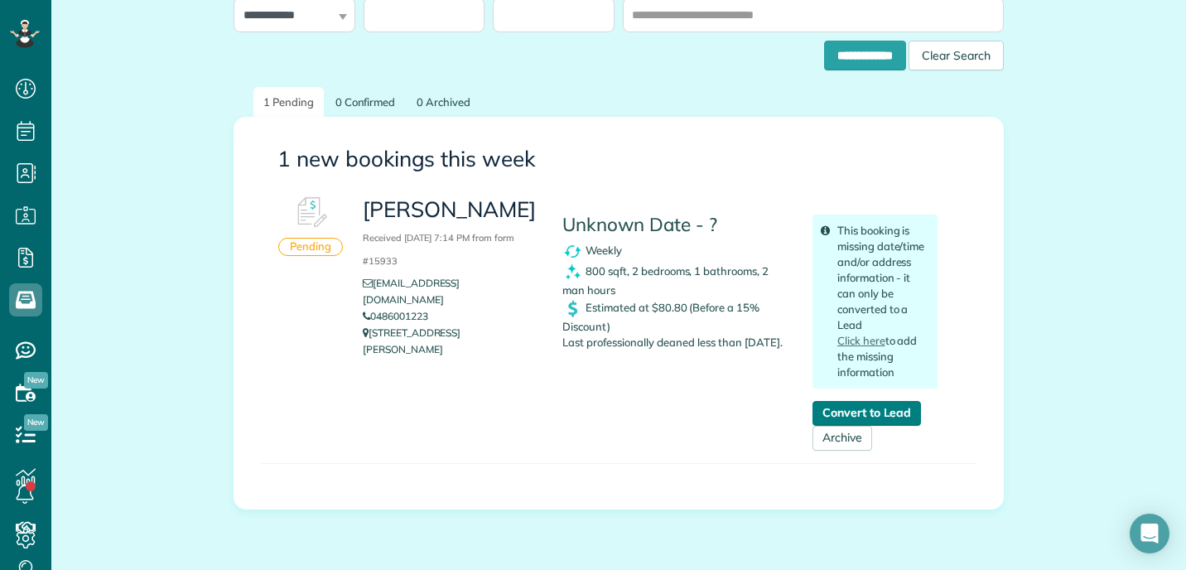
click at [863, 426] on link "Convert to Lead" at bounding box center [867, 413] width 109 height 25
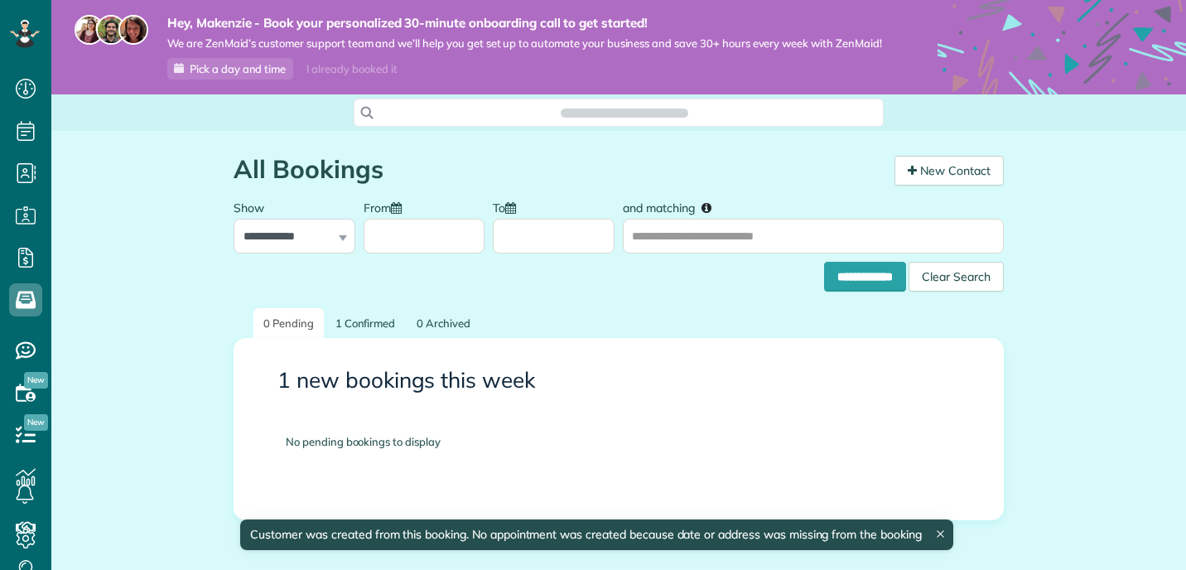
scroll to position [7, 7]
click at [354, 339] on link "1 Confirmed" at bounding box center [366, 323] width 80 height 31
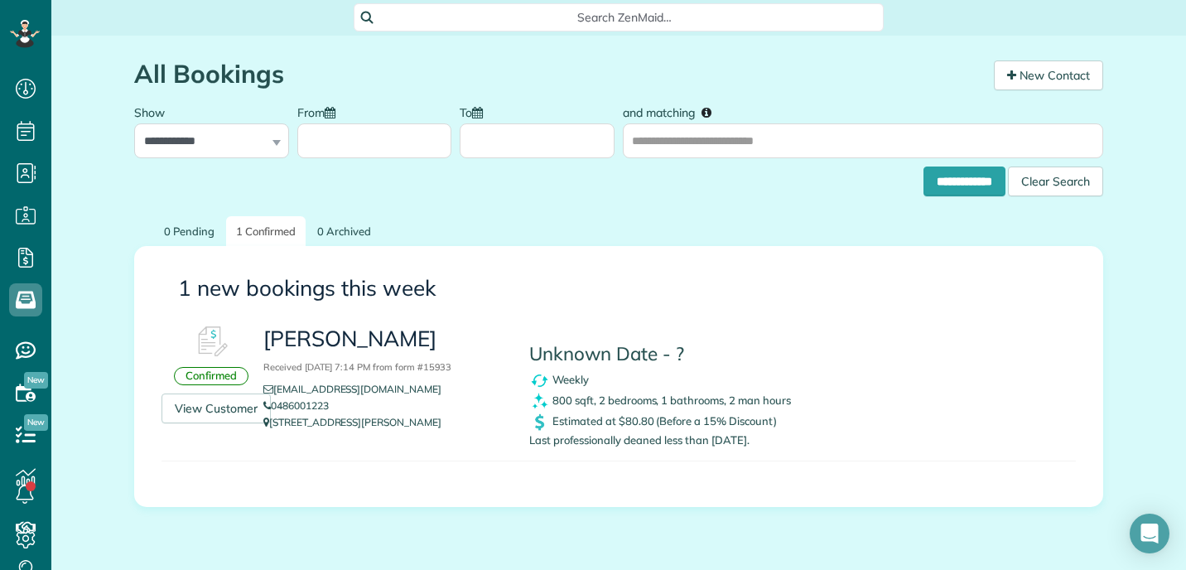
scroll to position [110, 0]
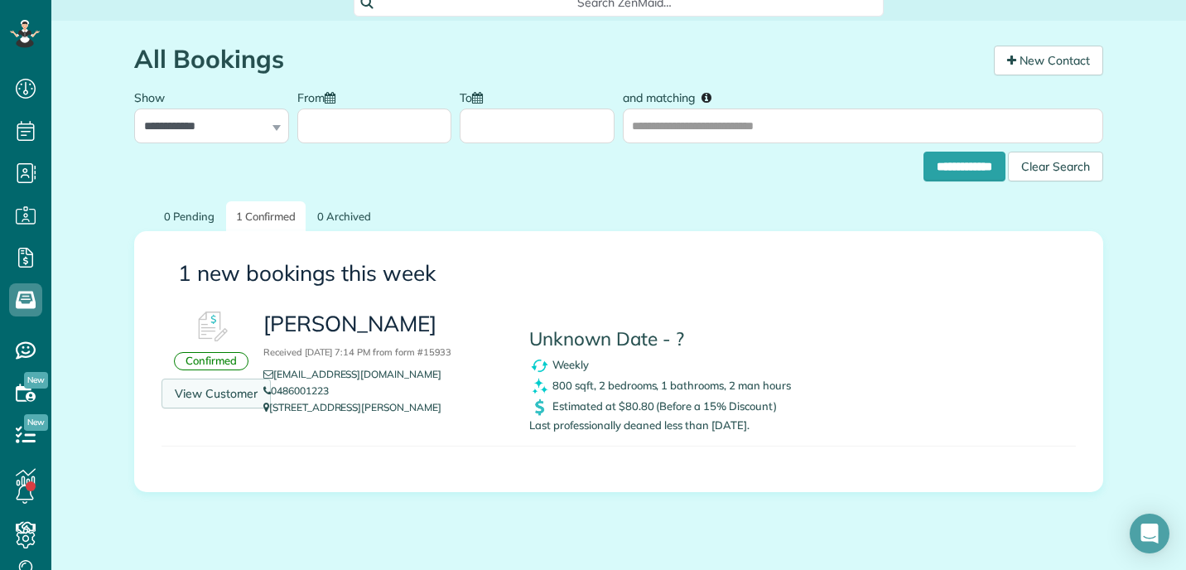
click at [213, 405] on link "View Customer" at bounding box center [216, 394] width 109 height 30
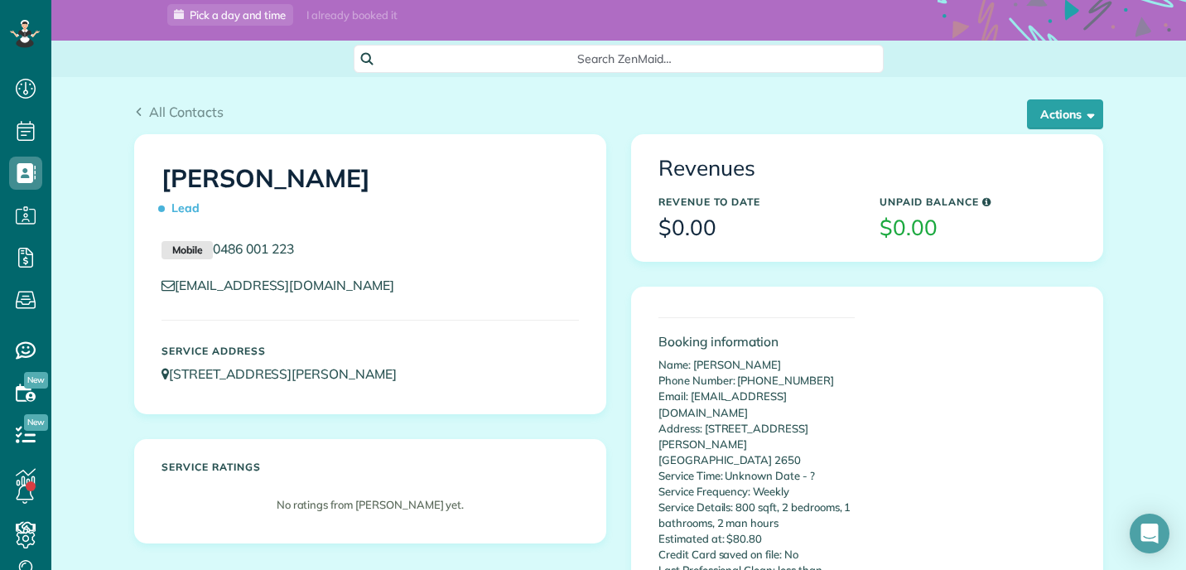
scroll to position [56, 0]
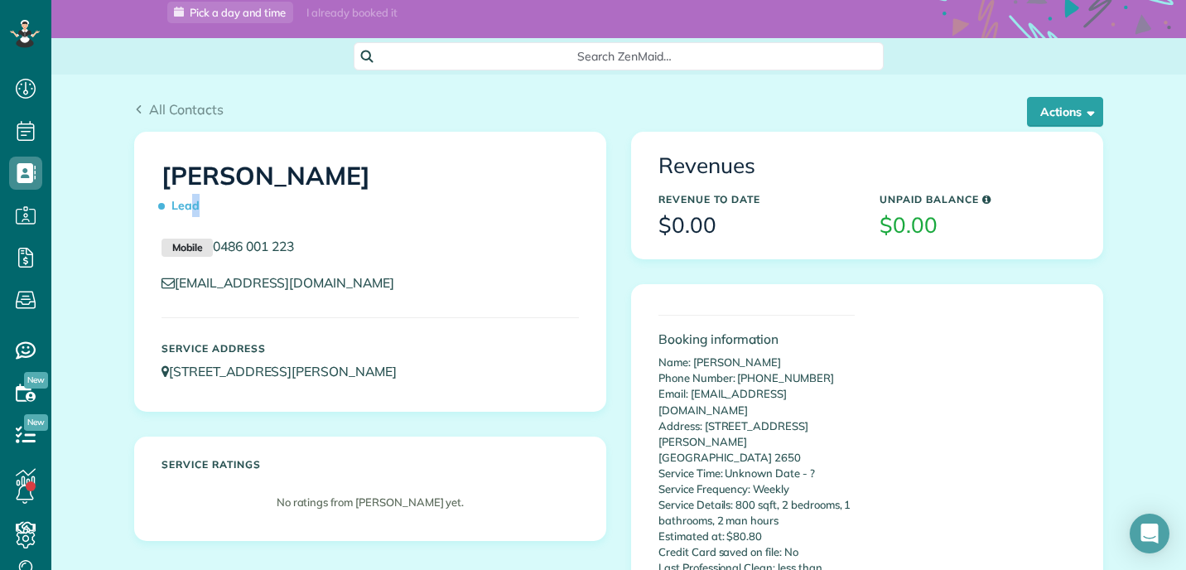
drag, startPoint x: 184, startPoint y: 219, endPoint x: 210, endPoint y: 223, distance: 26.8
click at [210, 220] on h1 "[PERSON_NAME] Lead" at bounding box center [370, 191] width 417 height 58
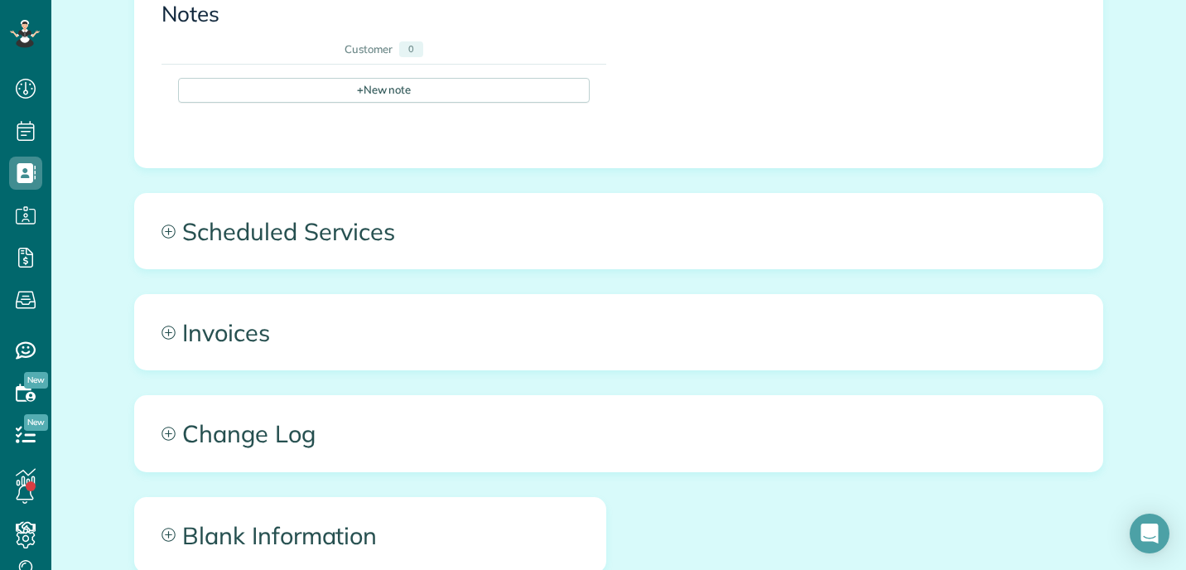
scroll to position [731, 0]
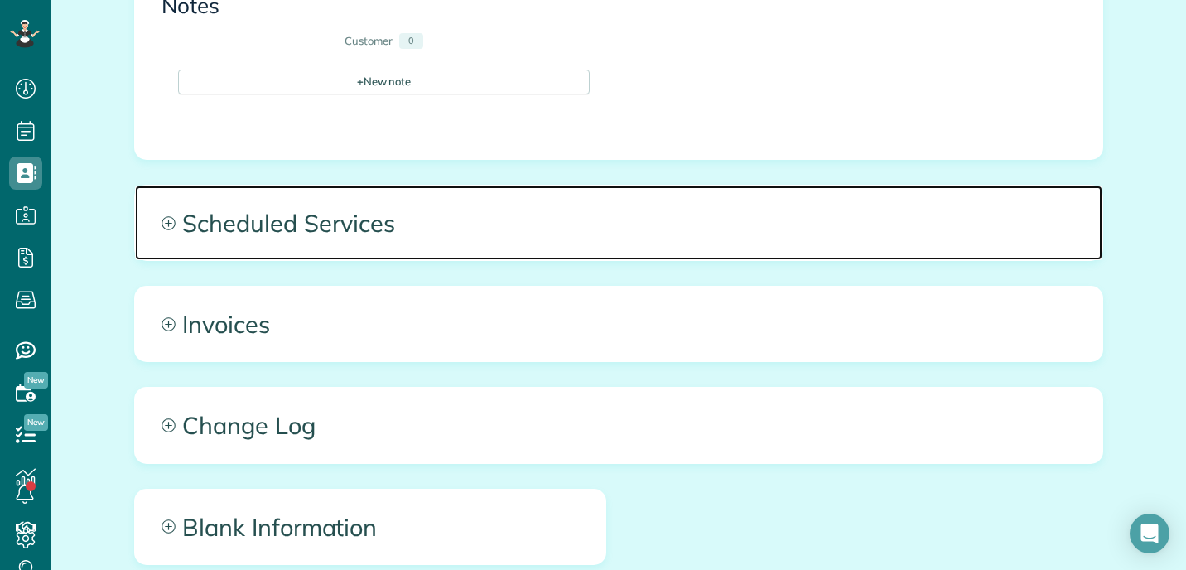
click at [384, 223] on span "Scheduled Services" at bounding box center [619, 223] width 968 height 75
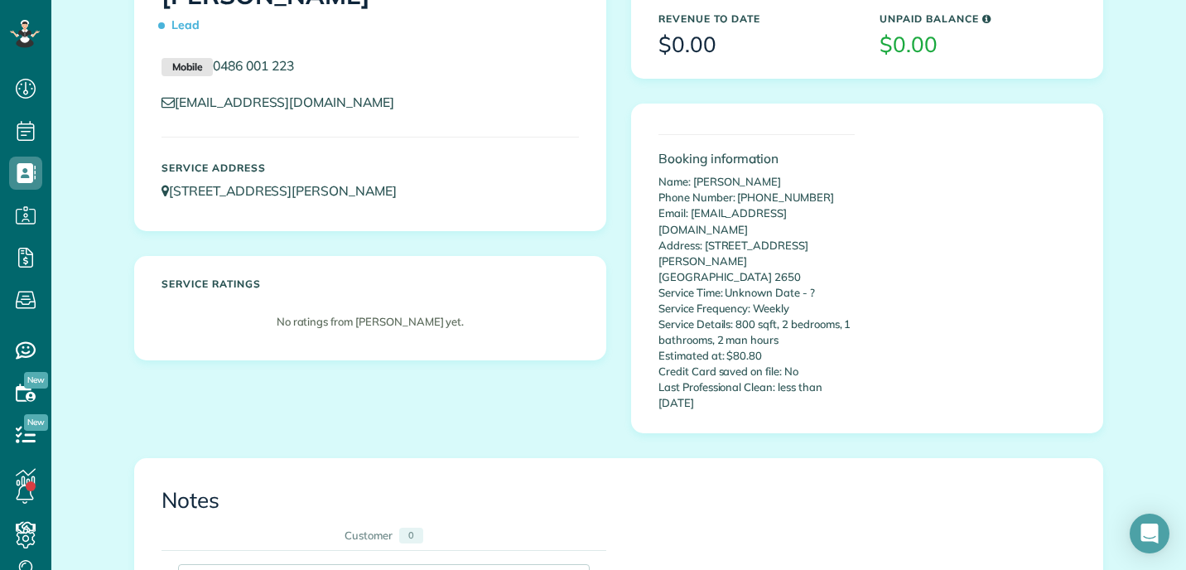
scroll to position [0, 0]
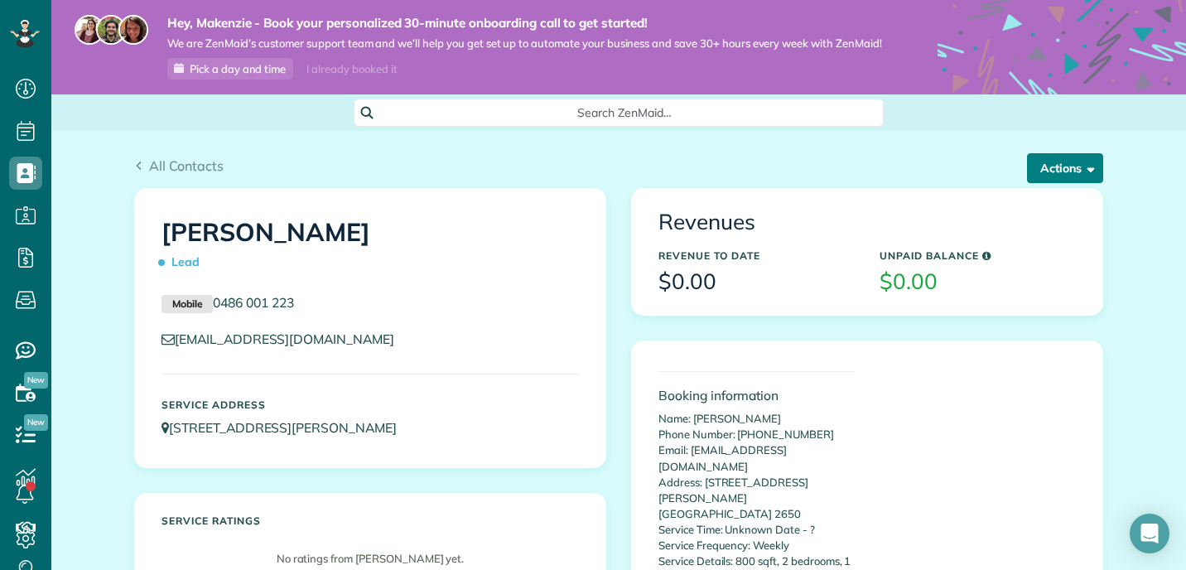
click at [1037, 183] on button "Actions" at bounding box center [1065, 168] width 76 height 30
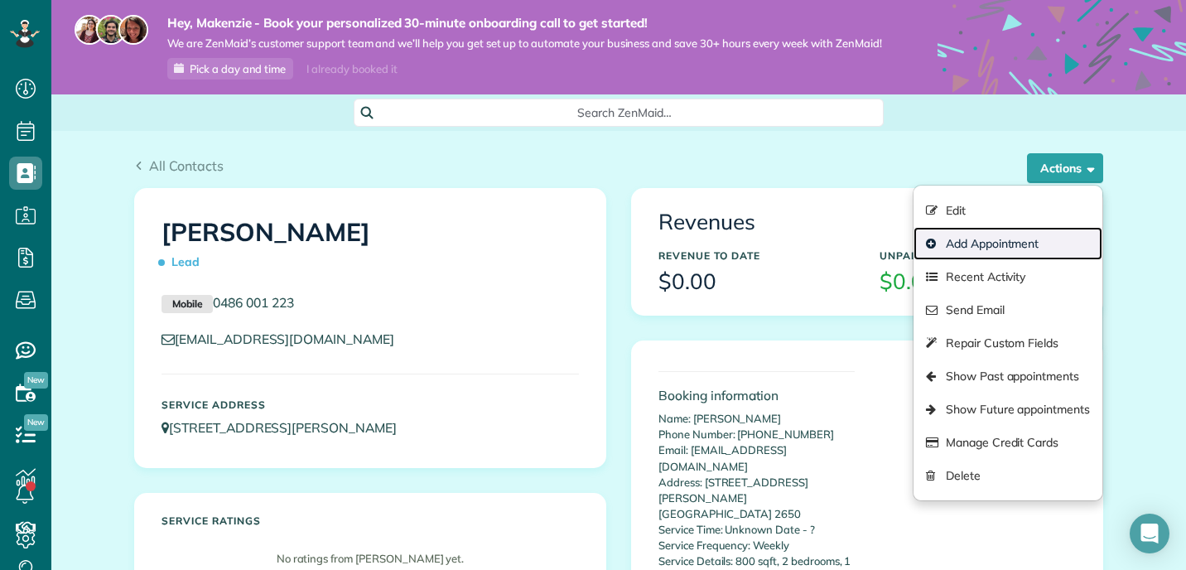
click at [1001, 260] on link "Add Appointment" at bounding box center [1008, 243] width 189 height 33
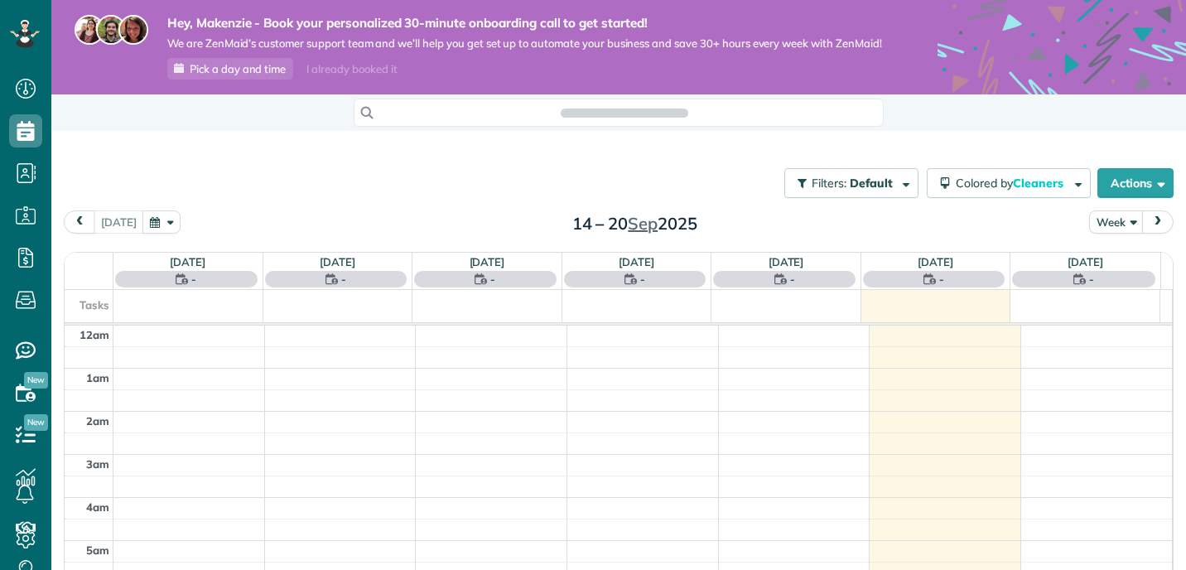
scroll to position [302, 0]
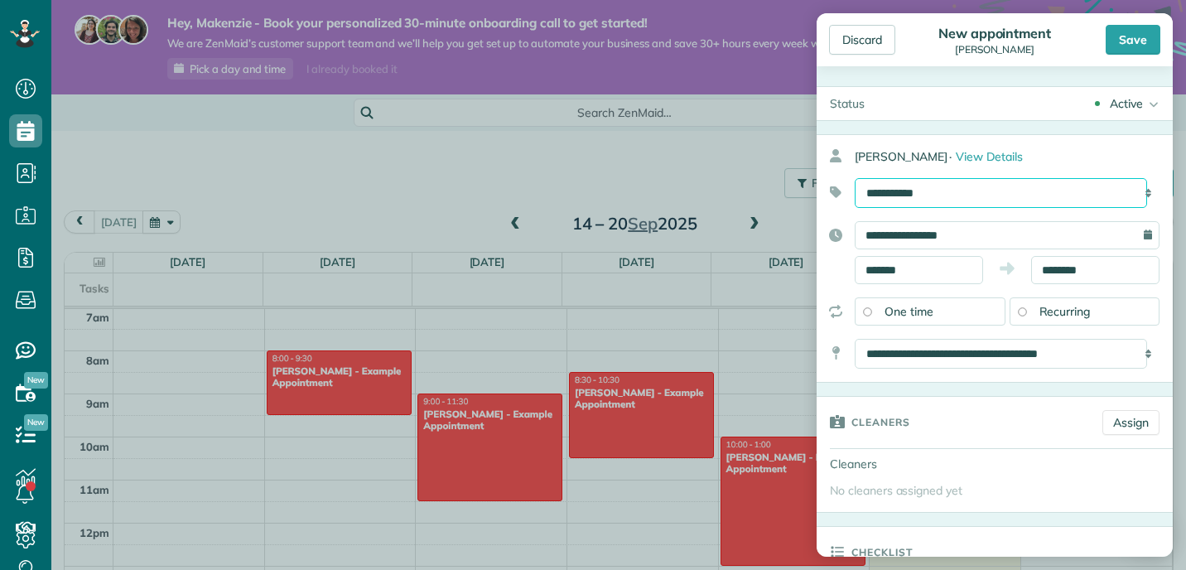
click at [944, 197] on select "**********" at bounding box center [1001, 193] width 292 height 30
click at [855, 178] on select "**********" at bounding box center [1001, 193] width 292 height 30
drag, startPoint x: 955, startPoint y: 312, endPoint x: 1039, endPoint y: 322, distance: 84.3
click at [1039, 325] on div "One time Recurring" at bounding box center [1007, 311] width 305 height 28
click at [1038, 321] on div "Recurring" at bounding box center [1085, 311] width 151 height 28
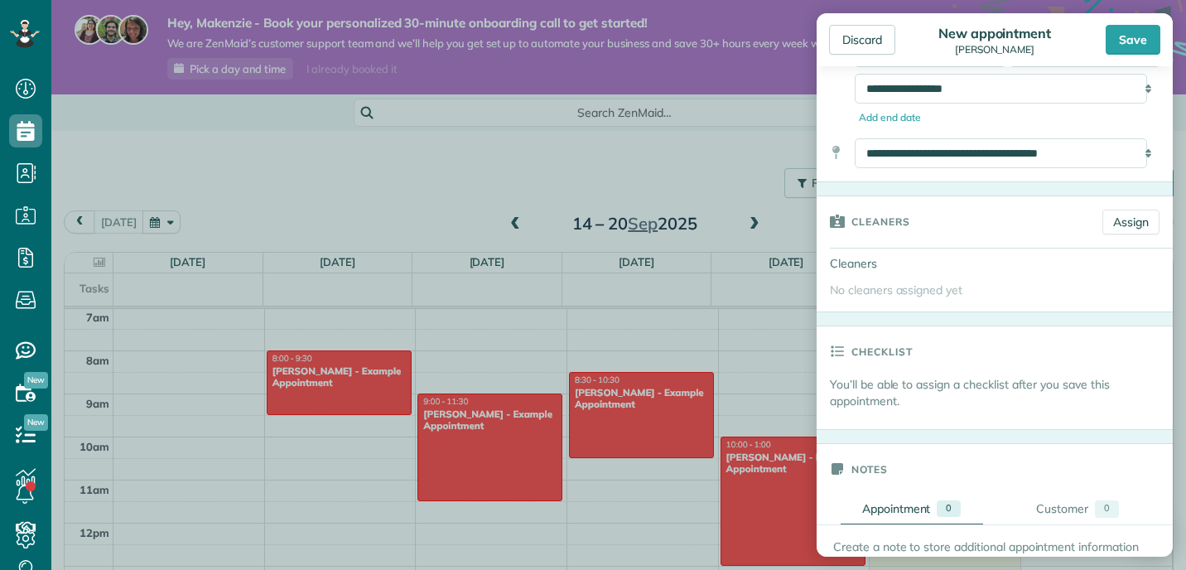
scroll to position [398, 0]
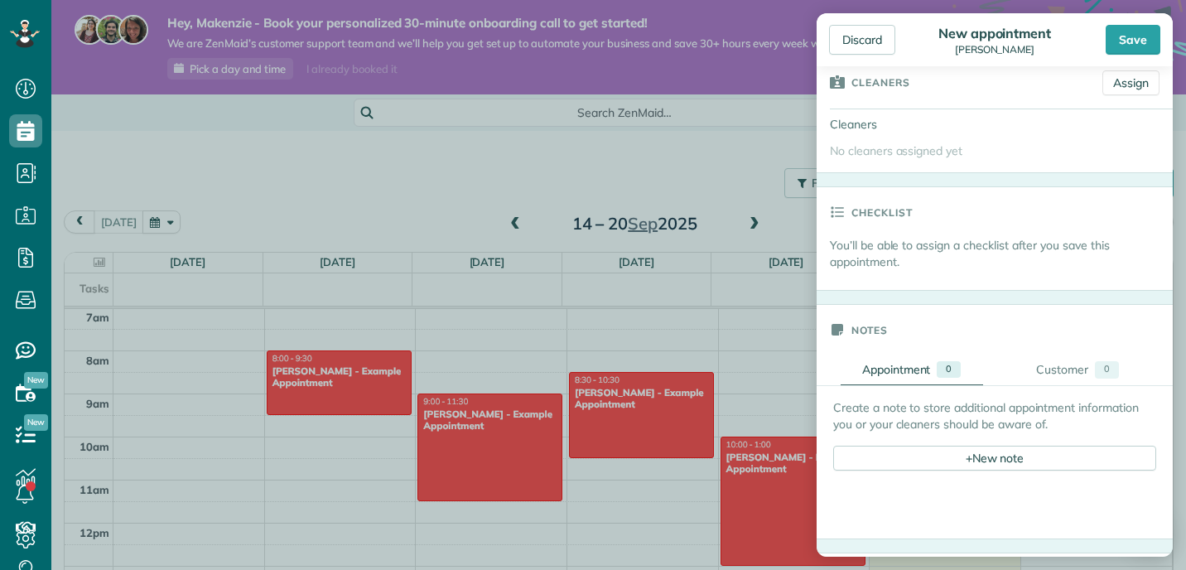
click at [924, 248] on p "You’ll be able to assign a checklist after you save this appointment." at bounding box center [1001, 253] width 343 height 33
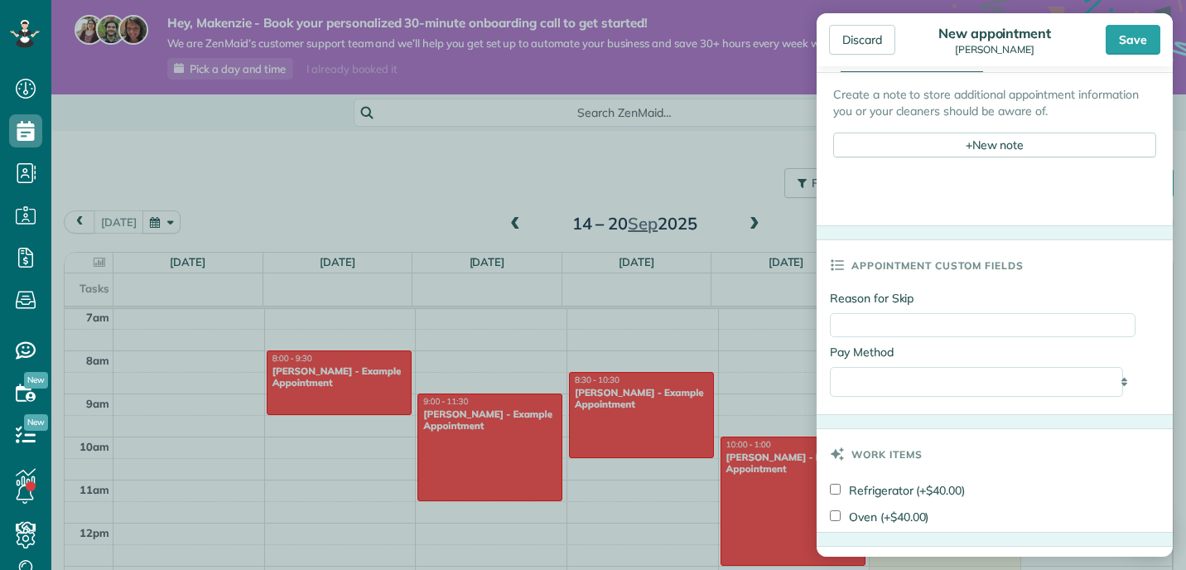
scroll to position [713, 0]
click at [1006, 388] on select "**********" at bounding box center [976, 379] width 293 height 30
click at [830, 366] on select "**********" at bounding box center [976, 379] width 293 height 30
click at [995, 324] on input "Reason for Skip" at bounding box center [983, 323] width 306 height 24
click at [1024, 275] on h3 "Appointment custom fields" at bounding box center [938, 263] width 172 height 50
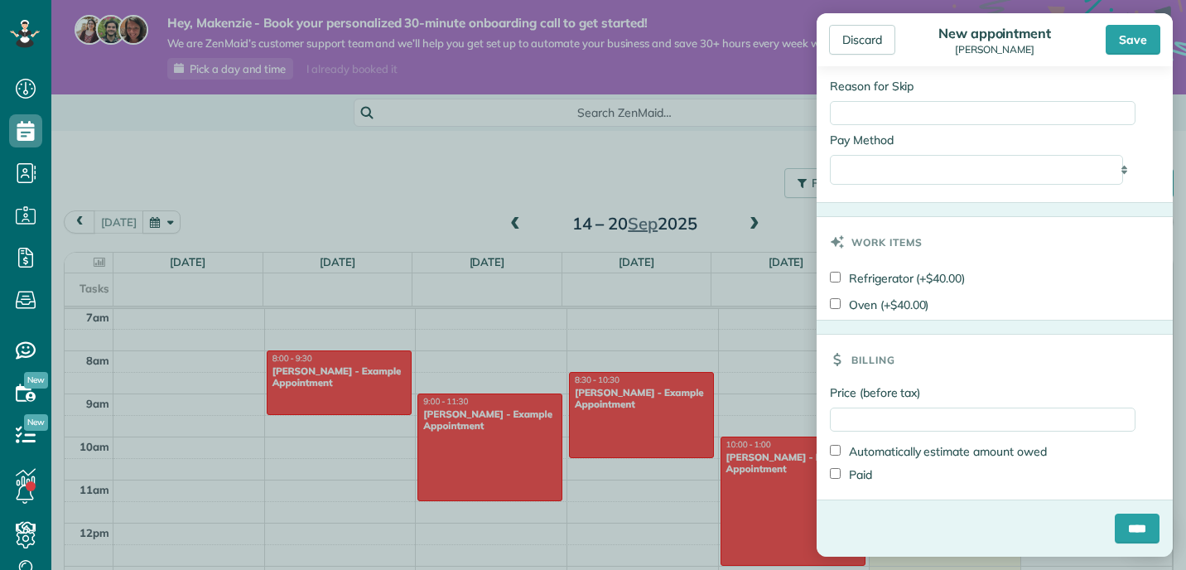
scroll to position [927, 0]
click at [866, 425] on input "Price (before tax)" at bounding box center [983, 420] width 306 height 24
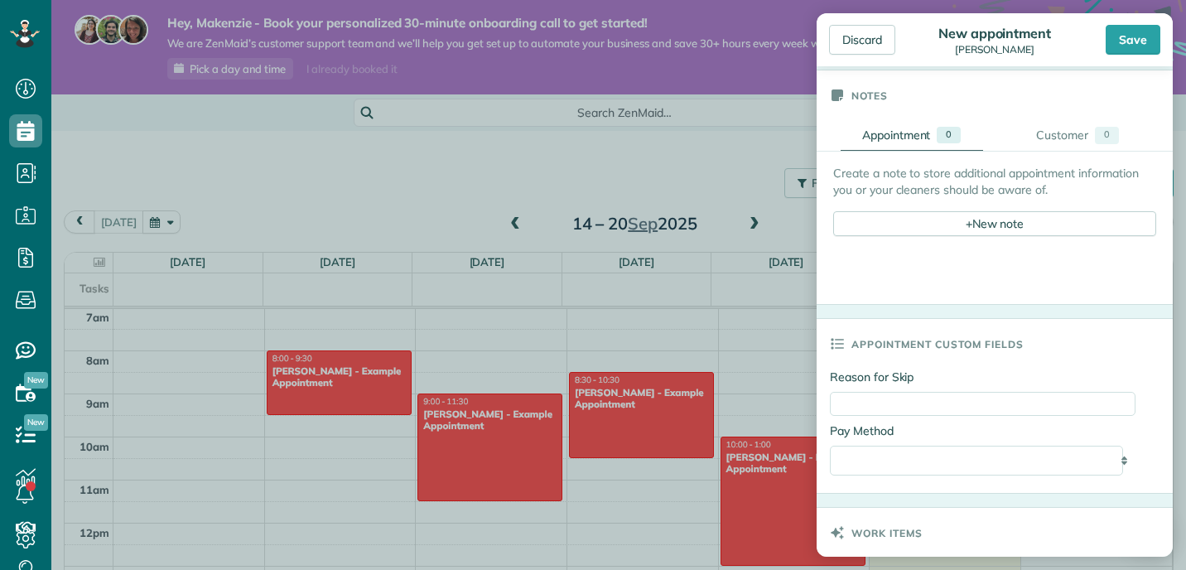
scroll to position [629, 0]
click at [837, 352] on icon at bounding box center [834, 347] width 35 height 50
click at [837, 351] on icon at bounding box center [834, 347] width 35 height 50
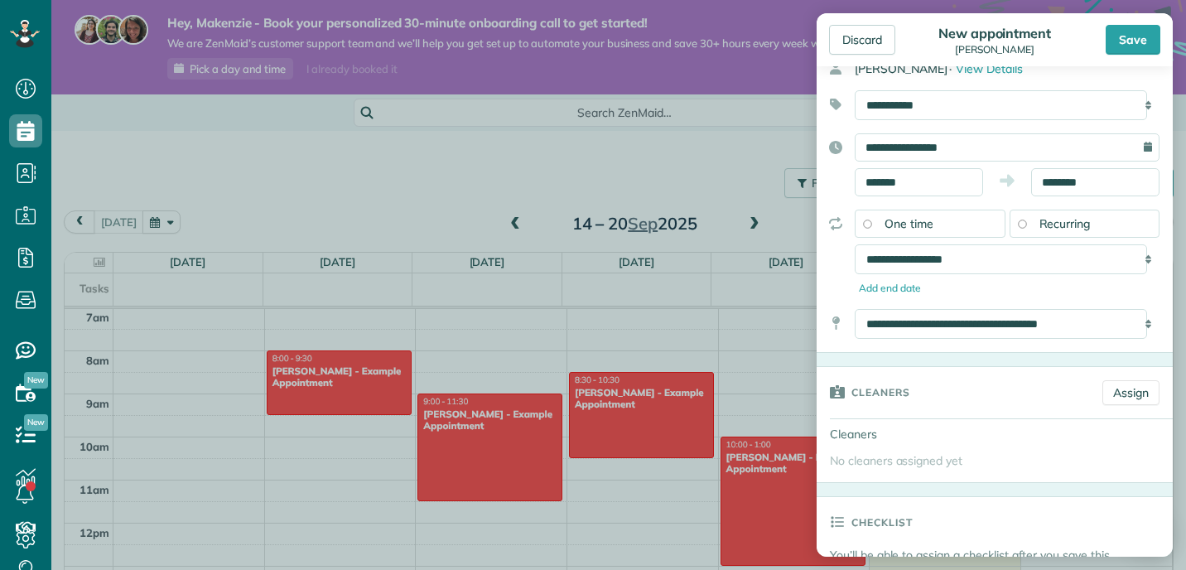
scroll to position [0, 0]
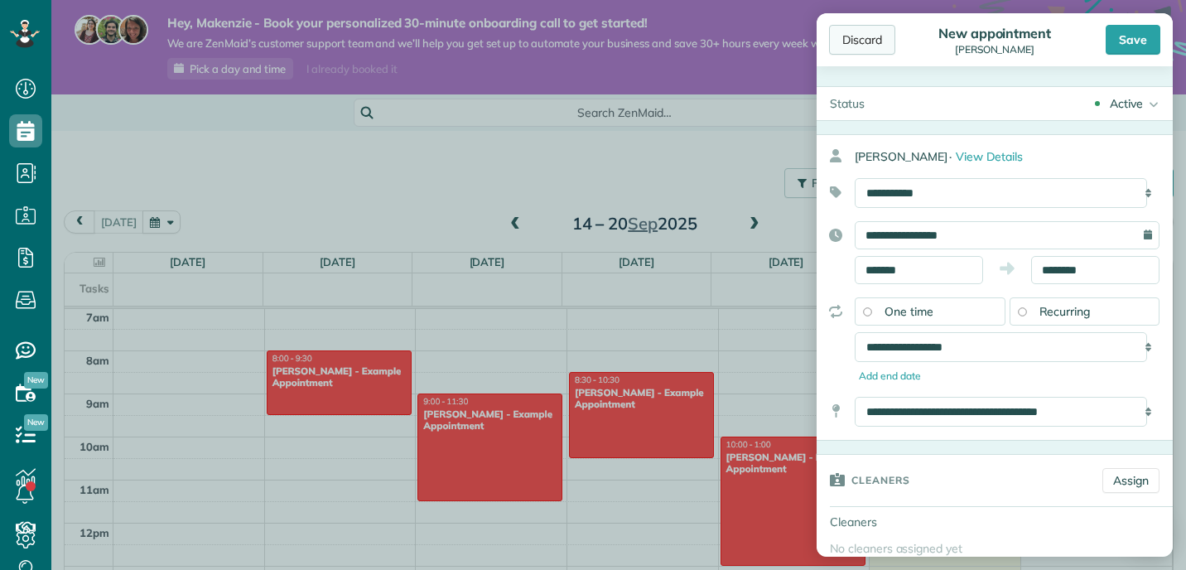
click at [875, 37] on div "Discard" at bounding box center [862, 40] width 66 height 30
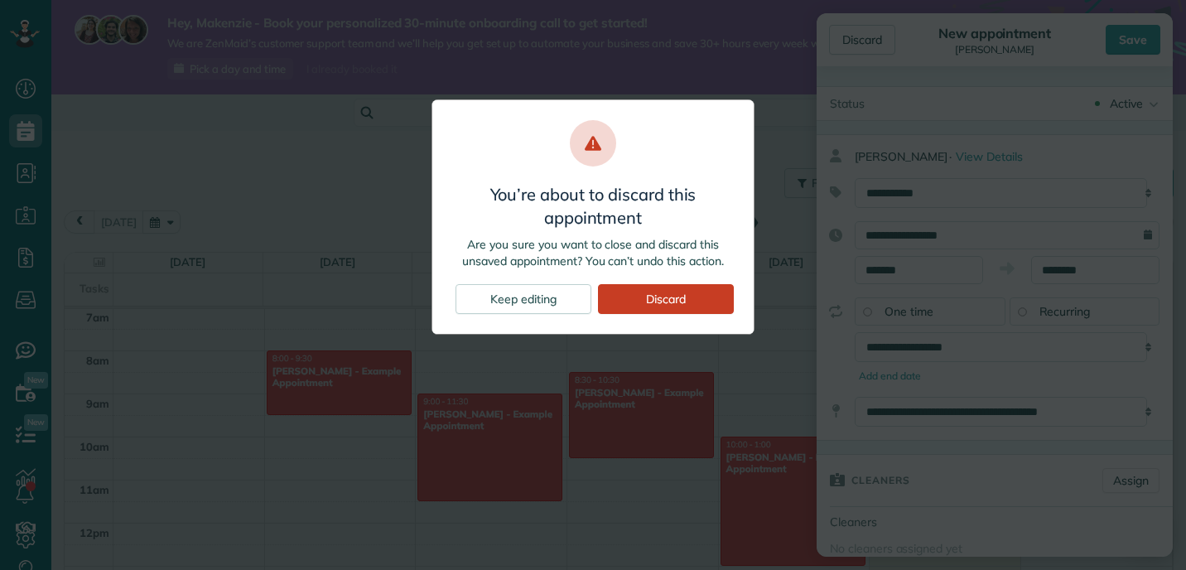
click at [614, 299] on div "Discard" at bounding box center [666, 299] width 136 height 30
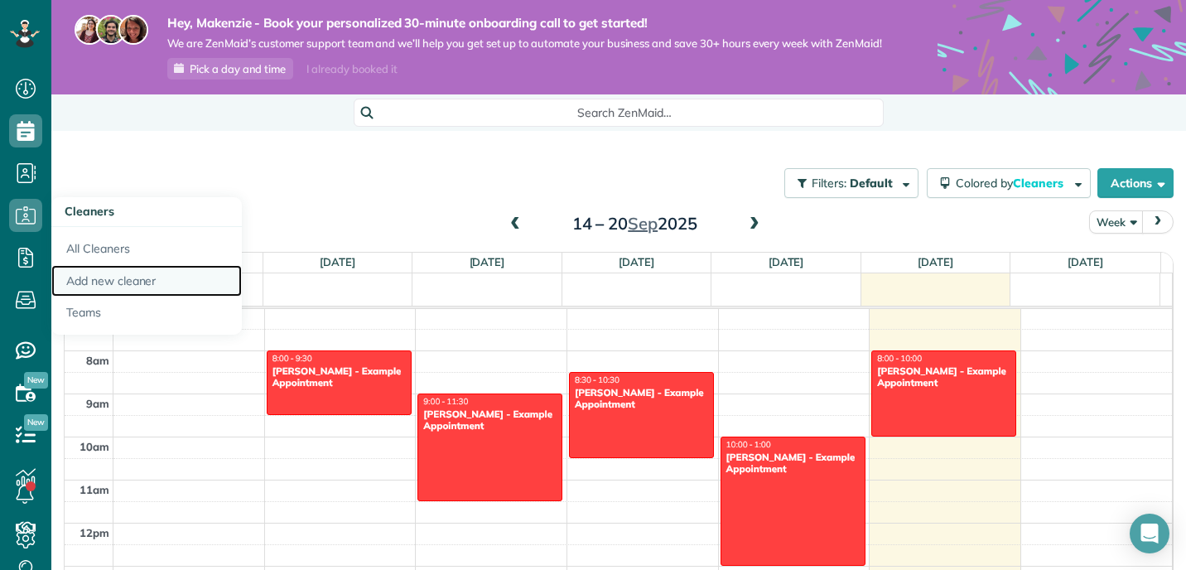
click at [84, 281] on link "Add new cleaner" at bounding box center [146, 281] width 191 height 32
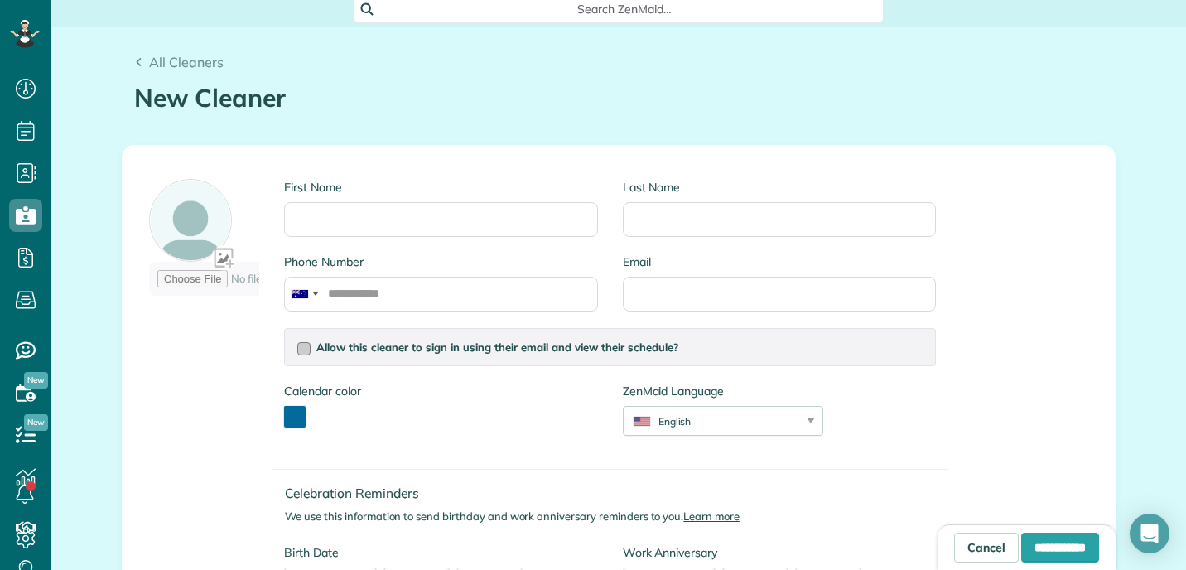
scroll to position [334, 0]
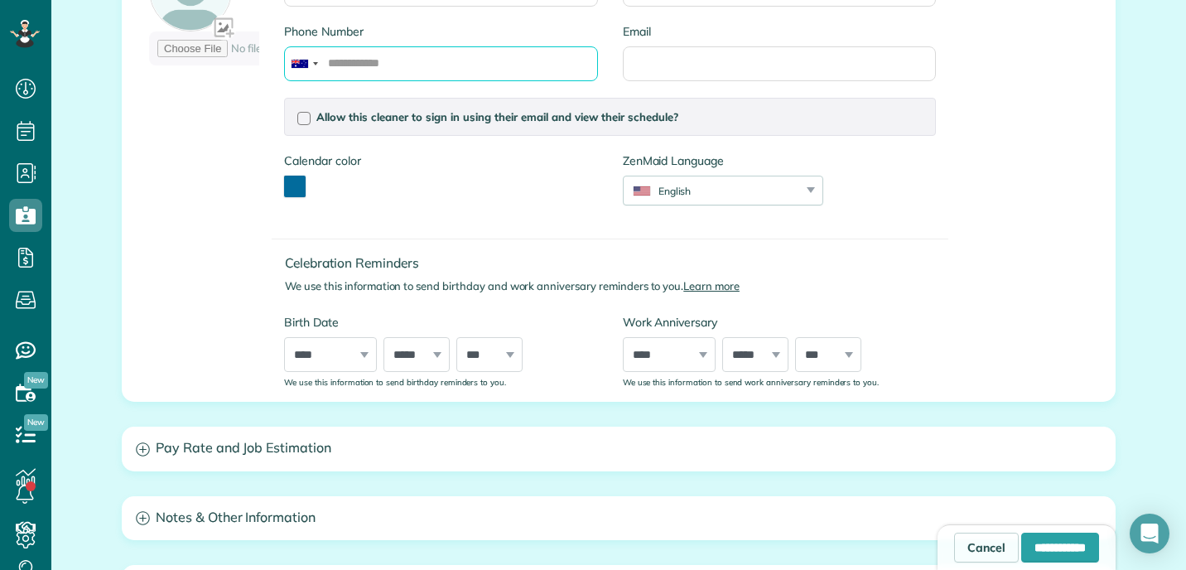
click at [498, 80] on input "Phone Number" at bounding box center [440, 63] width 313 height 35
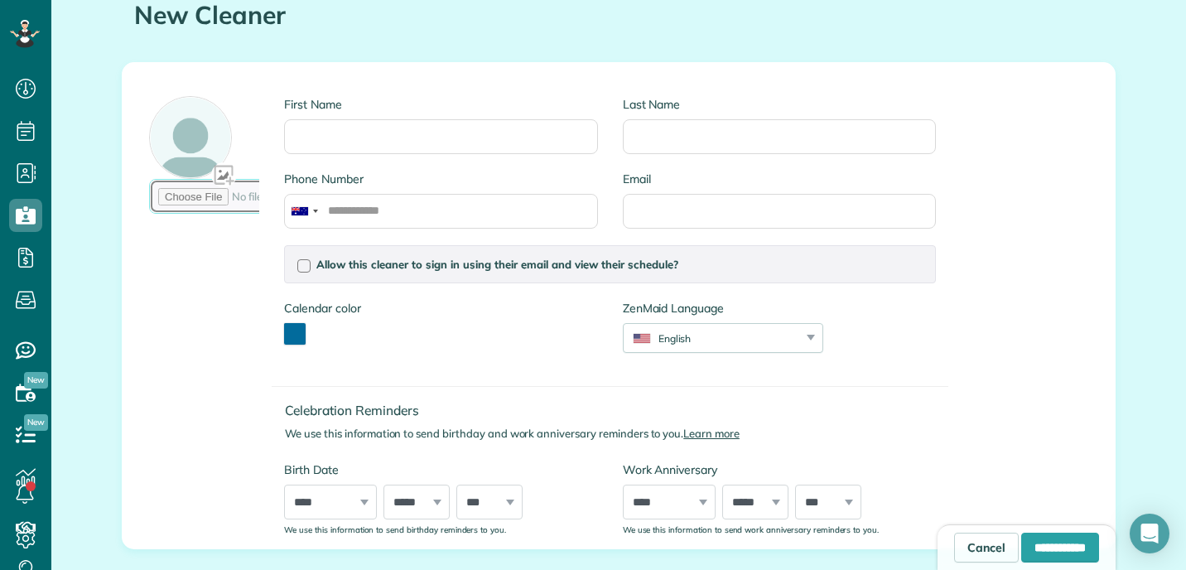
click at [224, 192] on input "file" at bounding box center [271, 196] width 244 height 35
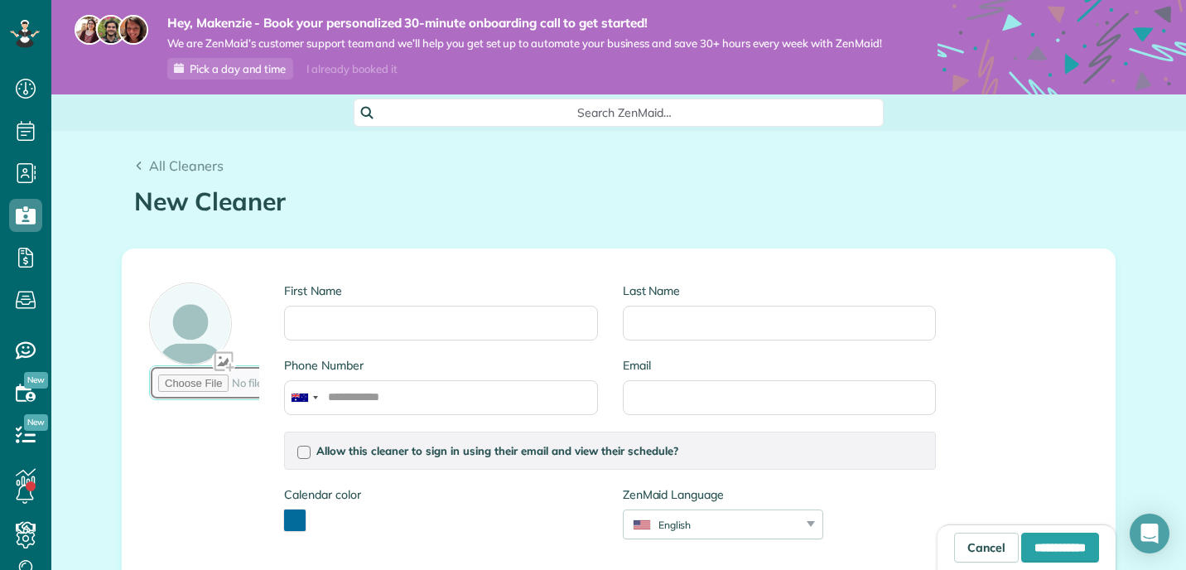
scroll to position [95, 0]
